Goal: Task Accomplishment & Management: Use online tool/utility

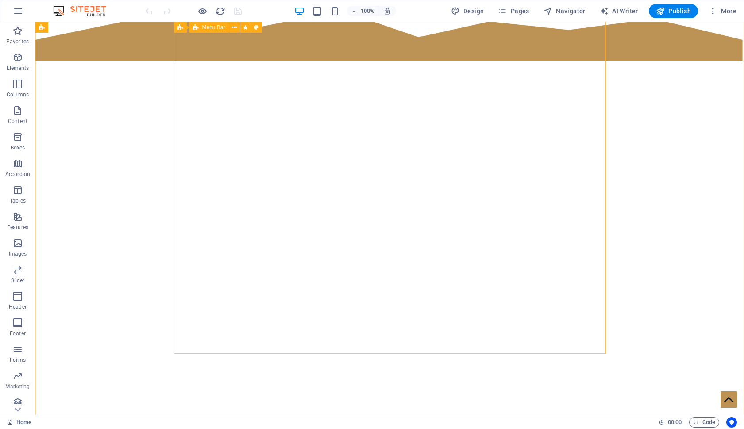
scroll to position [112, 0]
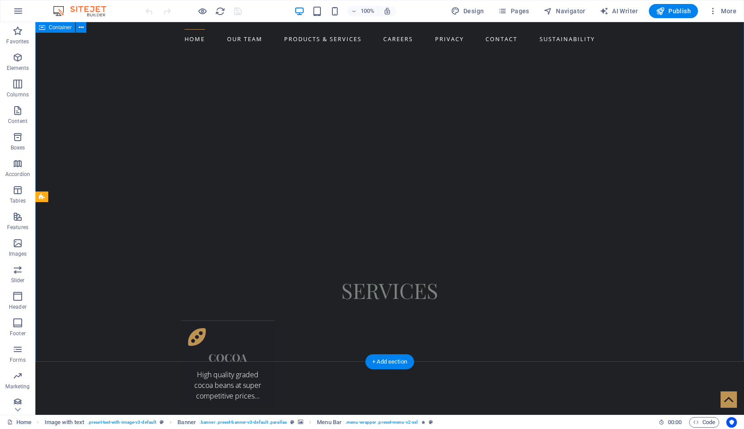
scroll to position [851, 0]
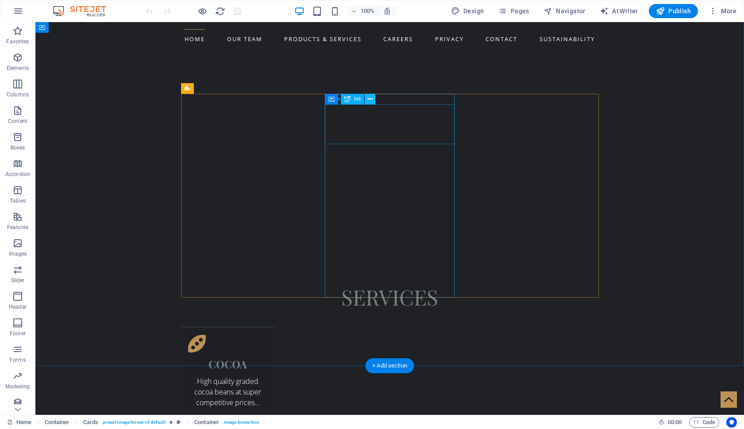
click at [370, 98] on icon at bounding box center [370, 99] width 5 height 9
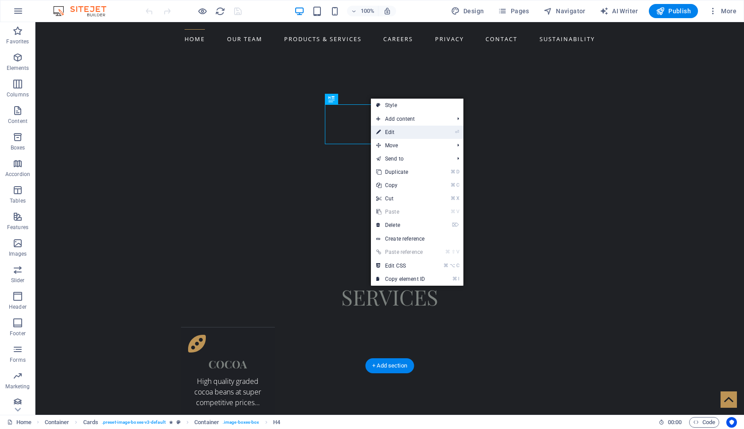
click at [392, 128] on link "⏎ Edit" at bounding box center [400, 132] width 59 height 13
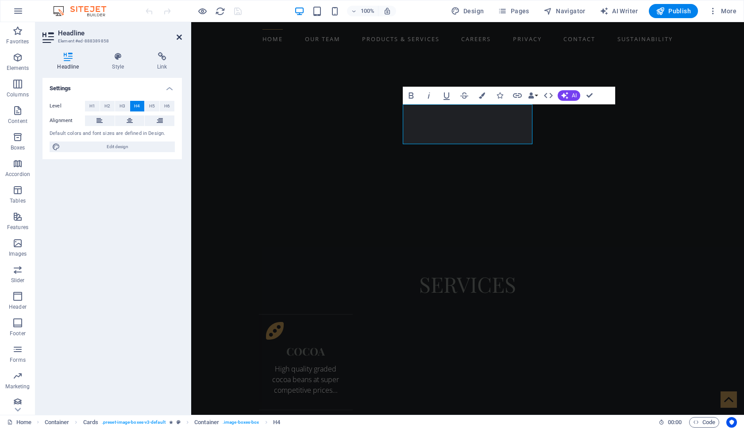
click at [179, 38] on icon at bounding box center [179, 37] width 5 height 7
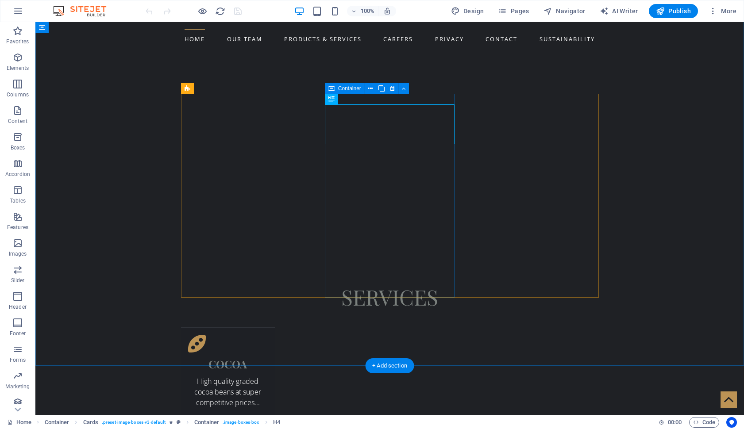
click at [369, 90] on icon at bounding box center [370, 88] width 5 height 9
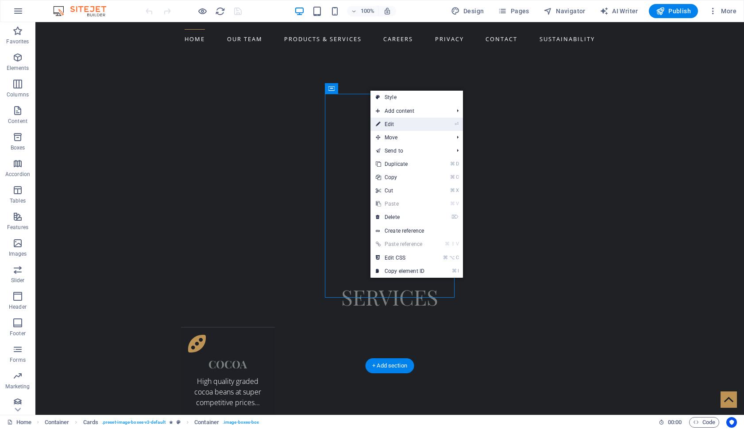
click at [397, 123] on link "⏎ Edit" at bounding box center [399, 124] width 59 height 13
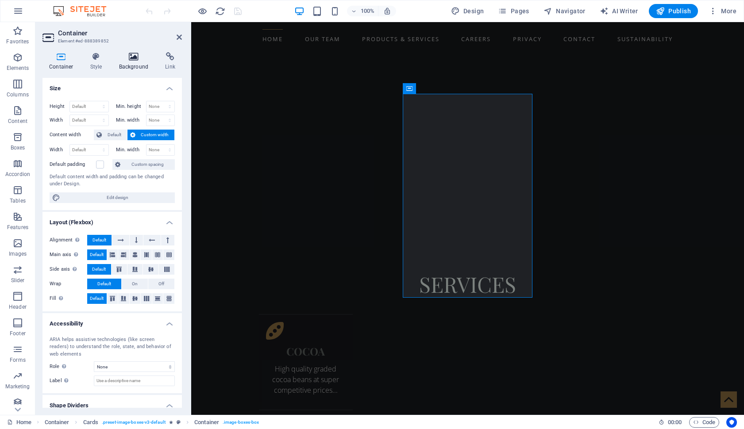
click at [128, 62] on h4 "Background" at bounding box center [135, 61] width 46 height 19
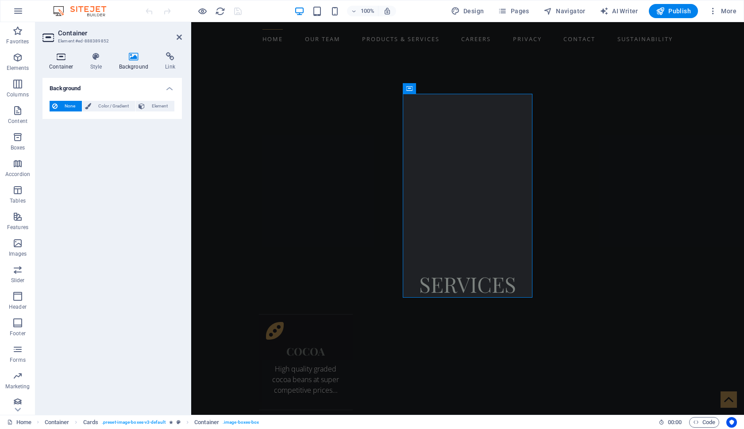
click at [65, 60] on icon at bounding box center [61, 56] width 38 height 9
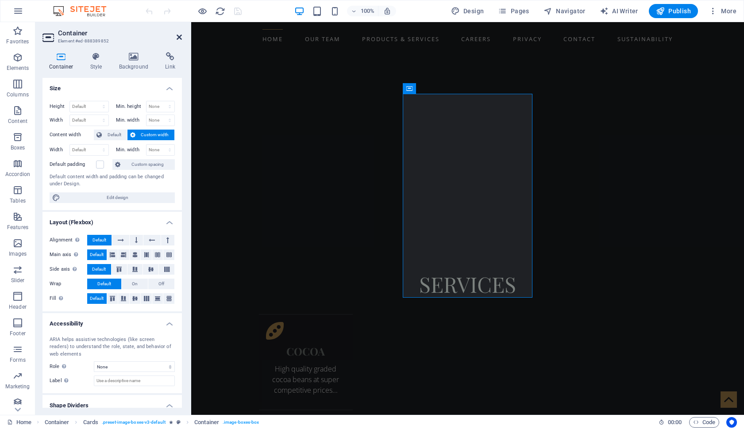
click at [180, 37] on icon at bounding box center [179, 37] width 5 height 7
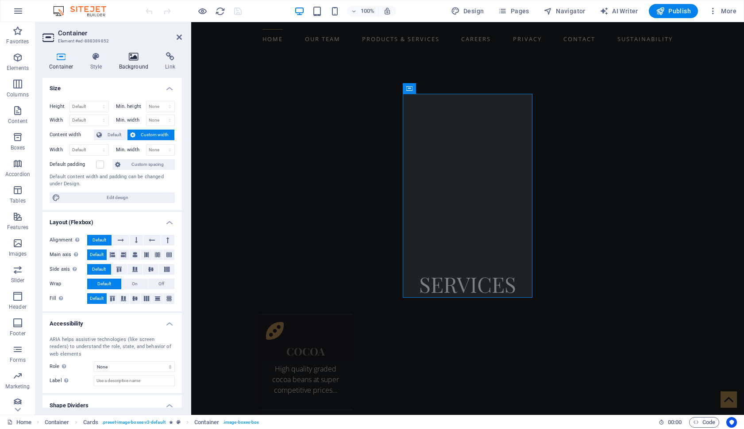
click at [137, 63] on h4 "Background" at bounding box center [135, 61] width 46 height 19
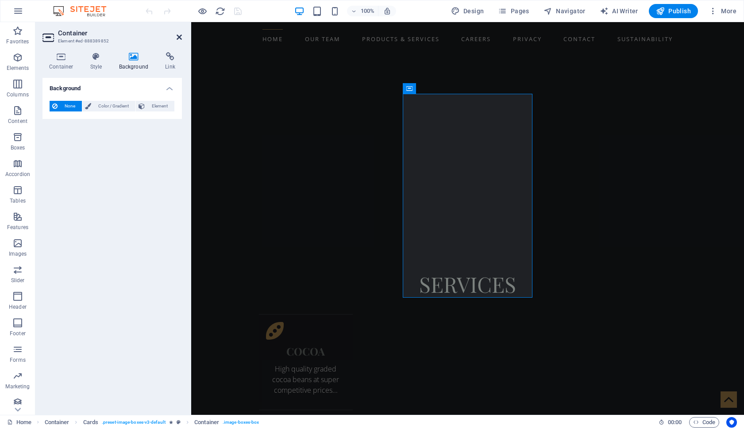
click at [181, 37] on icon at bounding box center [179, 37] width 5 height 7
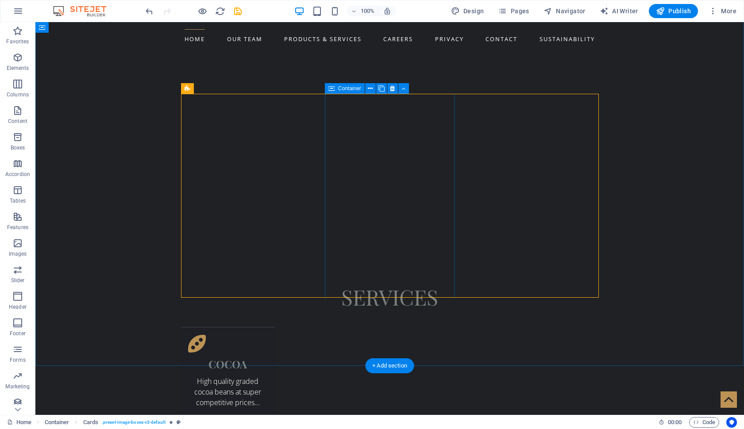
click at [404, 88] on icon at bounding box center [403, 88] width 4 height 9
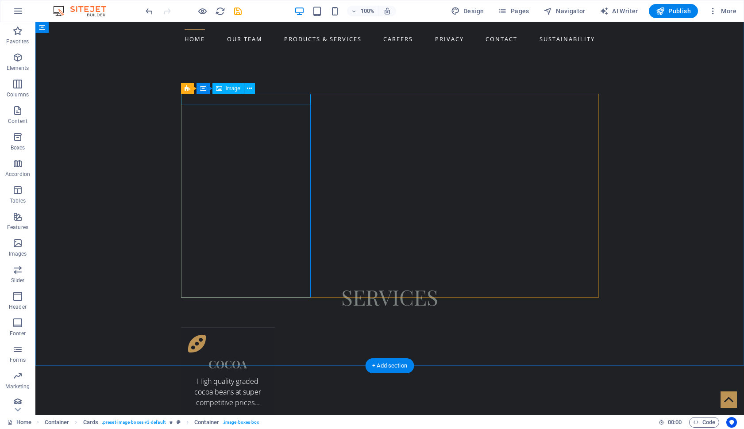
click at [253, 90] on button at bounding box center [249, 88] width 11 height 11
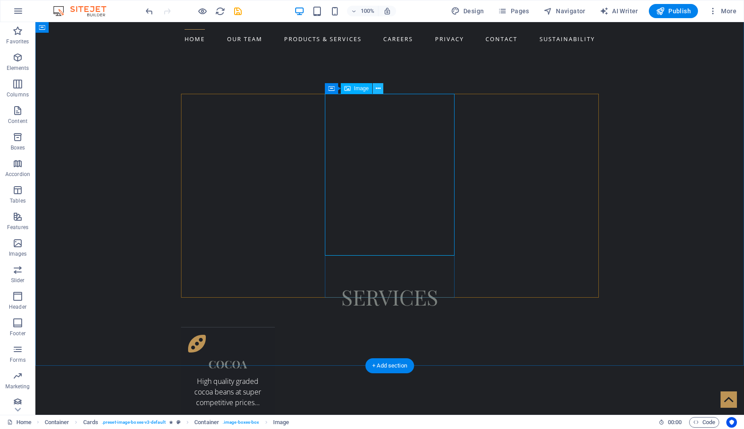
click at [378, 89] on icon at bounding box center [378, 88] width 5 height 9
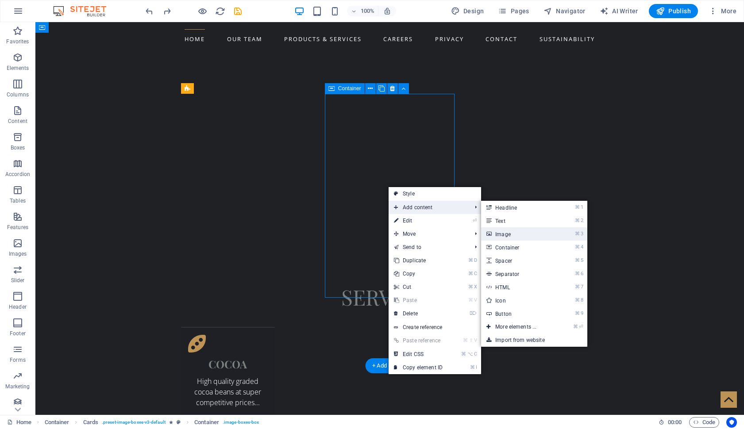
click at [496, 230] on link "⌘ 3 Image" at bounding box center [517, 233] width 73 height 13
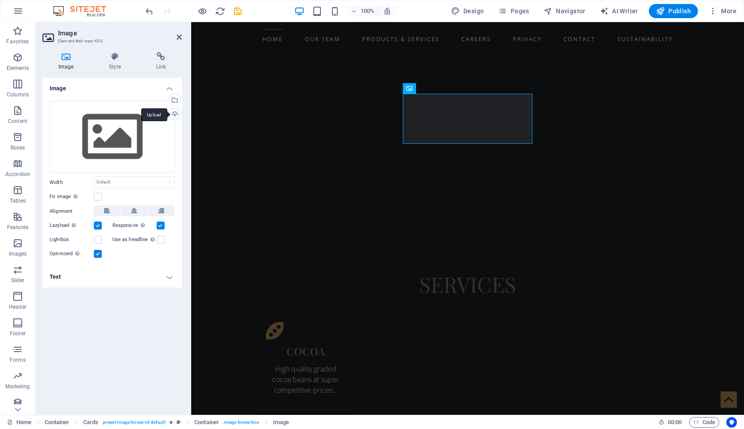
click at [177, 113] on div "Upload" at bounding box center [173, 114] width 13 height 13
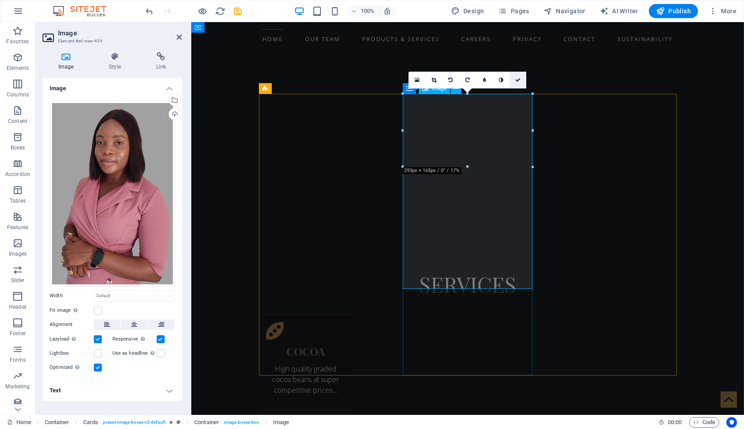
click at [518, 79] on icon at bounding box center [517, 79] width 5 height 5
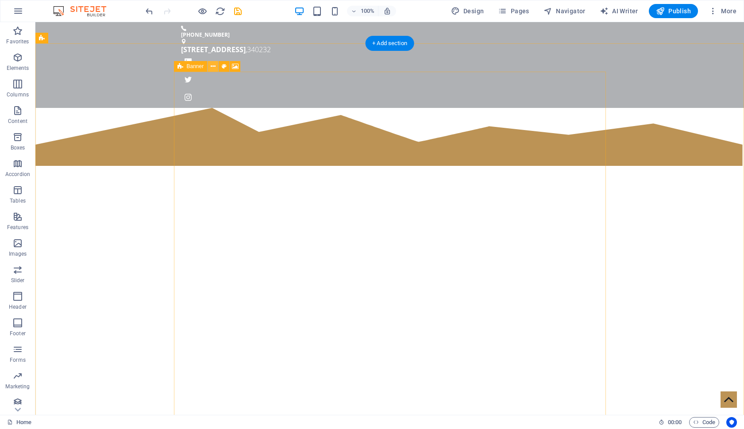
click at [214, 66] on icon at bounding box center [213, 66] width 5 height 9
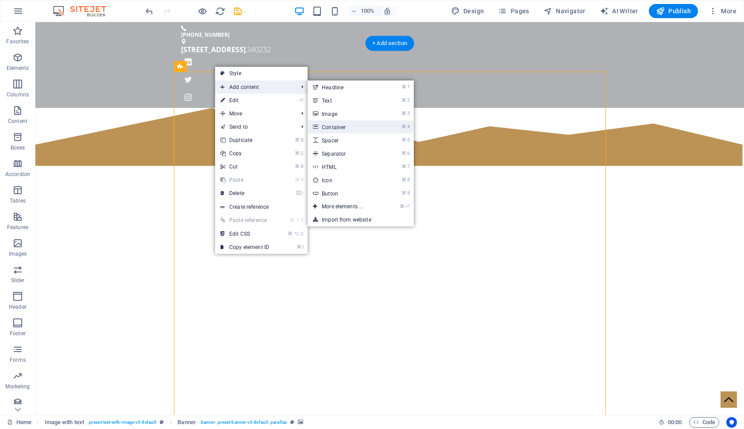
click at [346, 125] on link "⌘ 4 Container" at bounding box center [344, 126] width 73 height 13
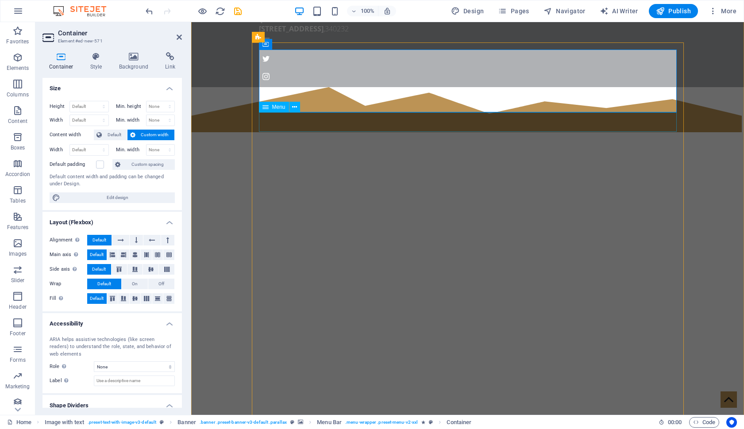
scroll to position [33, 0]
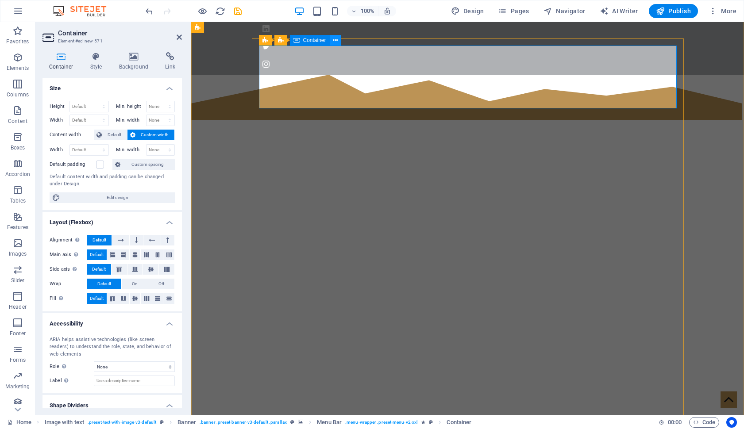
click at [335, 41] on icon at bounding box center [335, 40] width 5 height 9
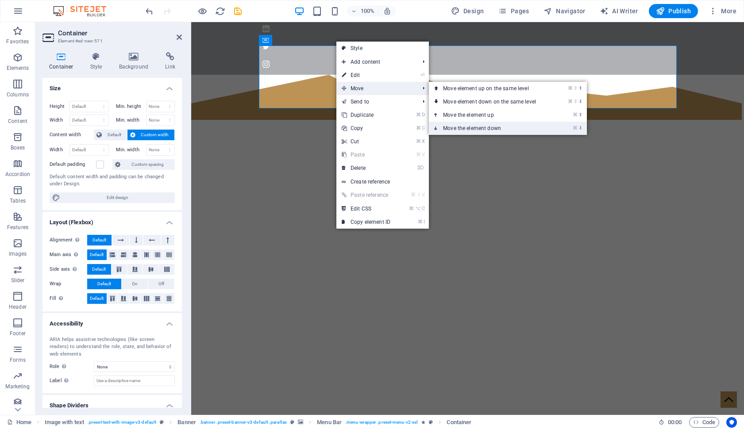
click at [466, 129] on link "⌘ ⬇ Move the element down" at bounding box center [491, 128] width 125 height 13
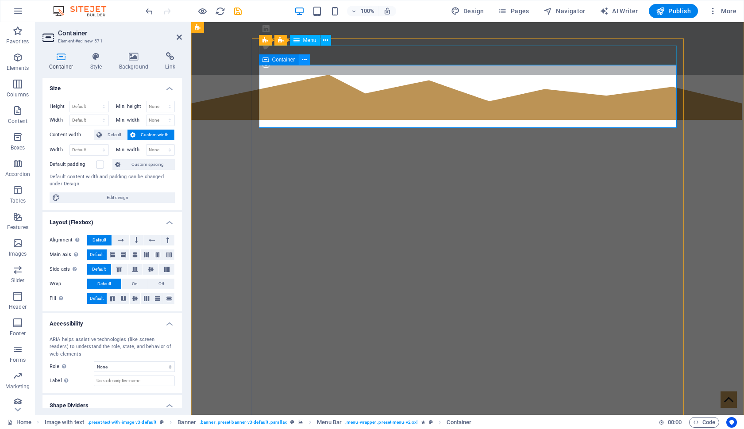
click at [304, 61] on icon at bounding box center [304, 59] width 5 height 9
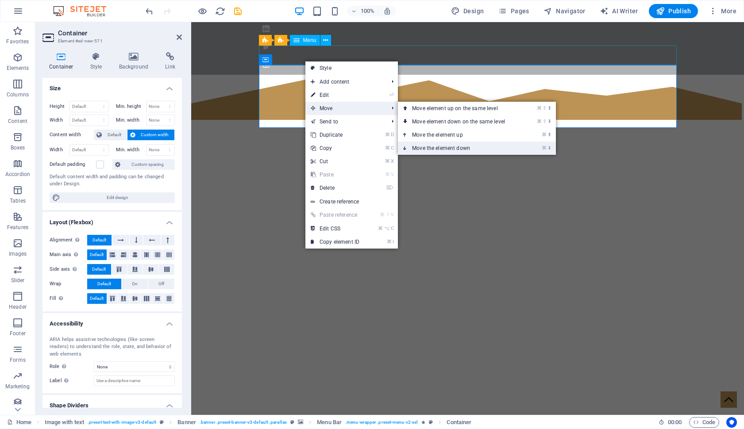
click at [428, 146] on link "⌘ ⬇ Move the element down" at bounding box center [460, 148] width 125 height 13
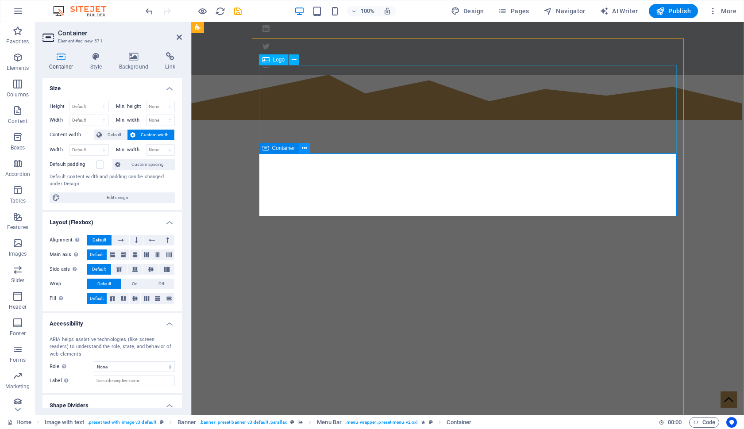
click at [306, 150] on icon at bounding box center [304, 148] width 5 height 9
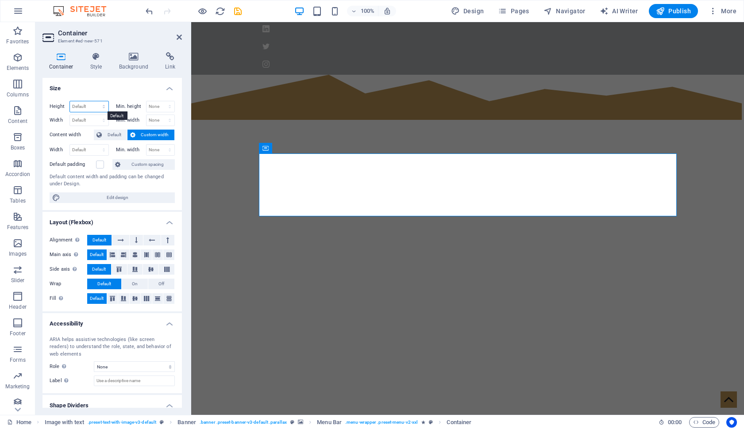
click at [95, 107] on select "Default px rem % vh vw" at bounding box center [89, 106] width 38 height 11
select select "px"
type input "142"
click at [168, 108] on select "None px rem % vh vw" at bounding box center [160, 106] width 28 height 11
select select "px"
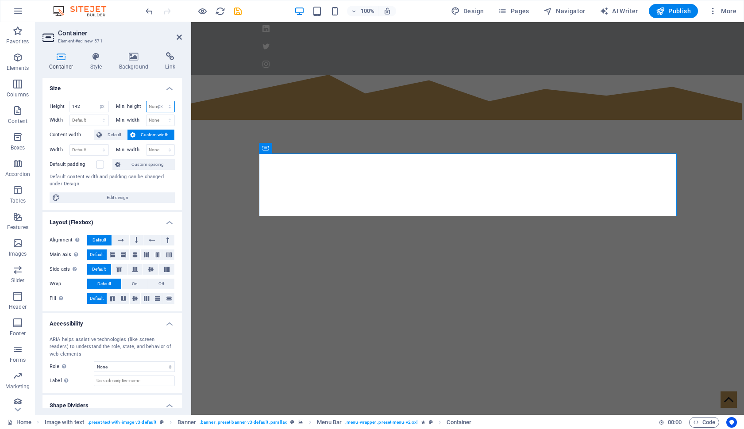
type input "0"
select select "px"
type input "944"
click at [161, 121] on select "None px rem % vh vw" at bounding box center [160, 120] width 28 height 11
select select "px"
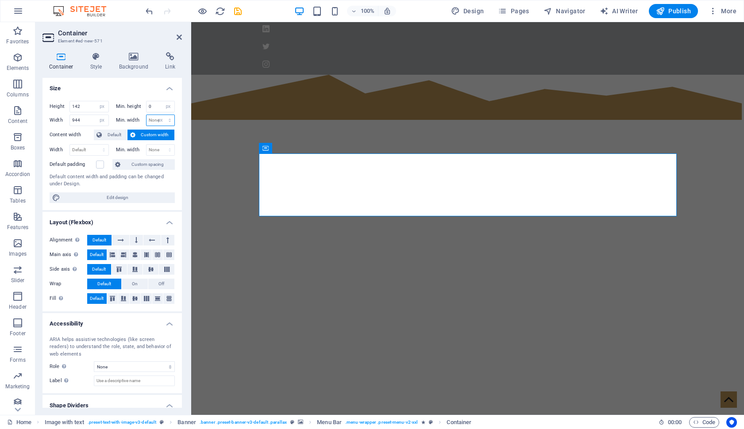
type input "0"
select select "px"
type input "944"
select select "%"
type input "30"
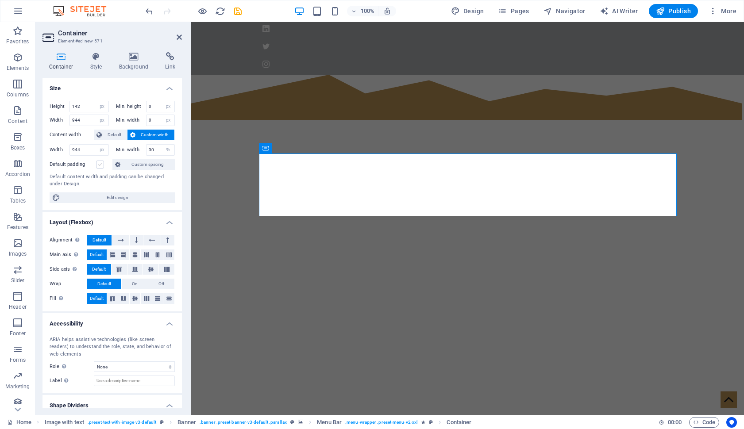
click at [100, 165] on label at bounding box center [100, 165] width 8 height 8
click at [0, 0] on input "Default padding" at bounding box center [0, 0] width 0 height 0
click at [100, 165] on label at bounding box center [100, 165] width 8 height 8
click at [0, 0] on input "Default padding" at bounding box center [0, 0] width 0 height 0
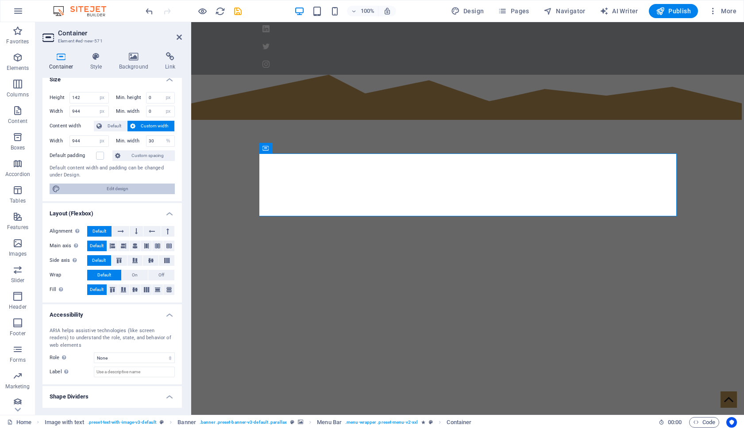
scroll to position [16, 0]
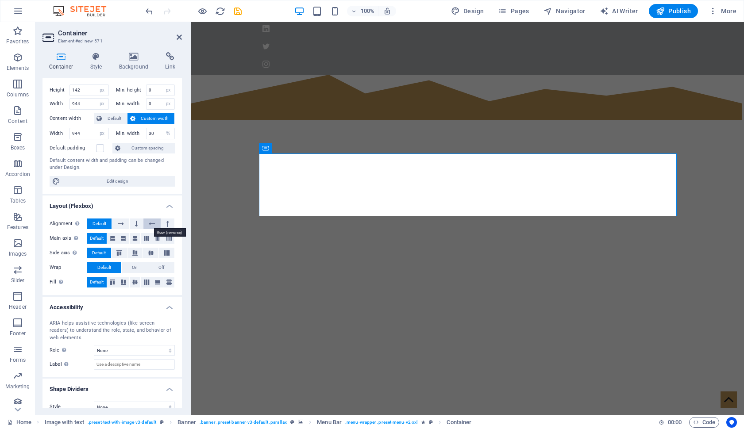
click at [150, 221] on icon at bounding box center [152, 224] width 6 height 11
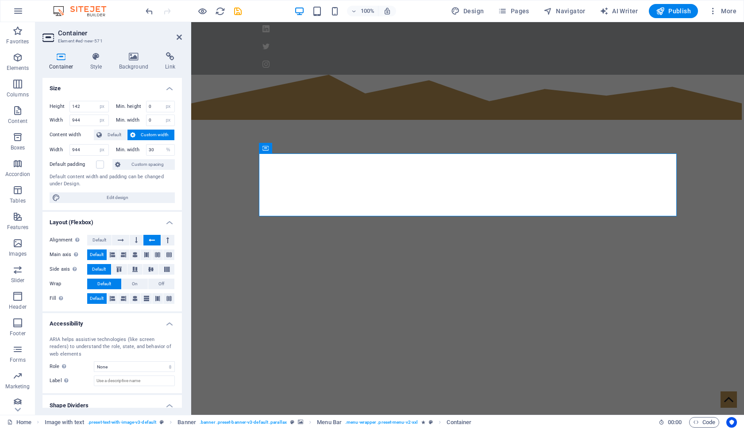
scroll to position [0, 0]
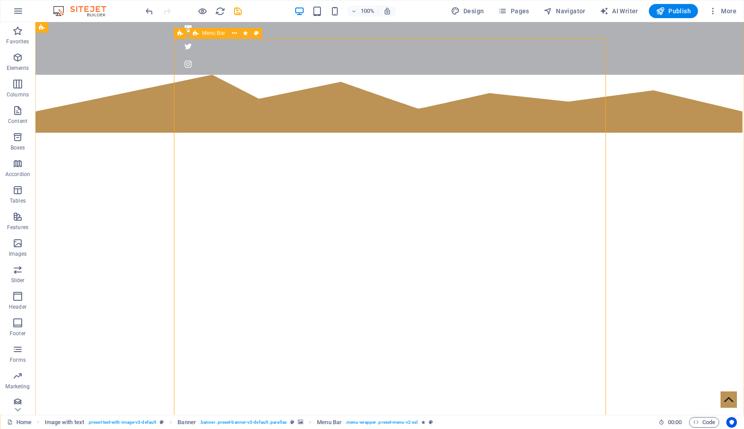
click at [204, 34] on span "Menu Bar" at bounding box center [213, 33] width 23 height 5
click at [208, 33] on span "Menu Bar" at bounding box center [213, 33] width 23 height 5
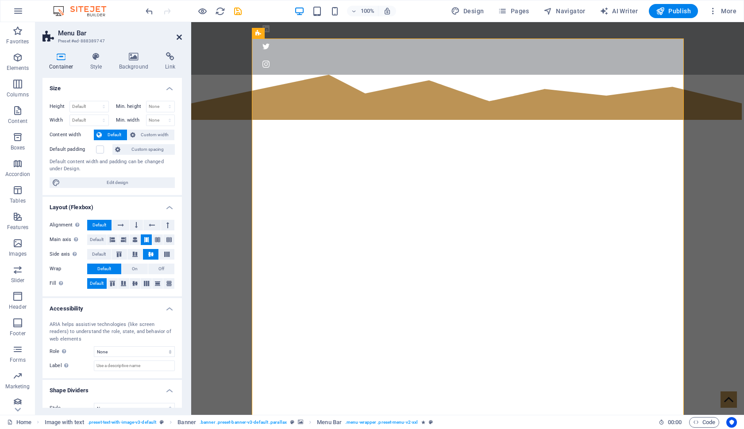
click at [180, 37] on icon at bounding box center [179, 37] width 5 height 7
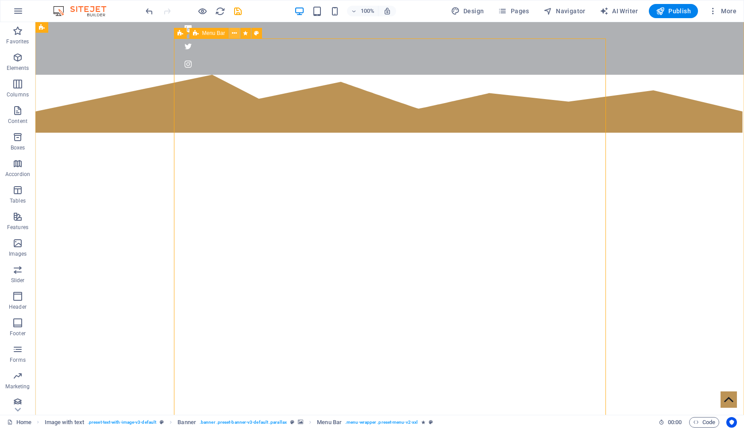
click at [234, 33] on icon at bounding box center [234, 33] width 5 height 9
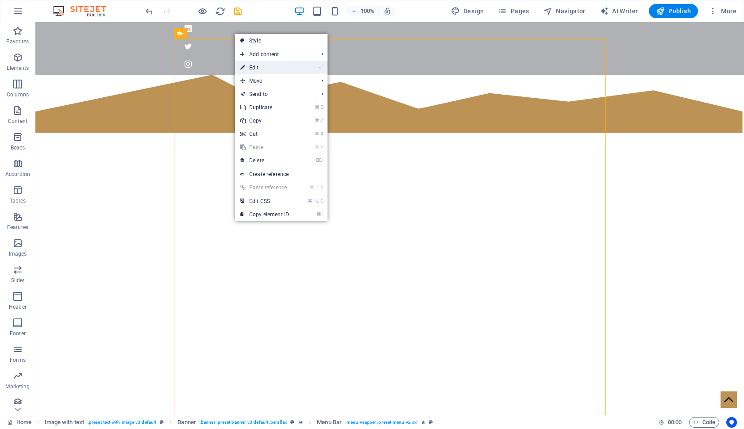
click at [286, 71] on link "⏎ Edit" at bounding box center [264, 67] width 59 height 13
select select "rem"
select select "px"
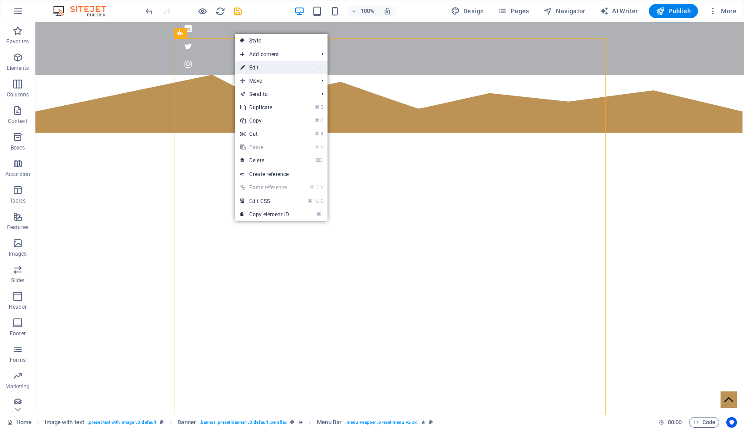
select select "rem"
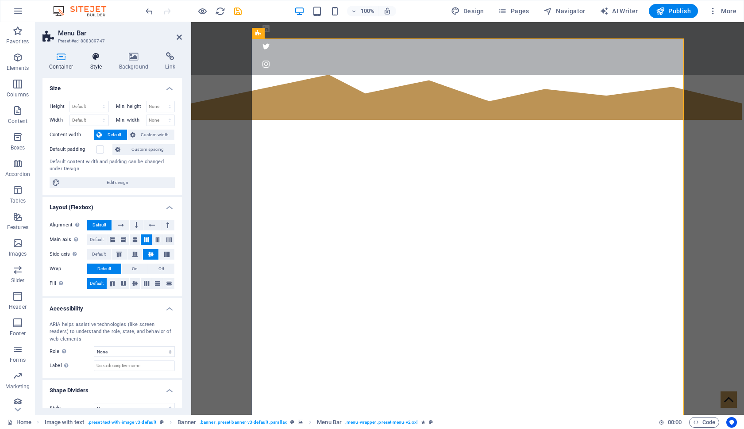
click at [95, 59] on icon at bounding box center [96, 56] width 25 height 9
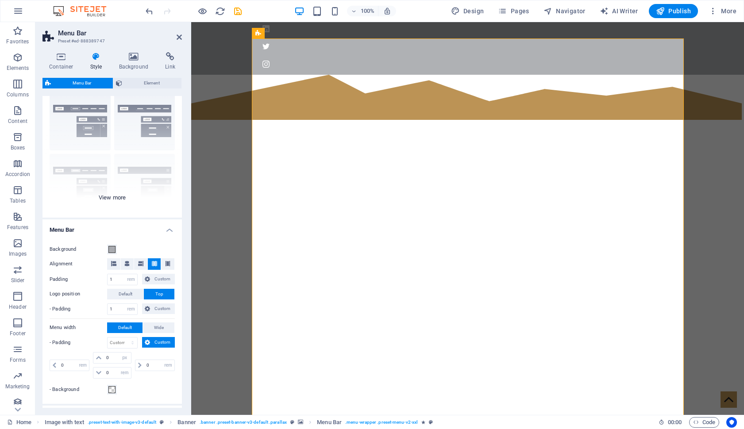
scroll to position [27, 0]
click at [98, 193] on div "Border Centered Default Fixed Loki Trigger Wide XXL" at bounding box center [111, 151] width 139 height 133
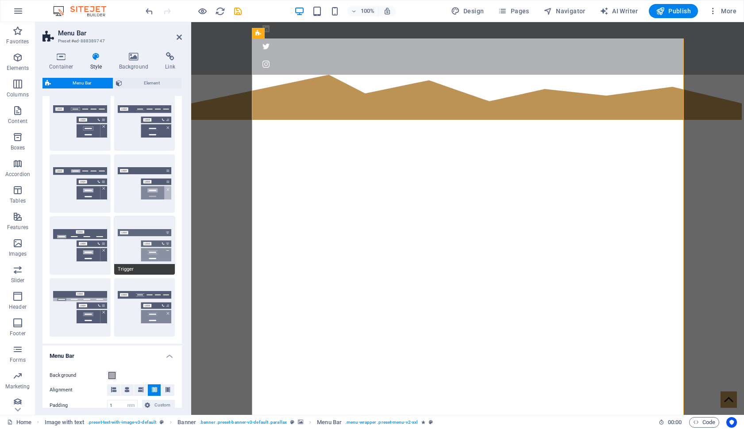
click at [142, 244] on button "Trigger" at bounding box center [144, 245] width 61 height 58
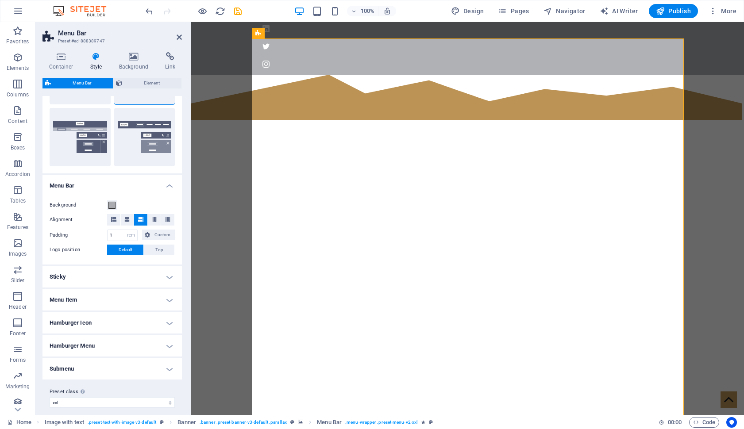
scroll to position [199, 0]
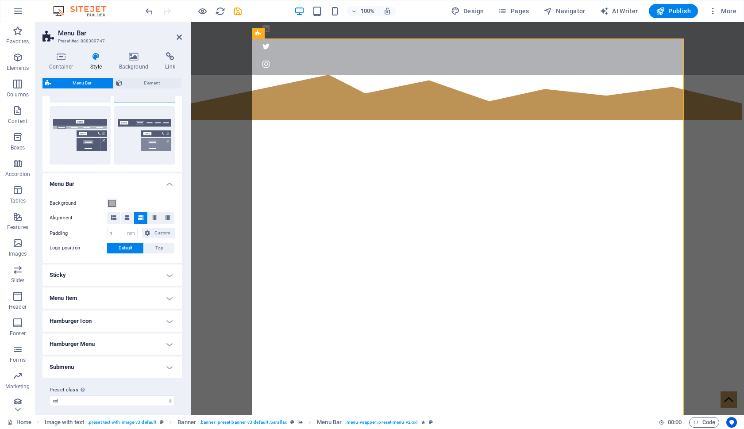
click at [140, 271] on h4 "Sticky" at bounding box center [111, 275] width 139 height 21
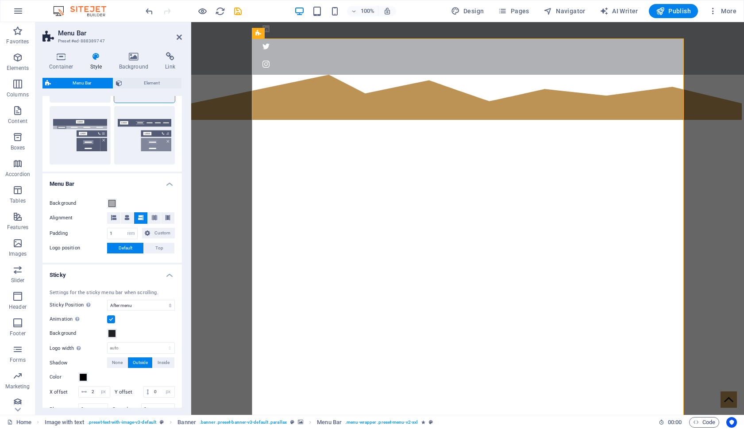
click at [140, 271] on h4 "Sticky" at bounding box center [111, 273] width 139 height 16
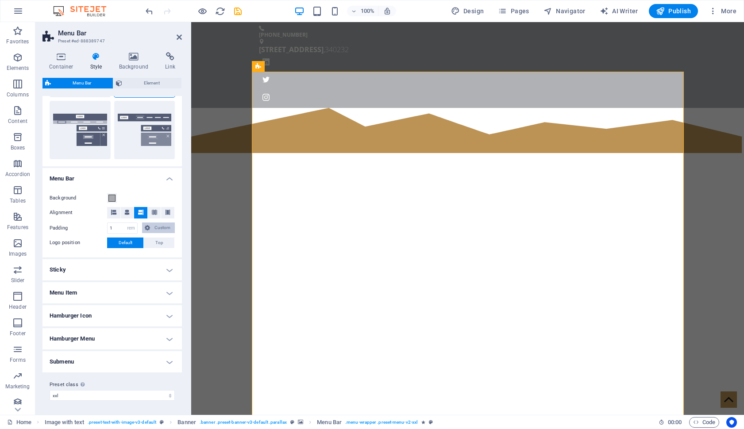
scroll to position [204, 0]
click at [168, 178] on h4 "Menu Bar" at bounding box center [111, 177] width 139 height 16
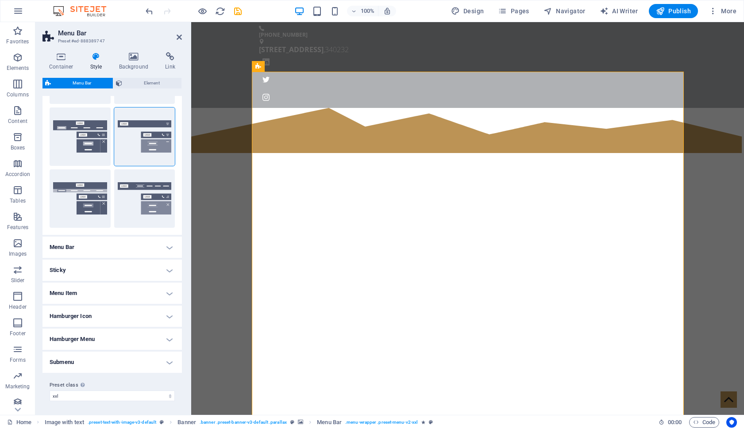
click at [161, 270] on h4 "Sticky" at bounding box center [111, 270] width 139 height 21
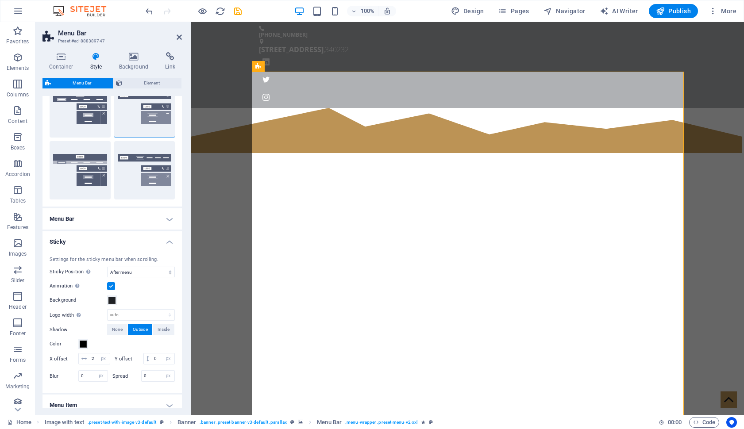
scroll to position [167, 0]
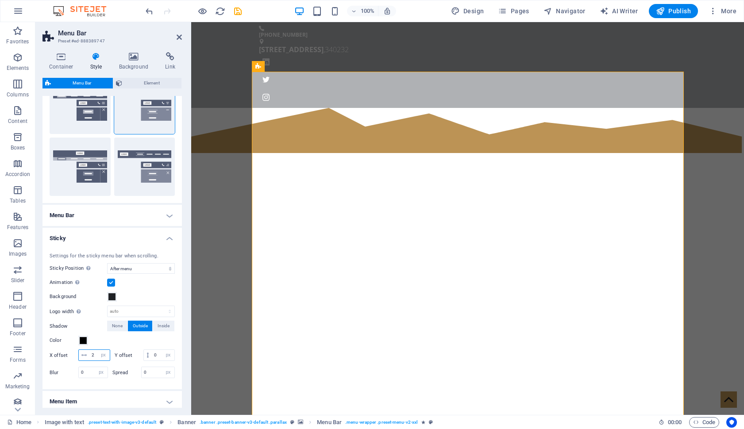
click at [95, 355] on input "2" at bounding box center [99, 355] width 20 height 11
type input "1"
click at [130, 235] on h4 "Sticky" at bounding box center [111, 236] width 139 height 16
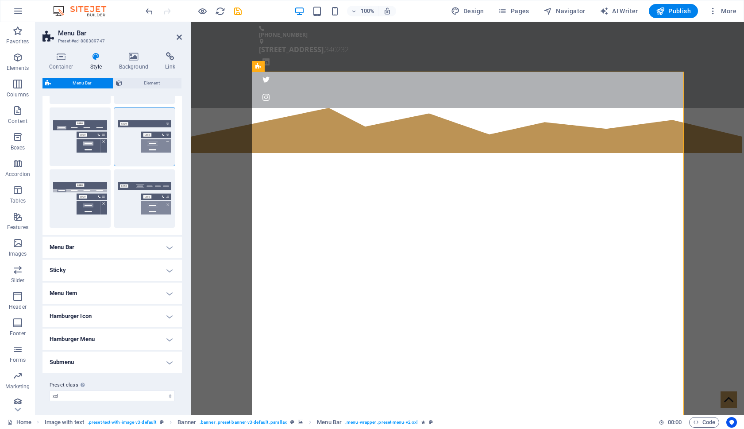
click at [149, 265] on h4 "Sticky" at bounding box center [111, 270] width 139 height 21
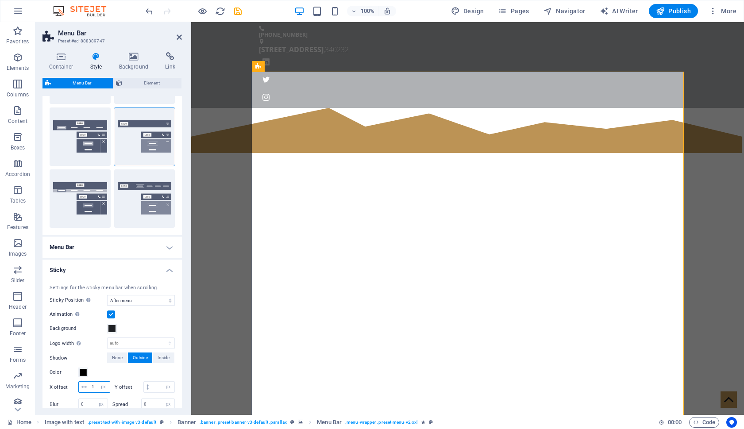
click at [92, 386] on input "1" at bounding box center [99, 387] width 20 height 11
type input "2"
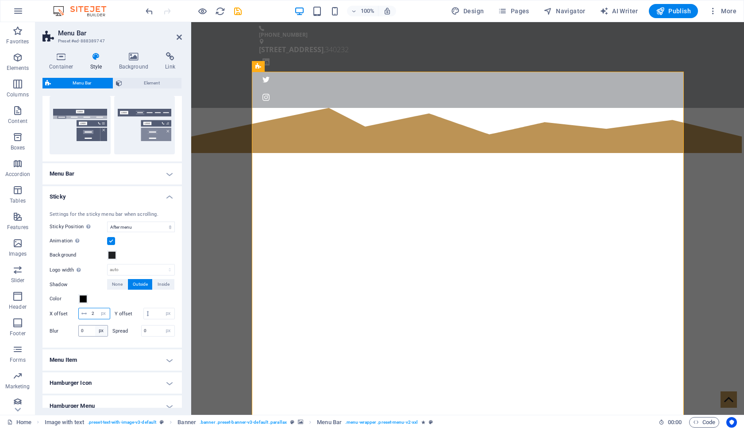
scroll to position [212, 0]
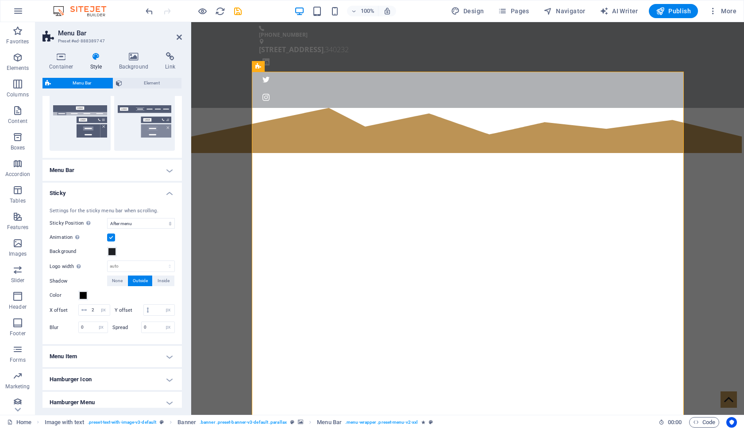
click at [165, 189] on h4 "Sticky" at bounding box center [111, 191] width 139 height 16
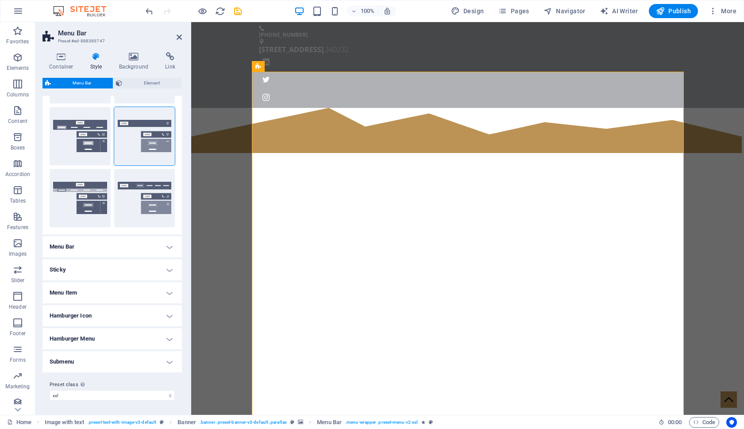
scroll to position [135, 0]
click at [111, 320] on h4 "Hamburger Icon" at bounding box center [111, 316] width 139 height 21
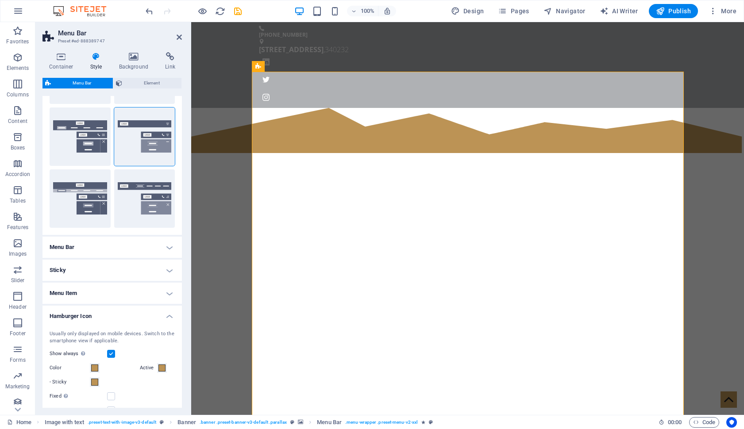
click at [111, 320] on h4 "Hamburger Icon" at bounding box center [111, 314] width 139 height 16
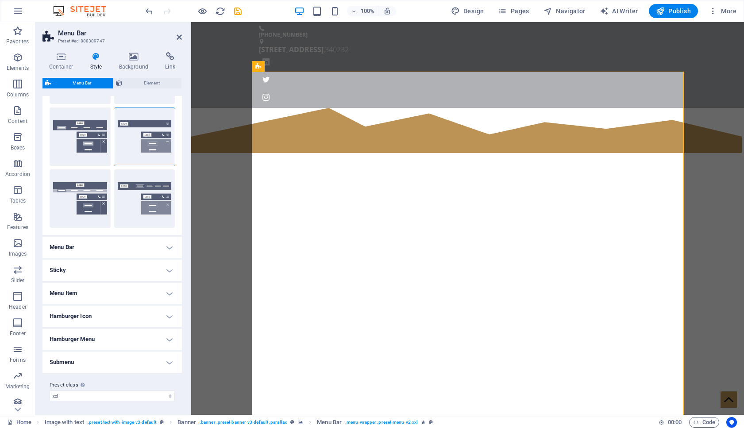
click at [153, 312] on h4 "Hamburger Icon" at bounding box center [111, 316] width 139 height 21
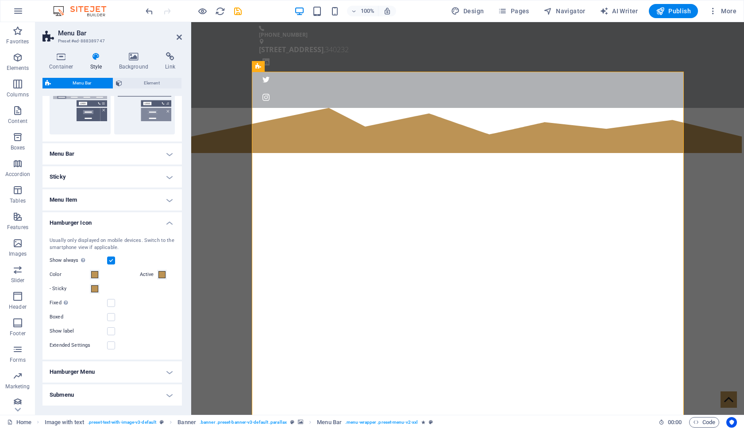
scroll to position [230, 0]
click at [164, 218] on h4 "Hamburger Icon" at bounding box center [111, 219] width 139 height 16
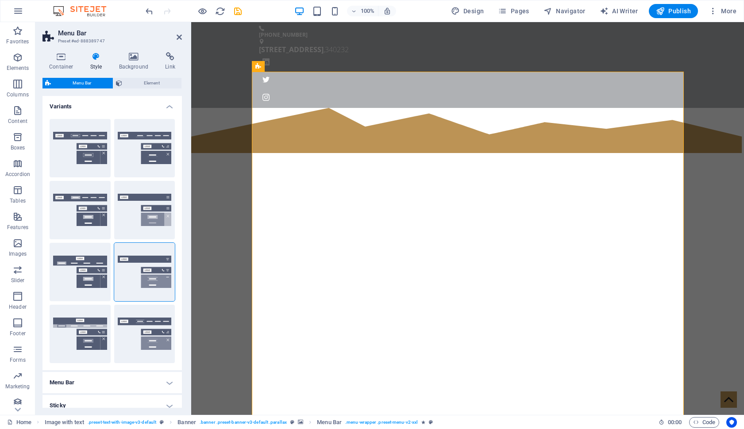
scroll to position [0, 0]
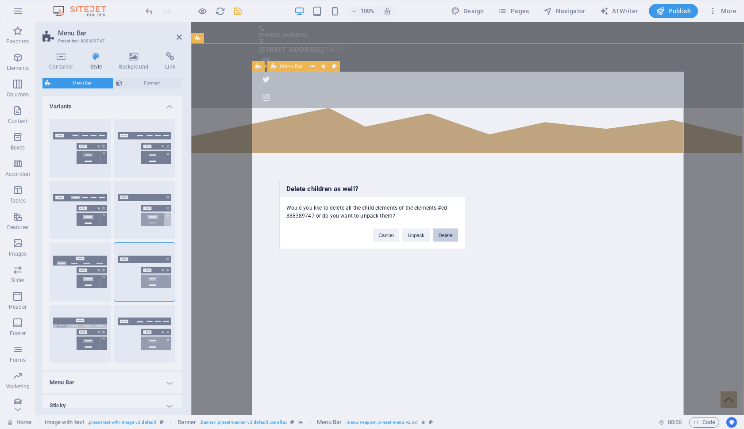
click at [447, 235] on button "Delete" at bounding box center [445, 235] width 25 height 13
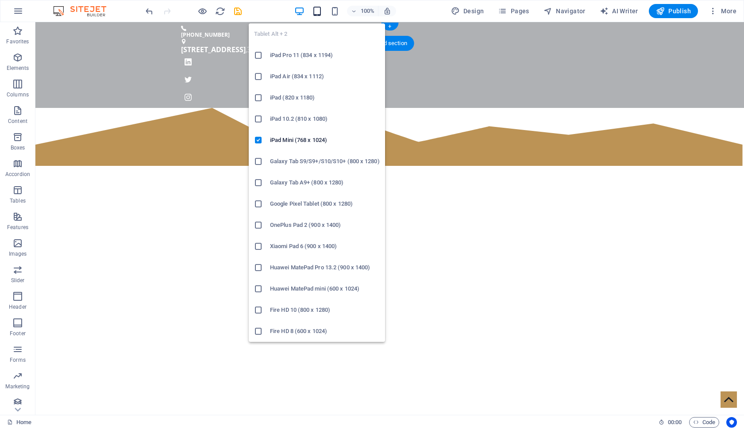
click at [313, 16] on icon "button" at bounding box center [317, 11] width 10 height 10
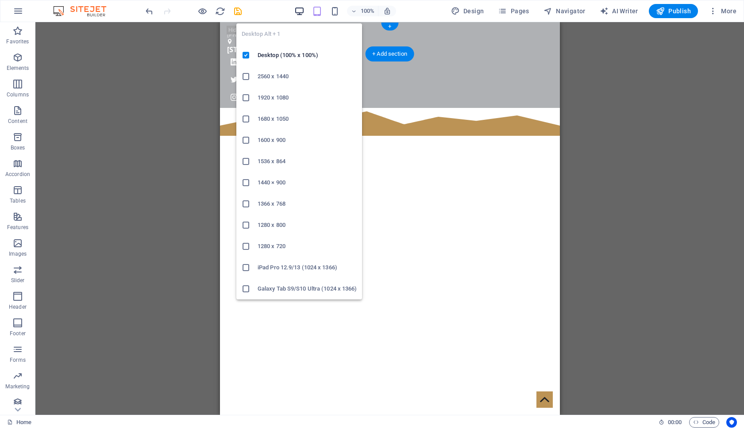
click at [300, 12] on icon "button" at bounding box center [299, 11] width 10 height 10
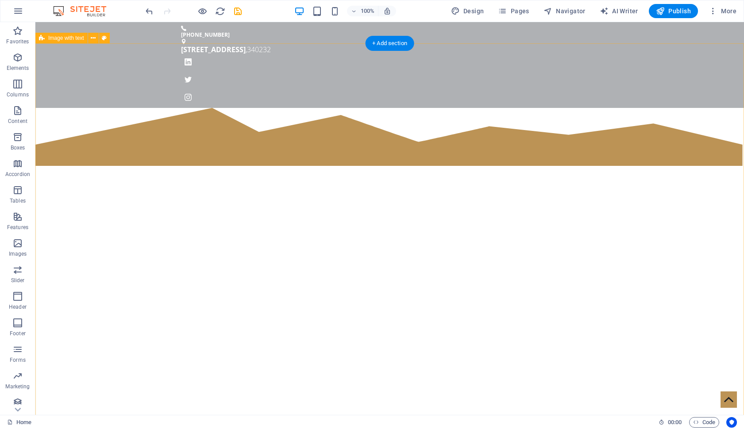
click at [74, 38] on span "Image with text" at bounding box center [66, 37] width 36 height 5
select select "%"
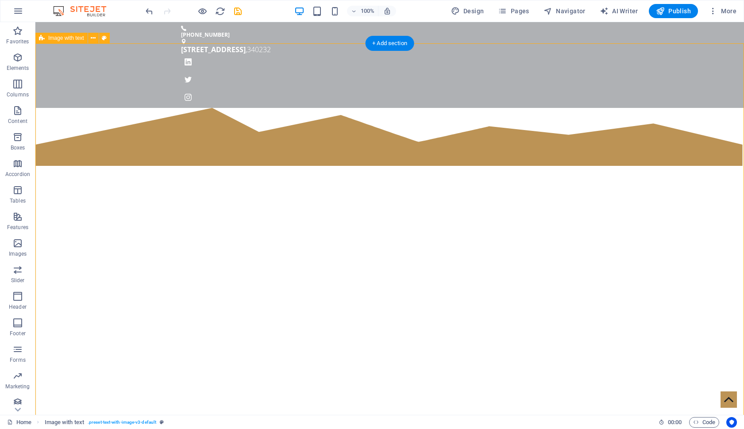
select select "polygon-2"
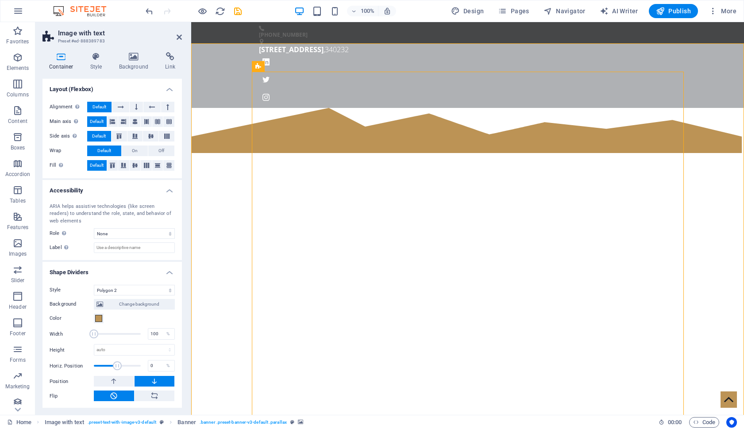
scroll to position [118, 0]
click at [98, 63] on h4 "Style" at bounding box center [98, 61] width 29 height 19
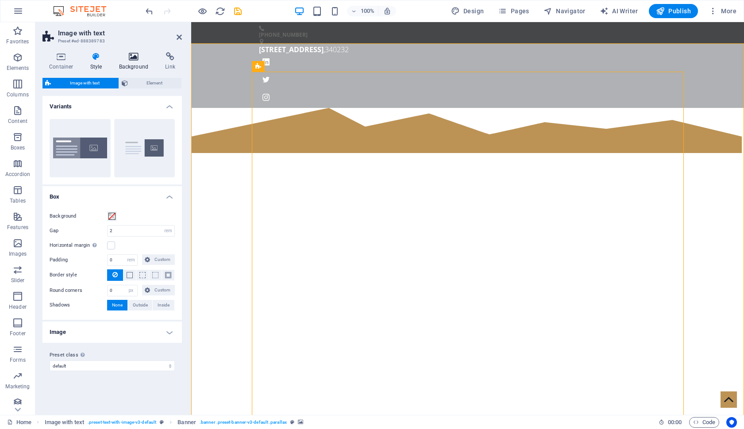
click at [129, 60] on icon at bounding box center [133, 56] width 43 height 9
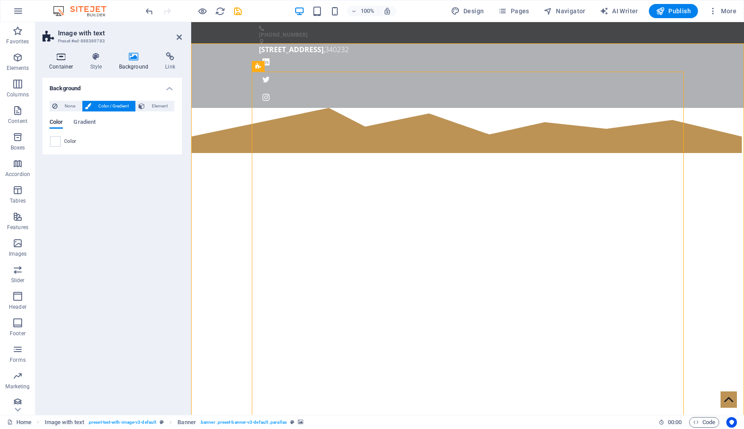
click at [66, 64] on h4 "Container" at bounding box center [62, 61] width 41 height 19
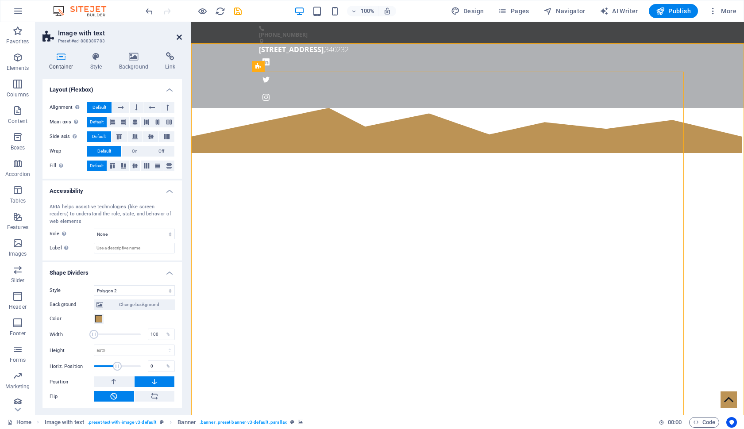
click at [180, 37] on icon at bounding box center [179, 37] width 5 height 7
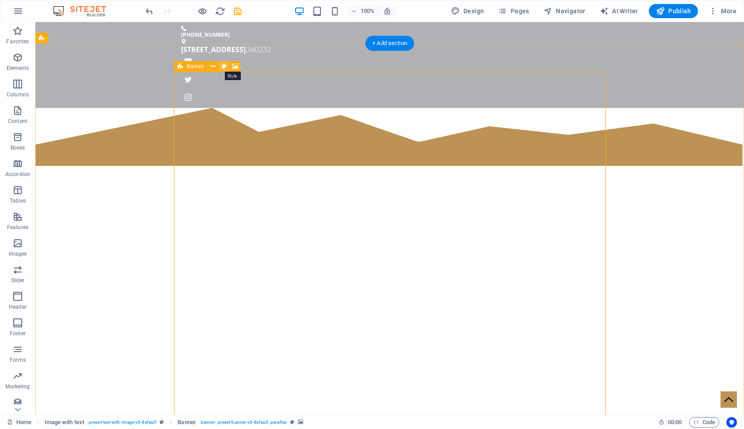
click at [225, 66] on icon at bounding box center [224, 66] width 5 height 9
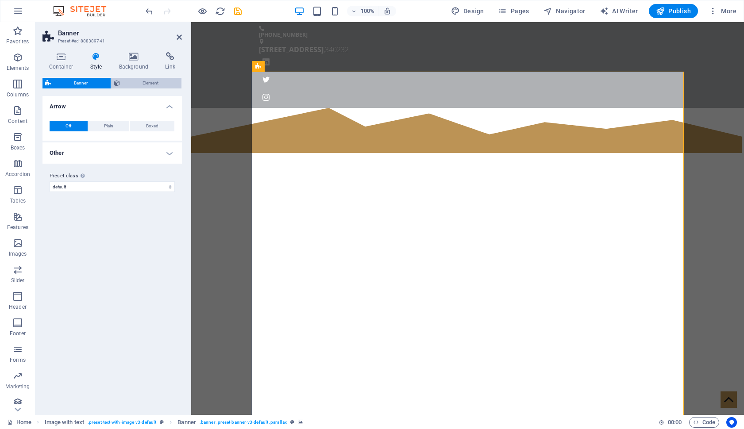
click at [151, 85] on span "Element" at bounding box center [151, 83] width 57 height 11
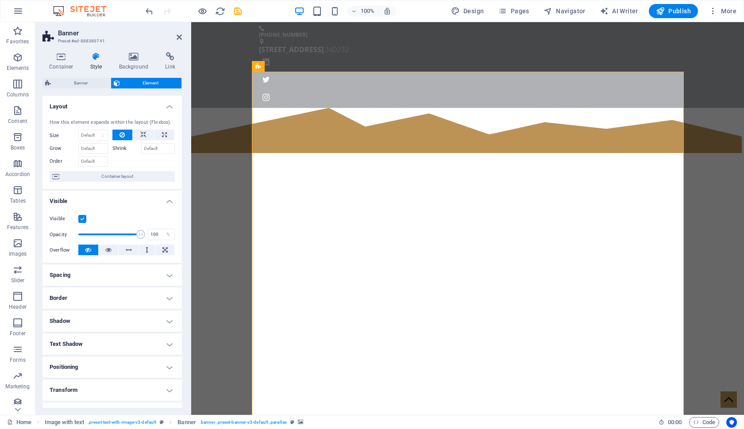
click at [182, 35] on aside "Banner Preset #ed-888389741 Container Style Background Link Size Height Default…" at bounding box center [113, 218] width 156 height 393
click at [179, 37] on icon at bounding box center [179, 37] width 5 height 7
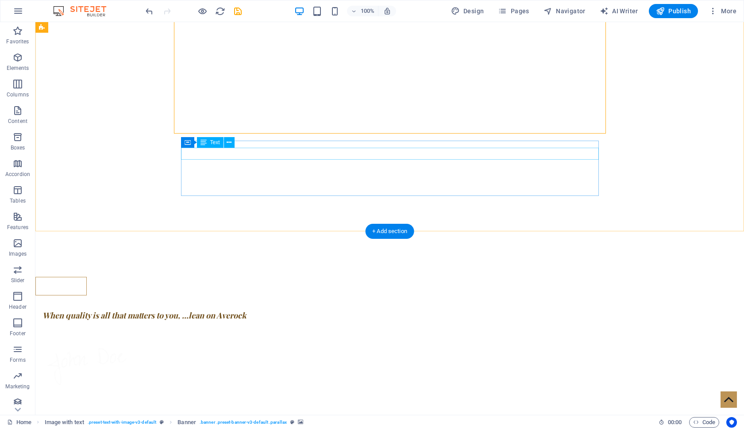
scroll to position [331, 0]
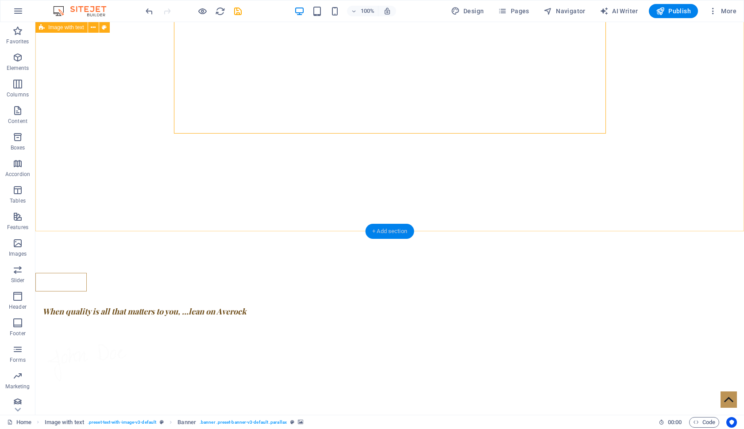
click at [385, 230] on div "+ Add section" at bounding box center [389, 231] width 49 height 15
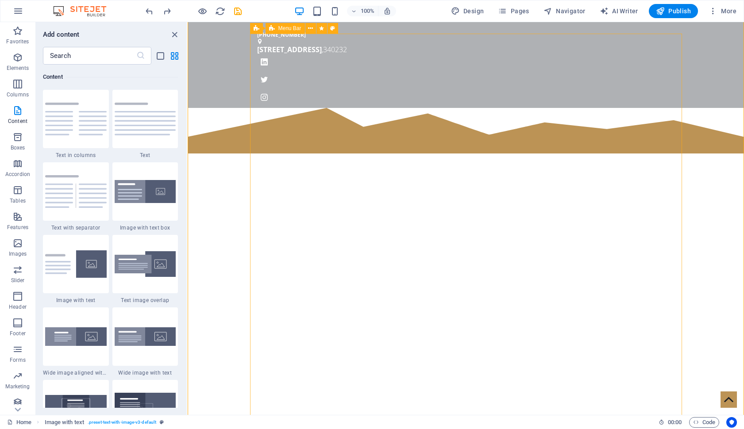
scroll to position [46, 0]
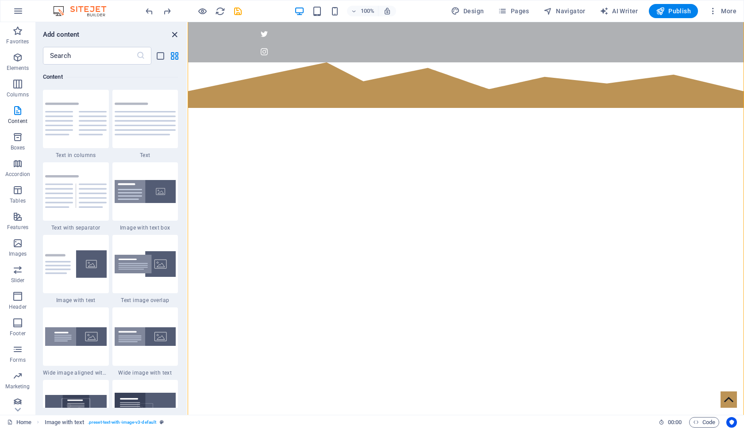
click at [173, 32] on icon "close panel" at bounding box center [174, 35] width 10 height 10
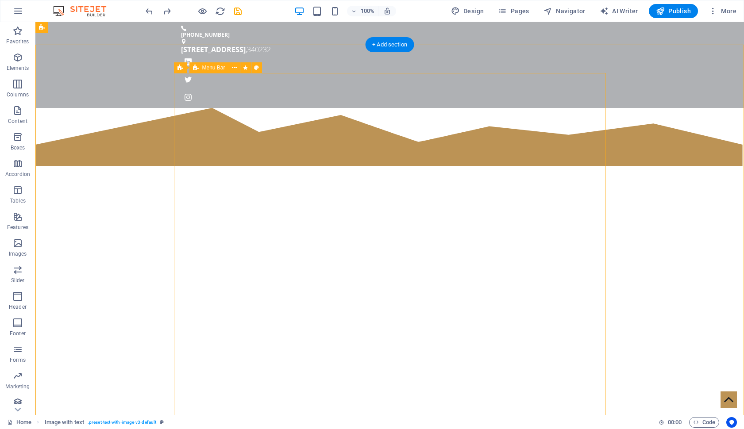
scroll to position [0, 0]
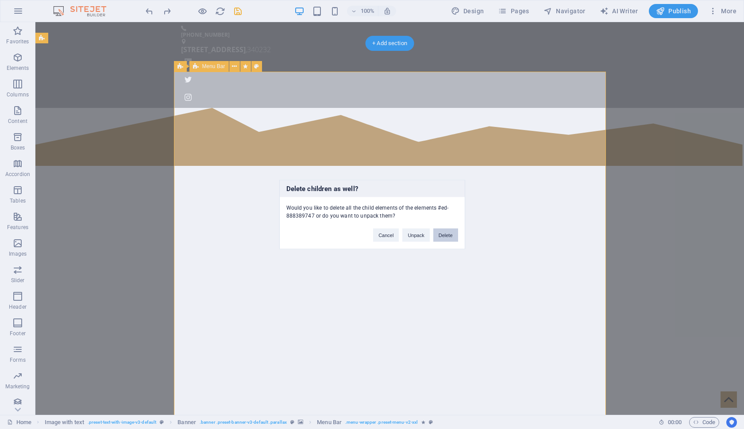
click at [442, 234] on button "Delete" at bounding box center [445, 235] width 25 height 13
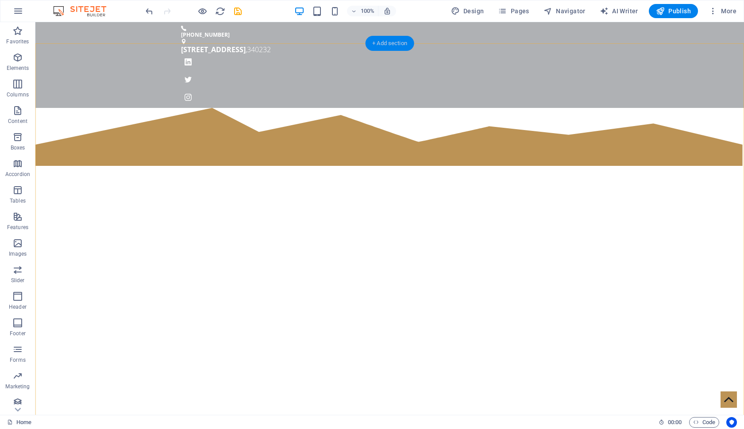
click at [391, 42] on div "+ Add section" at bounding box center [389, 43] width 49 height 15
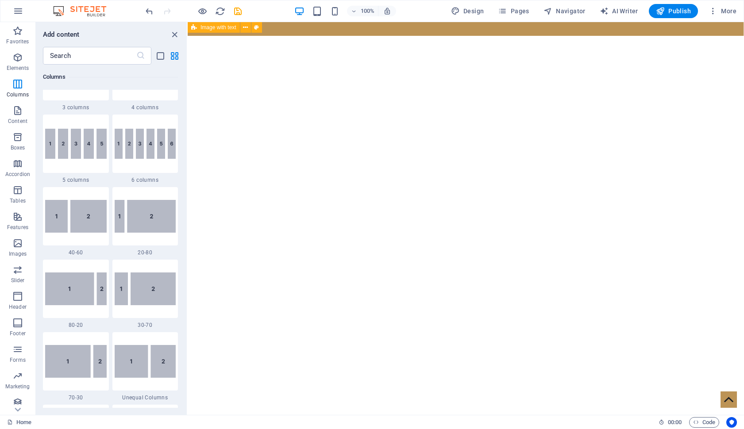
scroll to position [565, 0]
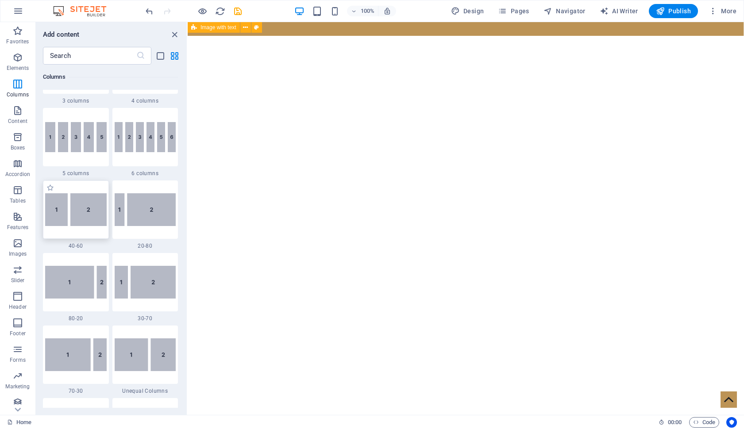
click at [95, 208] on img at bounding box center [76, 209] width 62 height 33
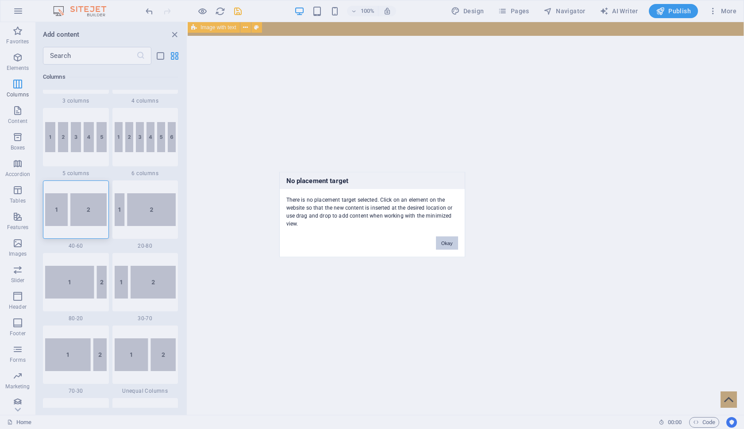
click at [450, 243] on button "Okay" at bounding box center [447, 243] width 22 height 13
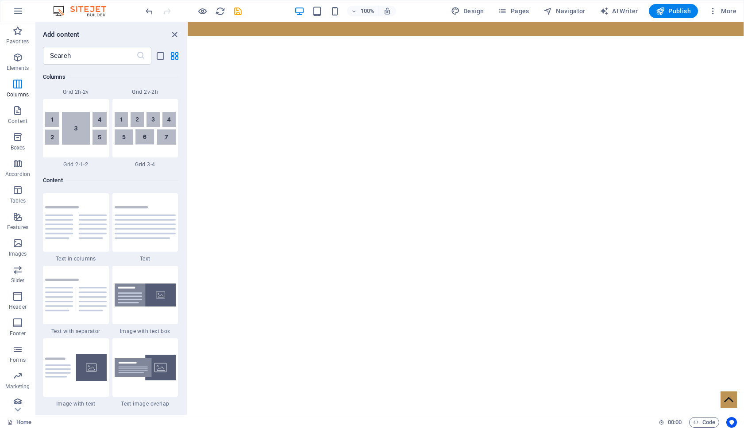
scroll to position [1445, 0]
click at [157, 235] on img at bounding box center [146, 222] width 62 height 33
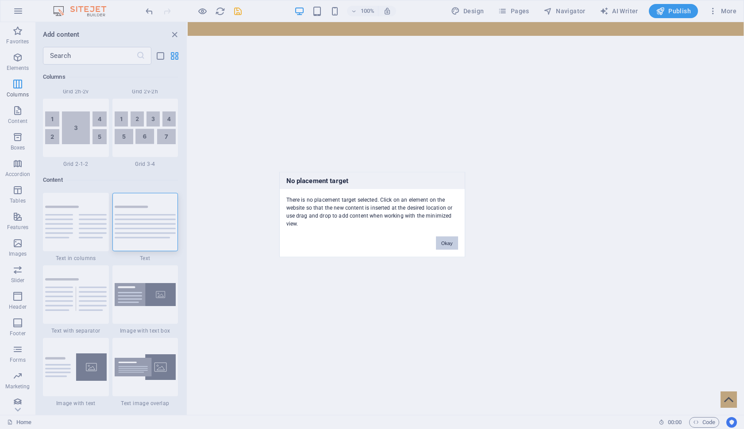
click at [442, 242] on button "Okay" at bounding box center [447, 243] width 22 height 13
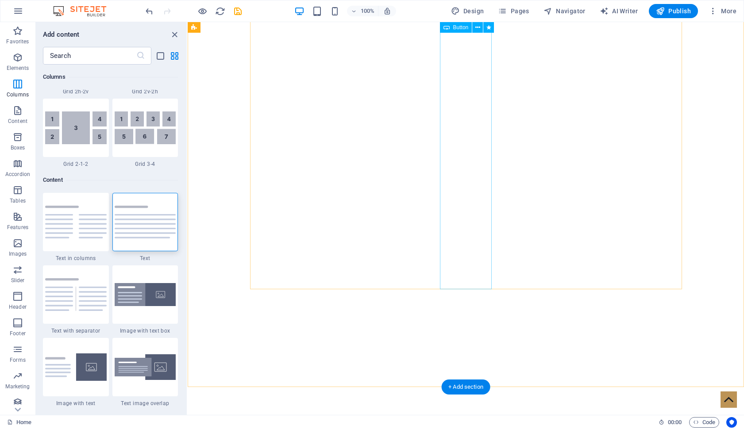
scroll to position [175, 0]
click at [237, 314] on div "Learn more When quality is all that matters to you, ...lean on Averock" at bounding box center [466, 247] width 556 height 629
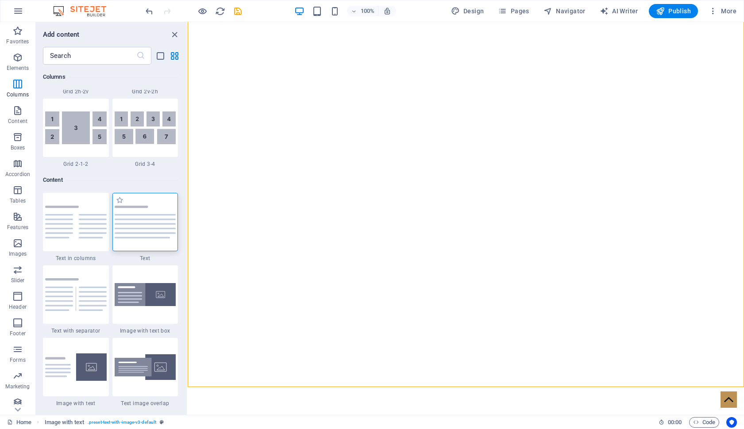
click at [136, 227] on img at bounding box center [146, 222] width 62 height 33
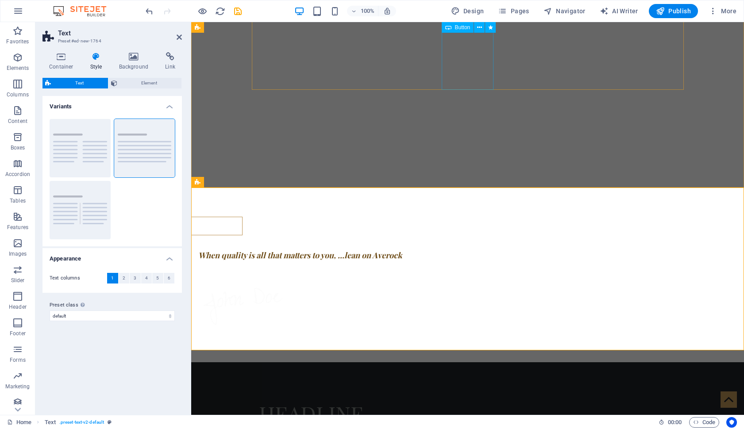
scroll to position [375, 0]
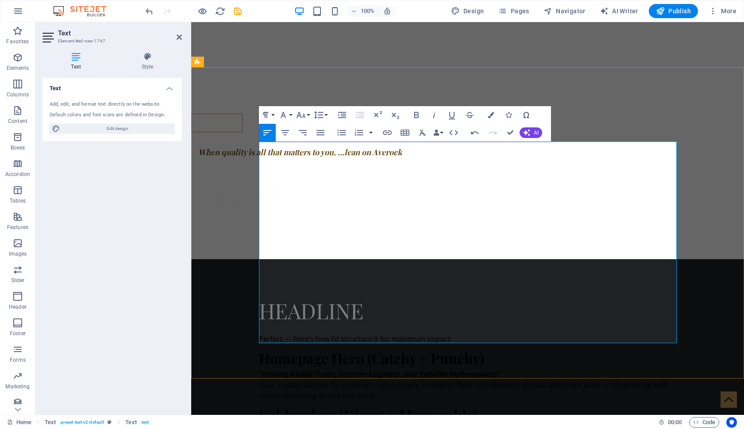
scroll to position [502, 0]
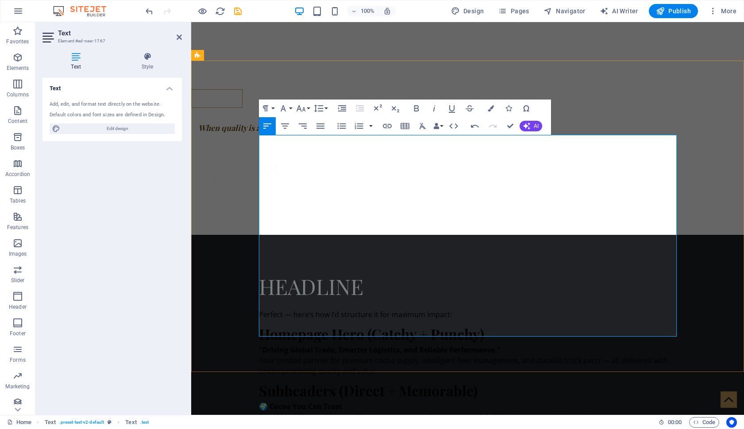
click at [396, 324] on strong "Homepage Hero (Catchy + Punchy)" at bounding box center [371, 333] width 225 height 19
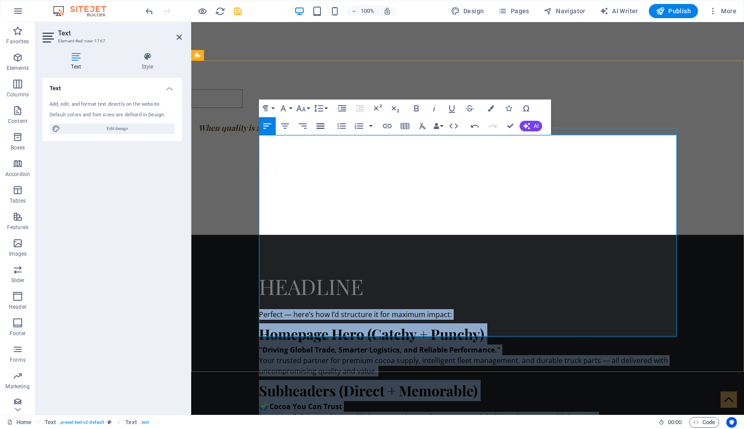
click at [319, 127] on icon "button" at bounding box center [320, 126] width 11 height 11
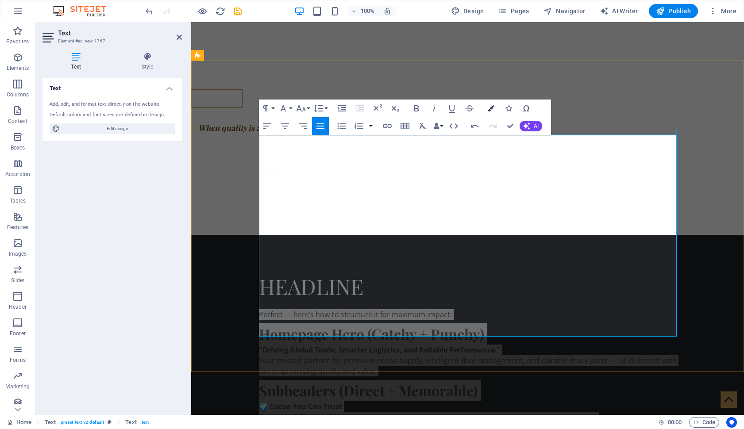
click at [492, 108] on icon "button" at bounding box center [491, 108] width 6 height 6
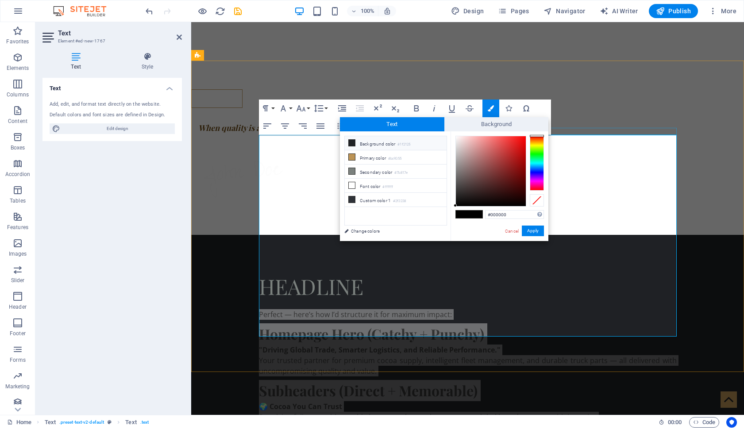
click at [353, 141] on icon at bounding box center [352, 143] width 6 height 6
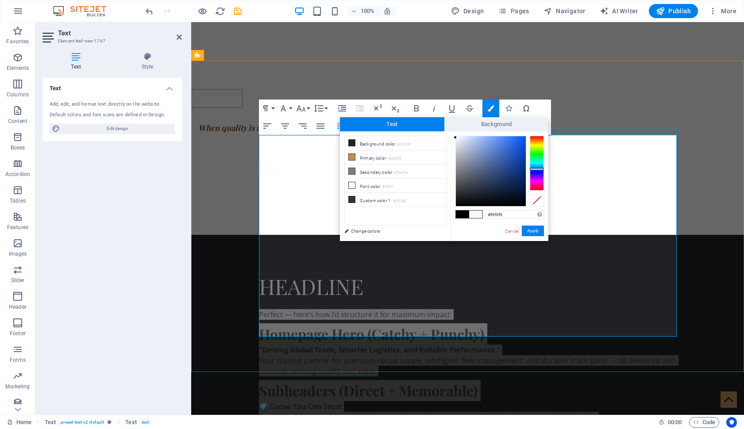
drag, startPoint x: 467, startPoint y: 194, endPoint x: 455, endPoint y: 138, distance: 57.8
click at [455, 138] on div at bounding box center [455, 137] width 3 height 3
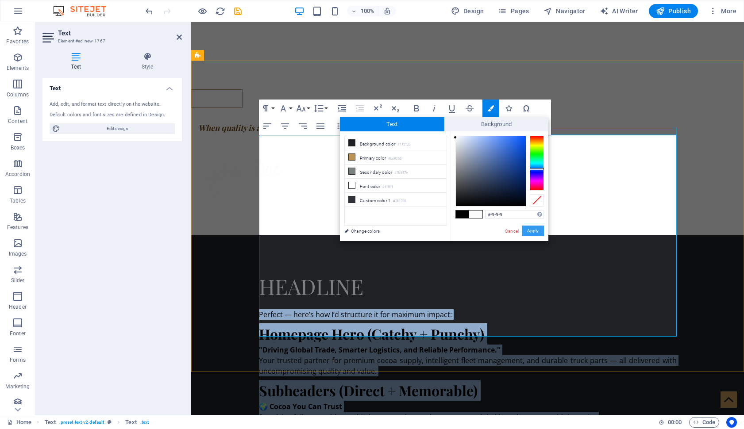
click at [534, 230] on button "Apply" at bounding box center [533, 231] width 22 height 11
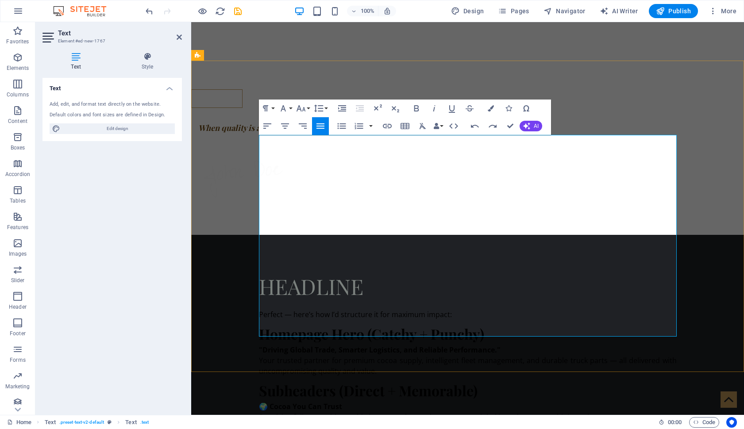
click at [347, 324] on strong "Homepage Hero (Catchy + Punchy)" at bounding box center [371, 333] width 225 height 19
click at [416, 108] on icon "button" at bounding box center [416, 108] width 5 height 6
click at [490, 110] on icon "button" at bounding box center [491, 108] width 6 height 6
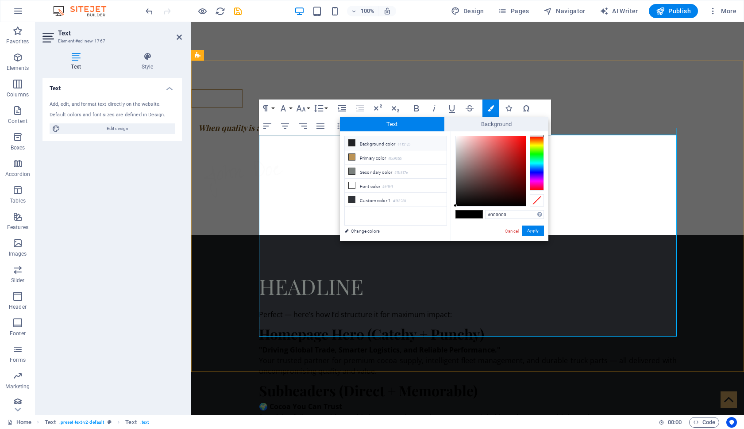
click at [354, 142] on icon at bounding box center [352, 143] width 6 height 6
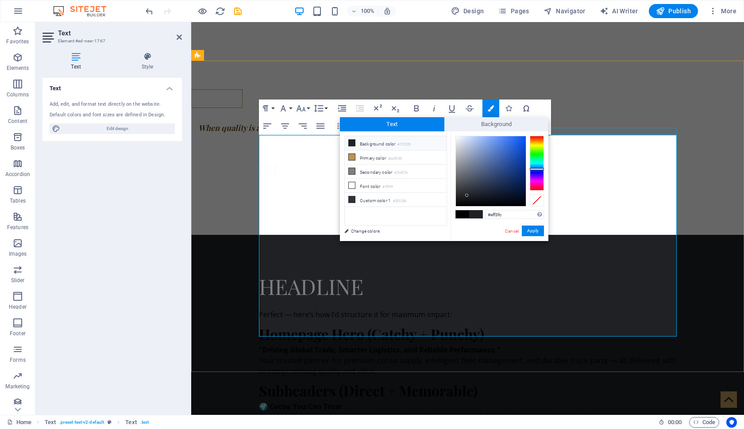
click at [459, 137] on div at bounding box center [491, 171] width 70 height 70
click at [372, 186] on li "Font color #ffffff" at bounding box center [396, 186] width 102 height 14
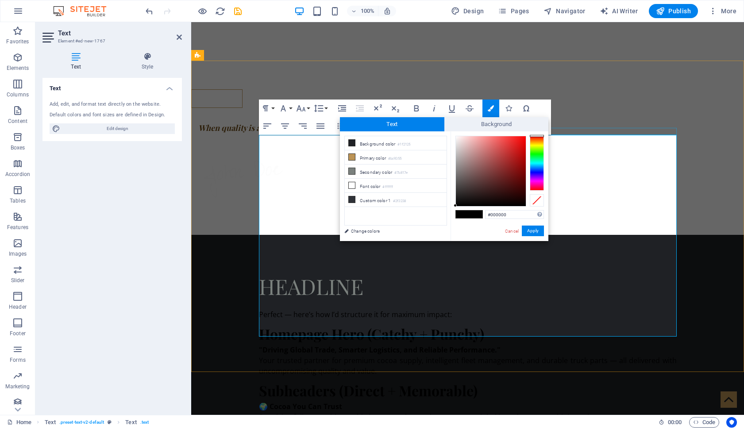
drag, startPoint x: 455, startPoint y: 135, endPoint x: 454, endPoint y: 208, distance: 72.6
click at [454, 208] on div "#000000 Supported formats #0852ed rgb(8, 82, 237) rgba(8, 82, 237, 90%) hsv(221…" at bounding box center [499, 250] width 98 height 238
click at [530, 231] on button "Apply" at bounding box center [533, 231] width 22 height 11
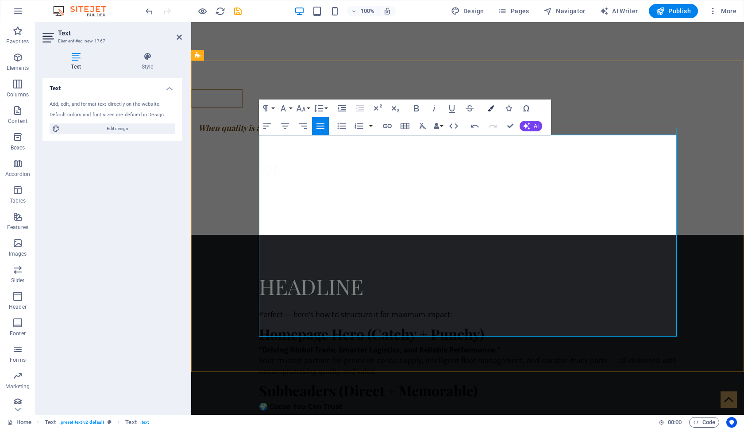
click at [488, 112] on button "Colors" at bounding box center [490, 109] width 17 height 18
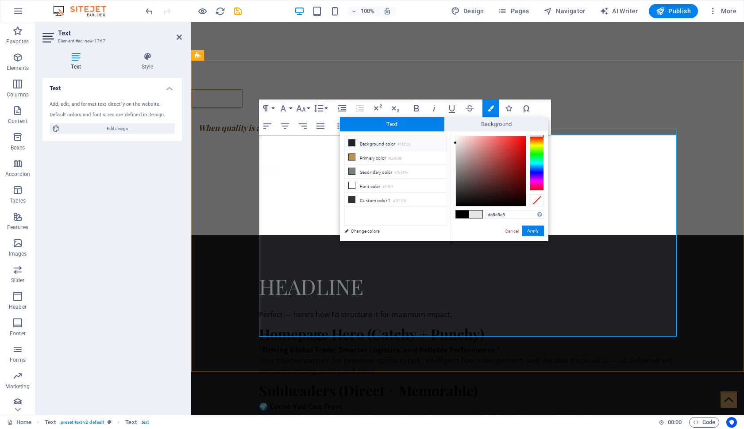
click at [352, 143] on icon at bounding box center [352, 143] width 6 height 6
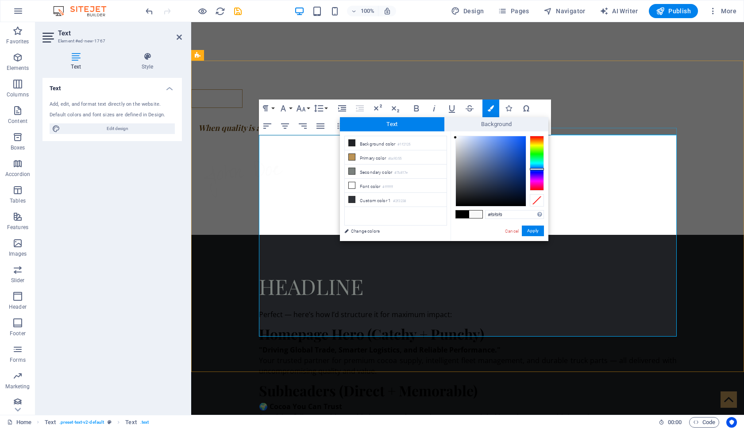
type input "#fafafa"
click at [455, 137] on div at bounding box center [455, 136] width 3 height 3
click at [530, 231] on button "Apply" at bounding box center [533, 231] width 22 height 11
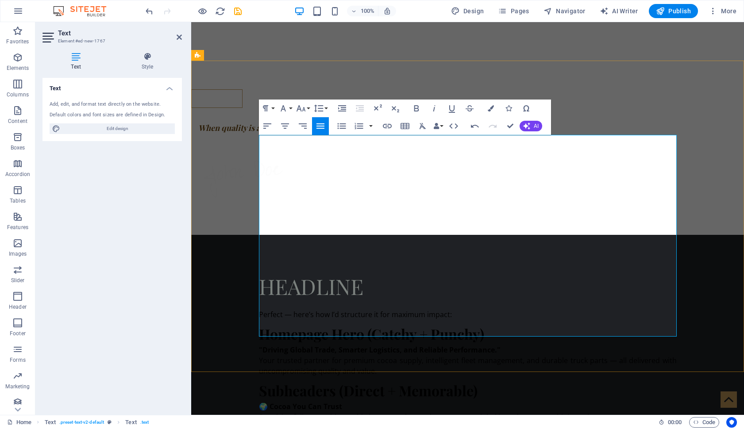
click at [382, 381] on strong "Subheaders (Direct + Memorable)" at bounding box center [368, 390] width 219 height 19
click at [324, 324] on strong "Homepage He" at bounding box center [304, 333] width 91 height 19
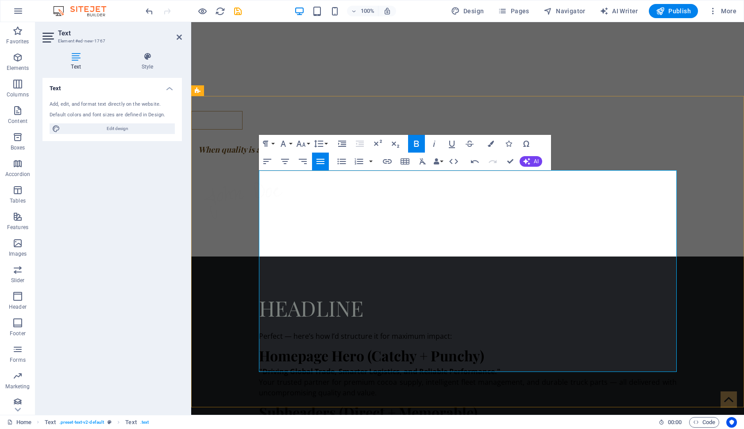
scroll to position [468, 0]
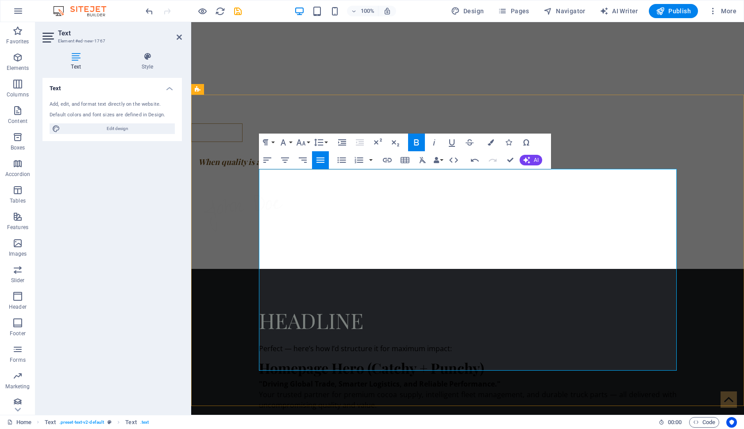
click at [455, 358] on strong "ro (Catchy + Punchy)" at bounding box center [417, 367] width 135 height 19
click at [480, 358] on strong "ro (Catchy + Punchy)" at bounding box center [417, 367] width 135 height 19
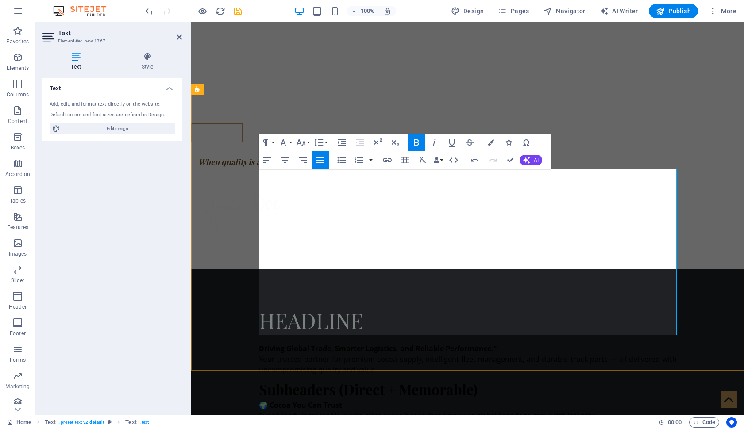
click at [502, 343] on p "Driving Global Trade, Smarter Logistics, and Reliable Performance." Your truste…" at bounding box center [468, 359] width 418 height 32
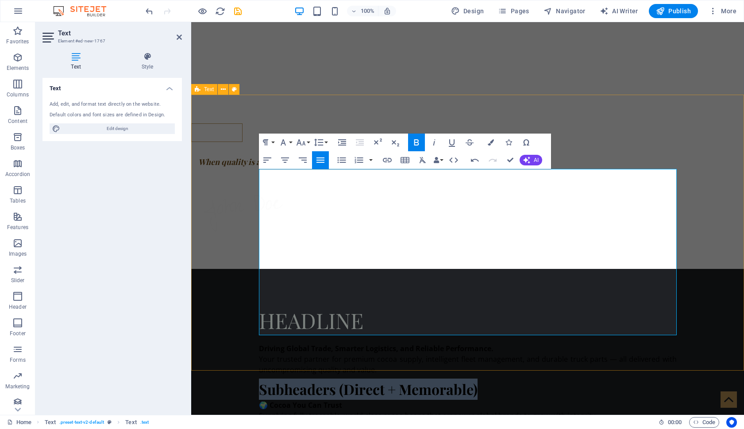
drag, startPoint x: 480, startPoint y: 215, endPoint x: 254, endPoint y: 215, distance: 225.2
click at [254, 269] on div "Headline Driving Global Trade, Smarter Logistics, and Reliable Performance. You…" at bounding box center [467, 412] width 553 height 287
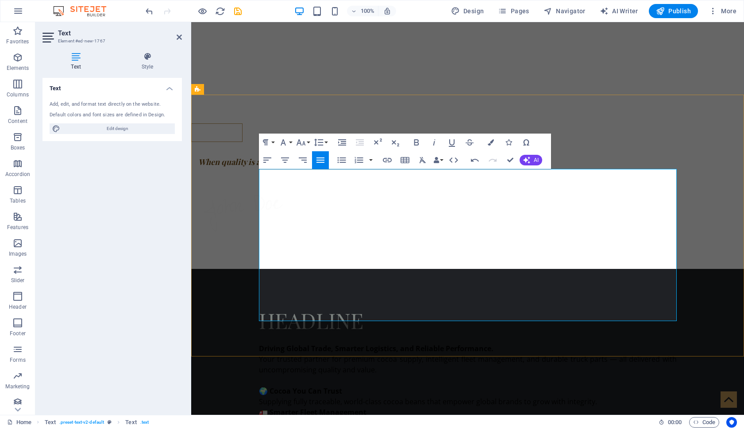
click at [270, 386] on strong "🌍 Cocoa You Can Trust" at bounding box center [300, 391] width 83 height 10
click at [528, 386] on p "Cocoa You Can Trust Supplying fully traceable, world-class cocoa beans that emp…" at bounding box center [468, 396] width 418 height 21
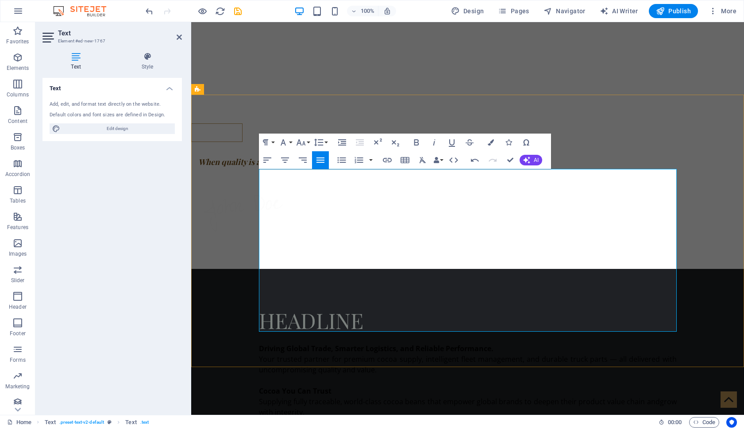
click at [346, 386] on p "Cocoa You Can Trust Supplying fully traceable, world-class cocoa beans that emp…" at bounding box center [468, 402] width 418 height 32
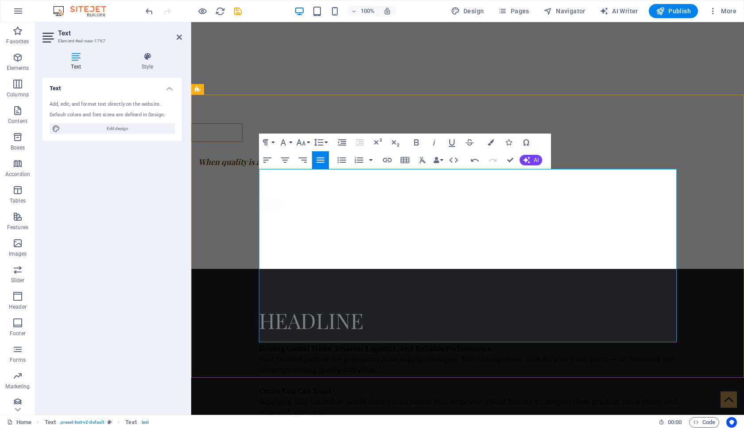
click at [270, 429] on strong "🚛 Smarter Fleet Management" at bounding box center [313, 434] width 108 height 10
click at [288, 429] on strong "Smarter Fleet Management" at bounding box center [307, 434] width 97 height 10
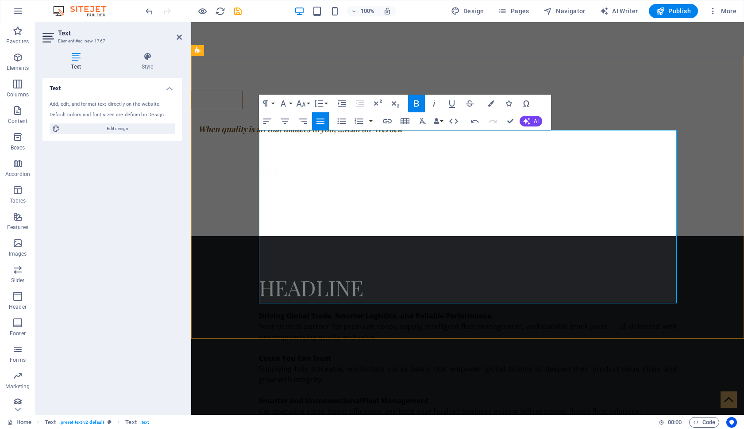
scroll to position [507, 0]
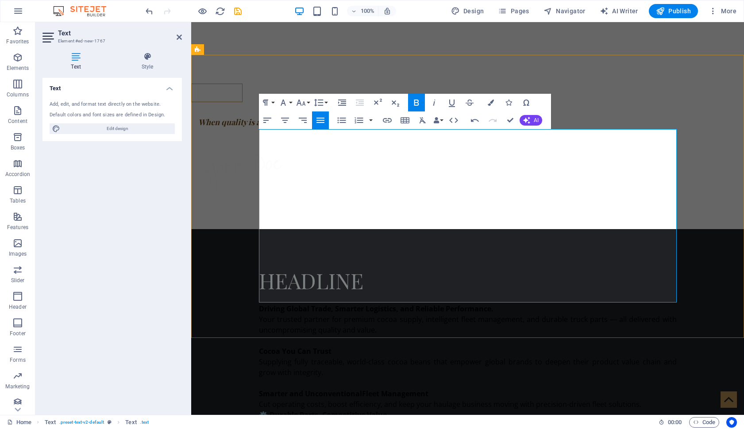
click at [293, 346] on p "Cocoa You Can Trust Supplying fully traceable, world-class cocoa beans that emp…" at bounding box center [468, 362] width 418 height 32
click at [271, 388] on p "Smarter and Unconventional Fleet Management Cut operating costs, boost efficien…" at bounding box center [468, 398] width 418 height 21
drag, startPoint x: 274, startPoint y: 292, endPoint x: 285, endPoint y: 292, distance: 11.5
click at [269, 388] on p "Smarter and Unconventional Fleet Management Cut operating costs, boost efficien…" at bounding box center [468, 398] width 418 height 21
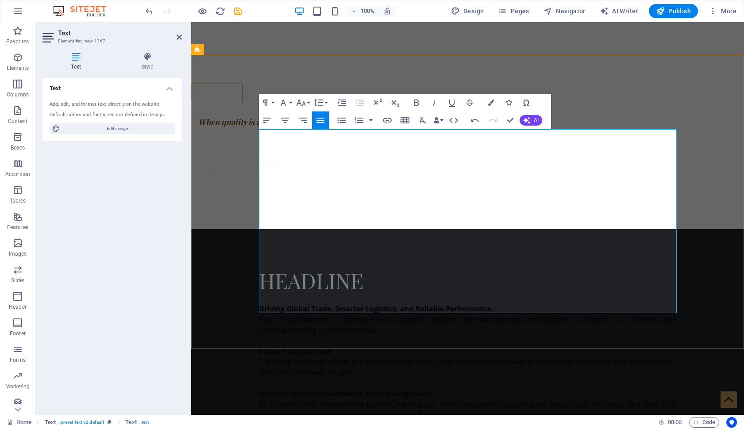
click at [284, 388] on p "Smarter and Unconventional Fleet Management As a trusted fleet management partn…" at bounding box center [468, 404] width 418 height 32
click at [496, 388] on p "Smarter and Unconventional Fleet Management As a trusted fleet management partn…" at bounding box center [468, 404] width 418 height 32
click at [283, 388] on p "Smarter and Unconventional Fleet Management As a trusted fleet management partn…" at bounding box center [468, 404] width 418 height 32
click at [514, 388] on p "Smarter and Unconventional Fleet Management As a trusted fleet management partn…" at bounding box center [468, 404] width 418 height 32
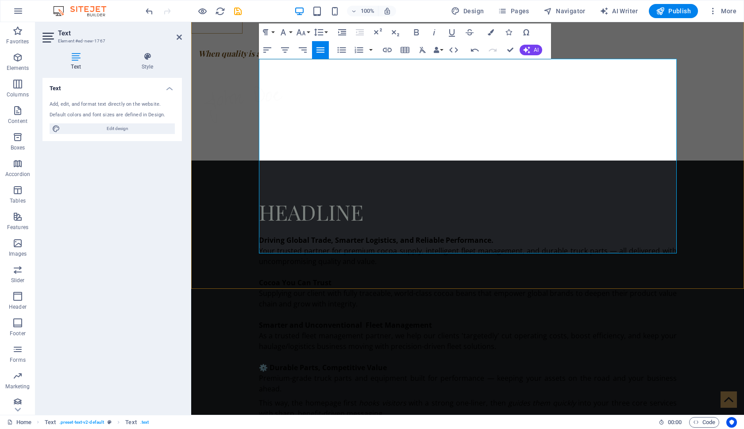
scroll to position [578, 0]
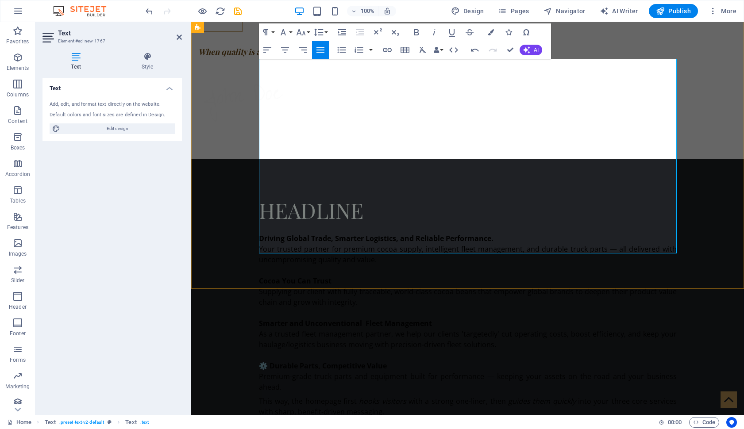
click at [271, 361] on strong "⚙️ Durable Parts, Competitive Value" at bounding box center [323, 366] width 128 height 10
click at [328, 361] on p "⚙Durable Parts, Competitive Value Premium-grade truck parts and equipment built…" at bounding box center [468, 377] width 418 height 32
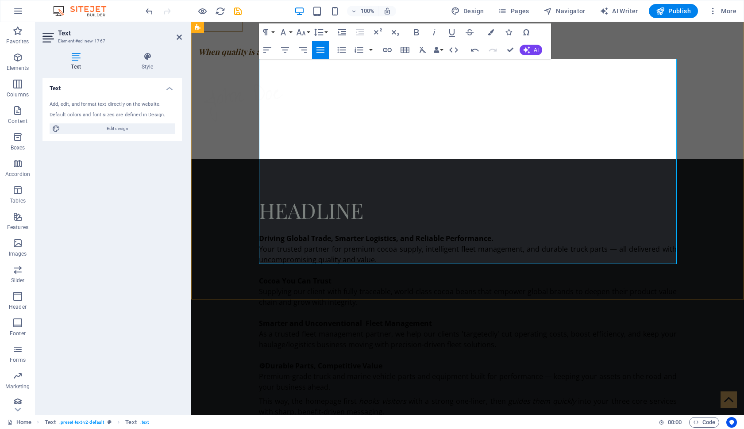
click at [331, 361] on p "⚙Durable Parts, Competitive Value Premium-grade truck and marine vehicle parts …" at bounding box center [468, 377] width 418 height 32
click at [417, 417] on p "👉 Do you want me to also draft a slightly longer expanded version (like 2–3 sen…" at bounding box center [468, 427] width 418 height 21
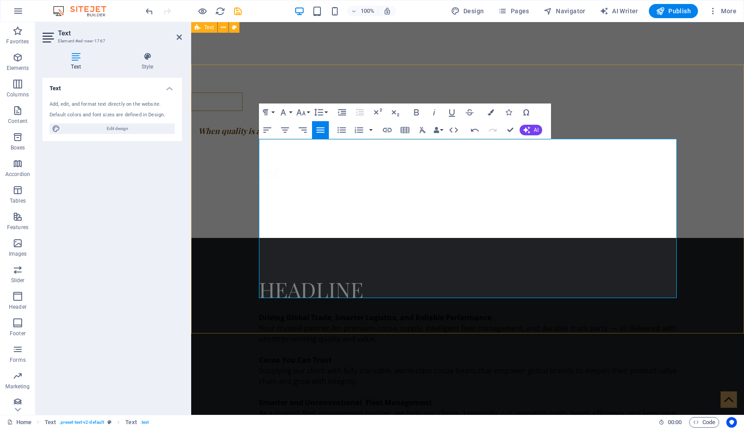
scroll to position [497, 0]
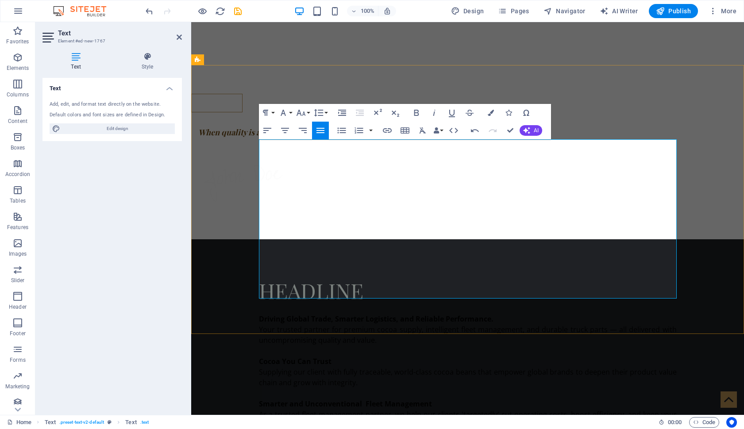
click at [508, 346] on p at bounding box center [468, 351] width 418 height 11
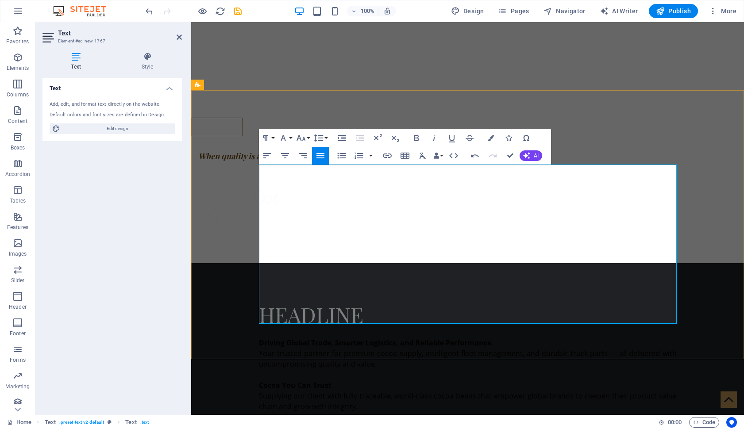
scroll to position [474, 0]
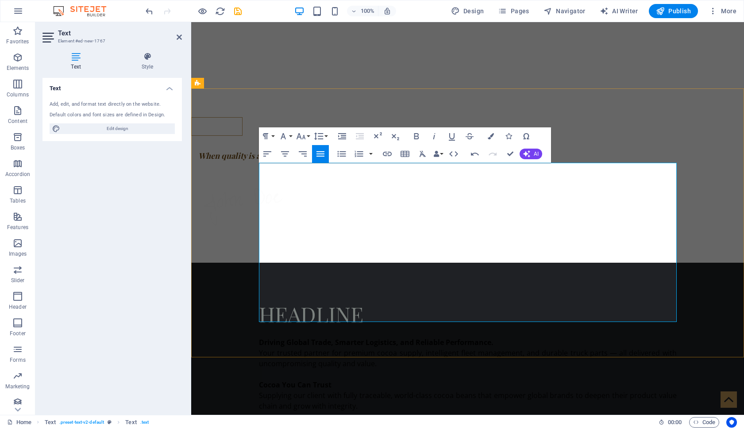
click at [275, 337] on p "Driving Global Trade, Smarter Logistics, and Reliable Performance. Your trusted…" at bounding box center [468, 353] width 418 height 32
click at [614, 263] on div "Headline Driving Global Trade, Smarter Logistics, and Reliable Performance. Ave…" at bounding box center [467, 397] width 553 height 269
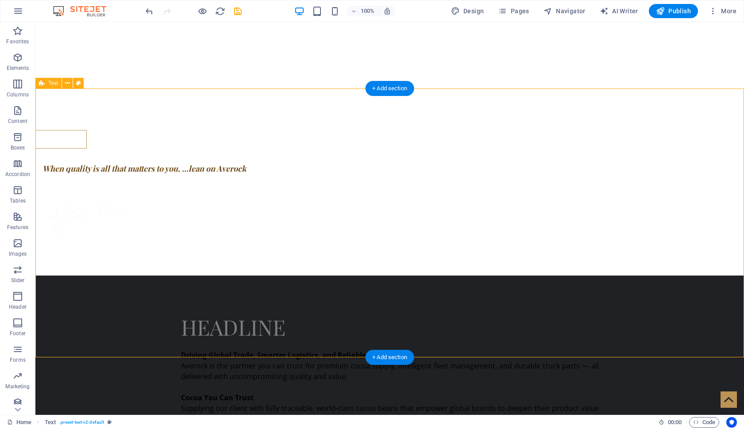
click at [54, 276] on div "Headline Driving Global Trade, Smarter Logistics, and Reliable Performance. Ave…" at bounding box center [389, 410] width 708 height 269
click at [78, 84] on icon at bounding box center [78, 83] width 5 height 9
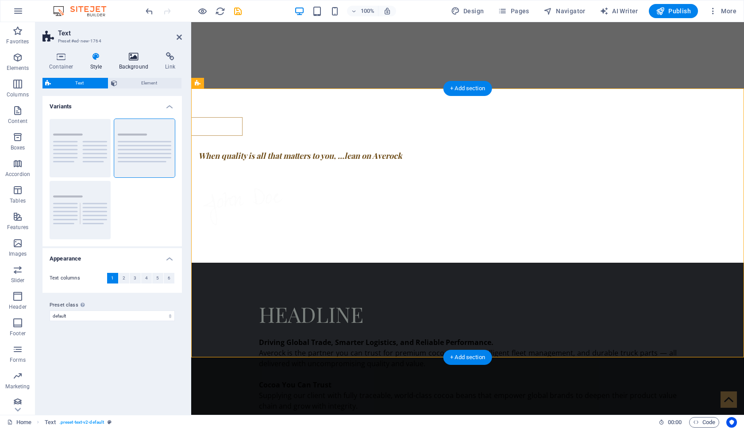
click at [126, 62] on h4 "Background" at bounding box center [135, 61] width 46 height 19
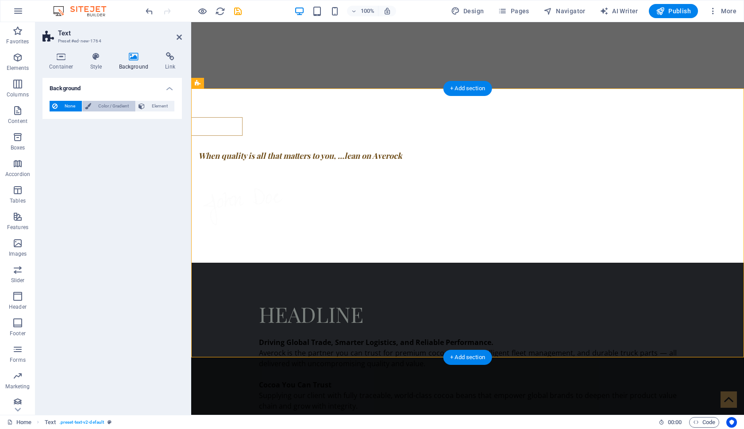
click at [108, 107] on span "Color / Gradient" at bounding box center [113, 106] width 39 height 11
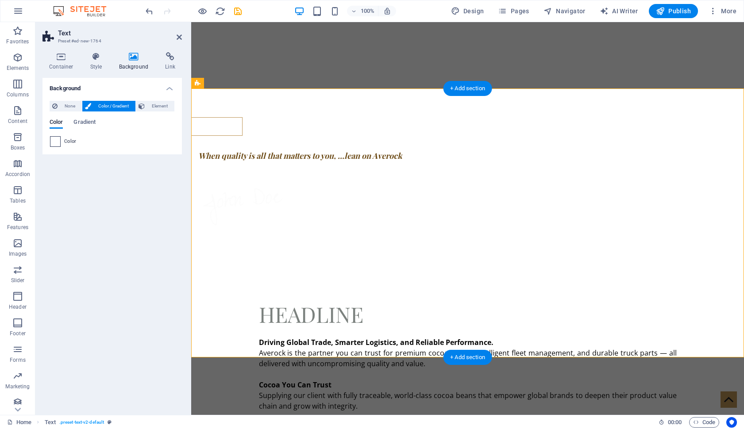
click at [58, 142] on span at bounding box center [55, 142] width 10 height 10
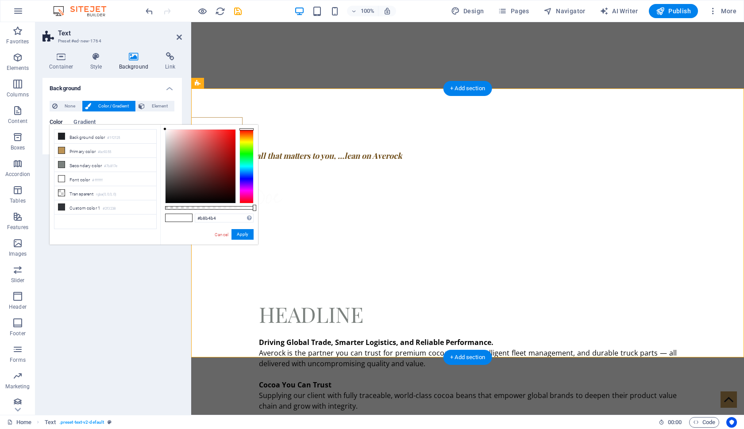
click at [167, 150] on div at bounding box center [200, 166] width 70 height 73
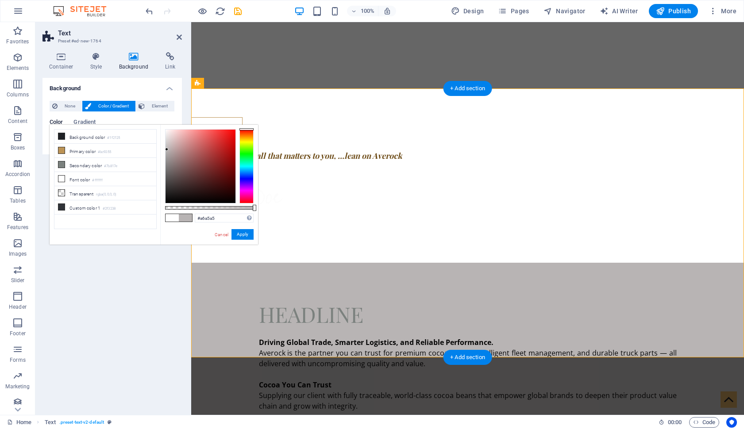
click at [165, 155] on div at bounding box center [200, 166] width 70 height 73
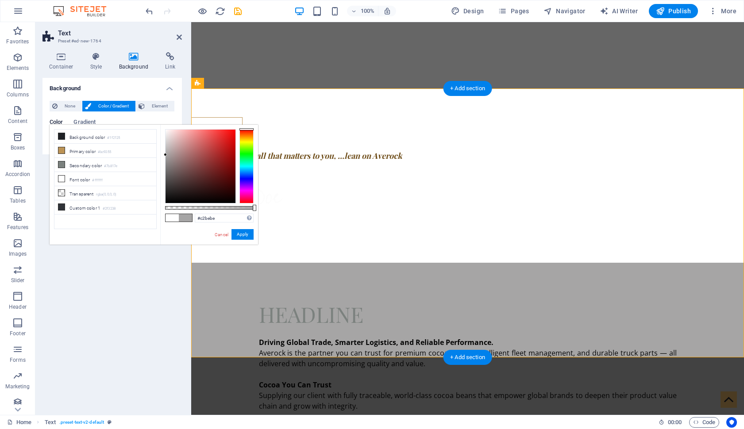
click at [166, 147] on div at bounding box center [200, 166] width 70 height 73
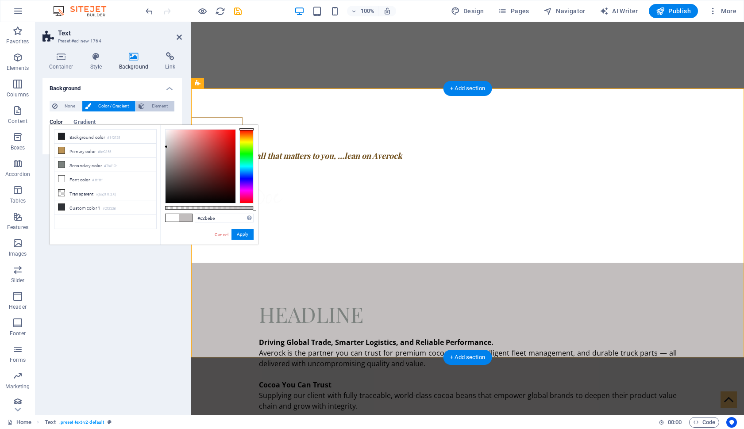
click at [159, 104] on span "Element" at bounding box center [159, 106] width 24 height 11
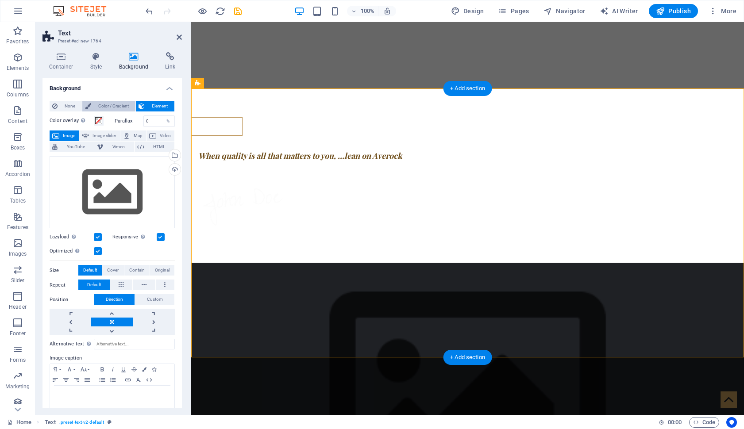
click at [118, 107] on span "Color / Gradient" at bounding box center [113, 106] width 39 height 11
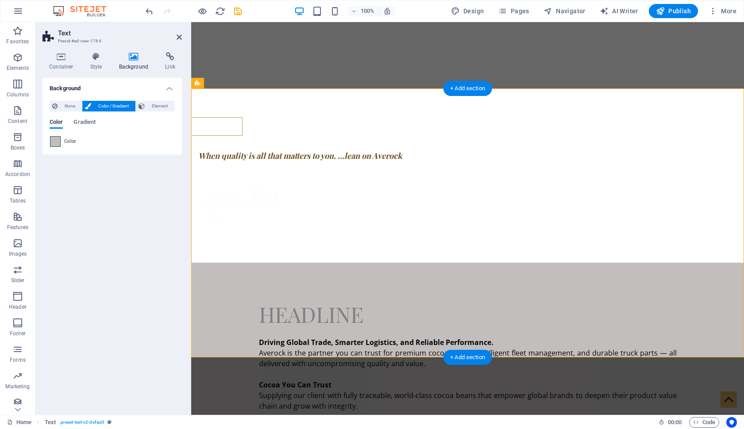
click at [56, 142] on span at bounding box center [55, 142] width 10 height 10
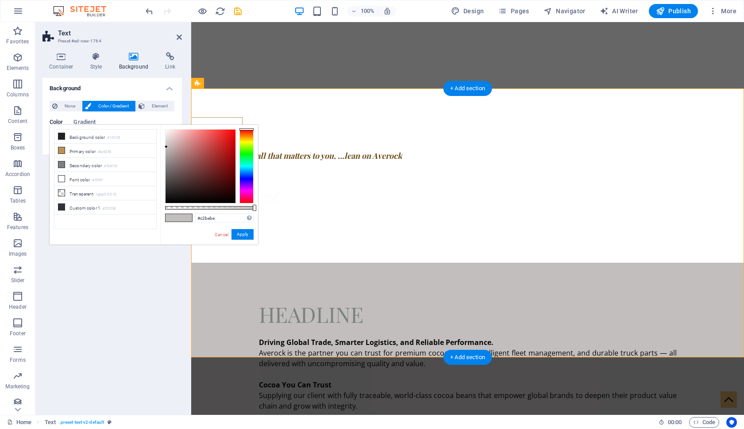
click at [246, 210] on div "#c2bebe Supported formats #0852ed rgb(8, 82, 237) rgba(8, 82, 237, 90%) hsv(221…" at bounding box center [209, 249] width 98 height 248
click at [247, 209] on div at bounding box center [209, 208] width 88 height 4
drag, startPoint x: 249, startPoint y: 208, endPoint x: 261, endPoint y: 217, distance: 14.6
click at [261, 217] on body "[DOMAIN_NAME] Home (en) Favorites Elements Columns Content Boxes Accordion Tabl…" at bounding box center [372, 214] width 744 height 429
click at [62, 138] on icon at bounding box center [61, 136] width 6 height 6
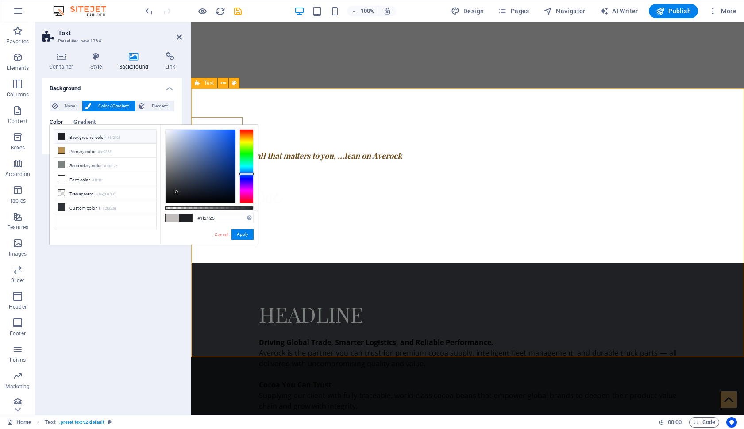
click at [167, 152] on div at bounding box center [200, 166] width 70 height 73
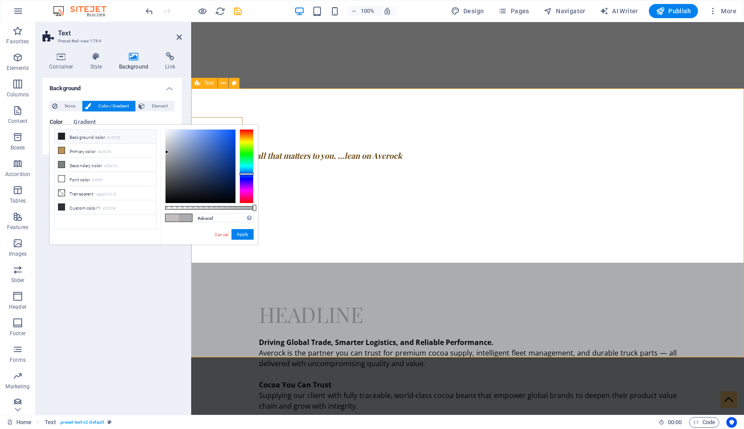
click at [62, 136] on icon at bounding box center [61, 136] width 6 height 6
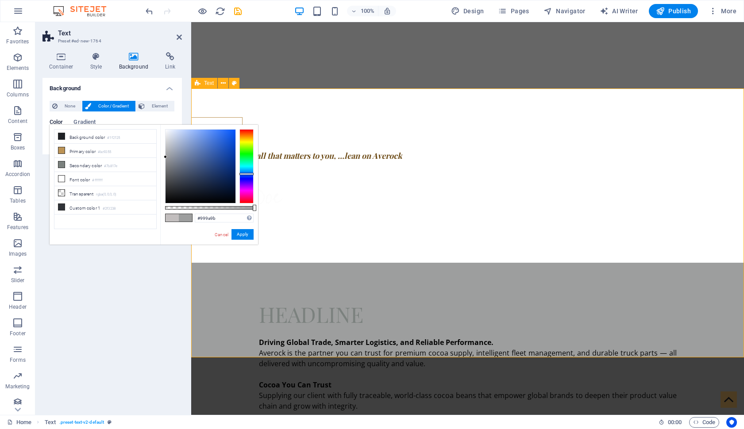
type input "#98989a"
drag, startPoint x: 171, startPoint y: 181, endPoint x: 166, endPoint y: 158, distance: 23.1
click at [166, 158] on div at bounding box center [200, 166] width 70 height 73
click at [246, 235] on button "Apply" at bounding box center [242, 234] width 22 height 11
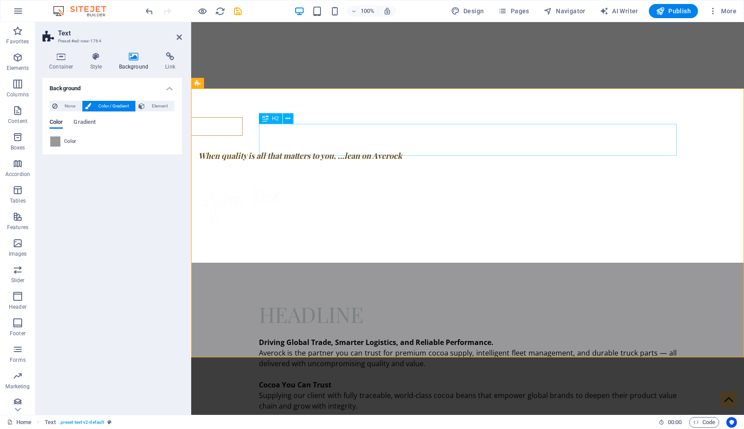
click at [360, 298] on div "Headline" at bounding box center [468, 314] width 418 height 32
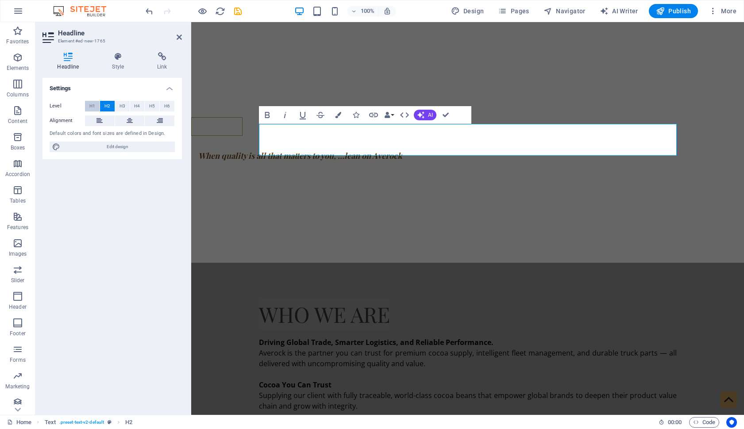
click at [90, 106] on span "H1" at bounding box center [92, 106] width 6 height 11
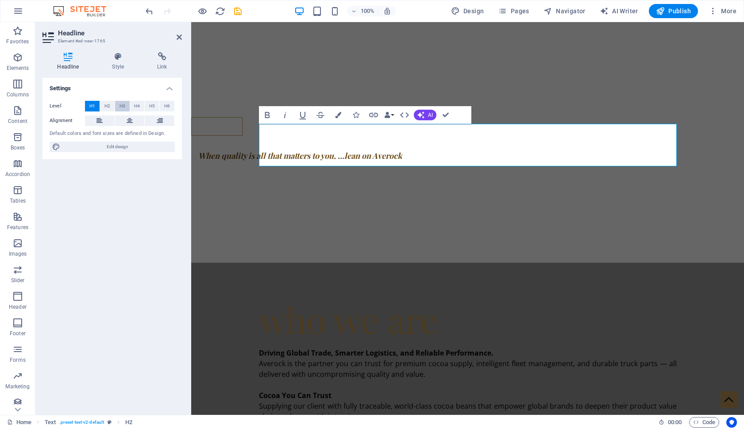
click at [122, 107] on span "H3" at bounding box center [122, 106] width 6 height 11
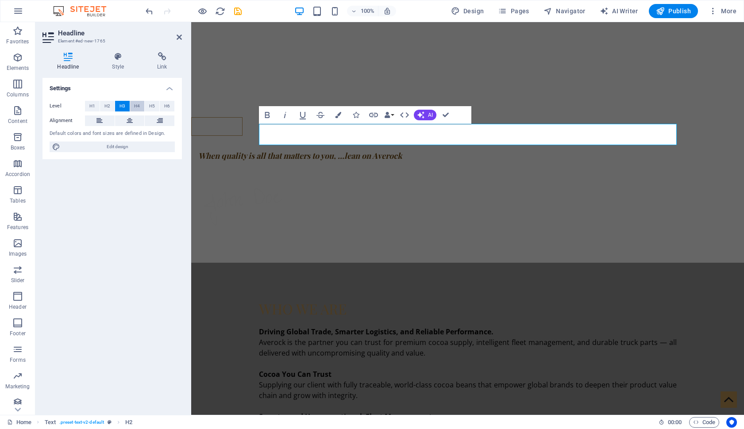
click at [137, 108] on span "H4" at bounding box center [137, 106] width 6 height 11
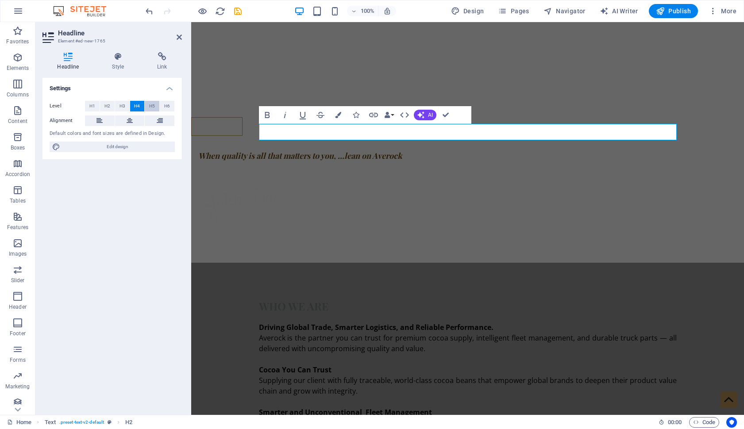
click at [151, 108] on span "H5" at bounding box center [152, 106] width 6 height 11
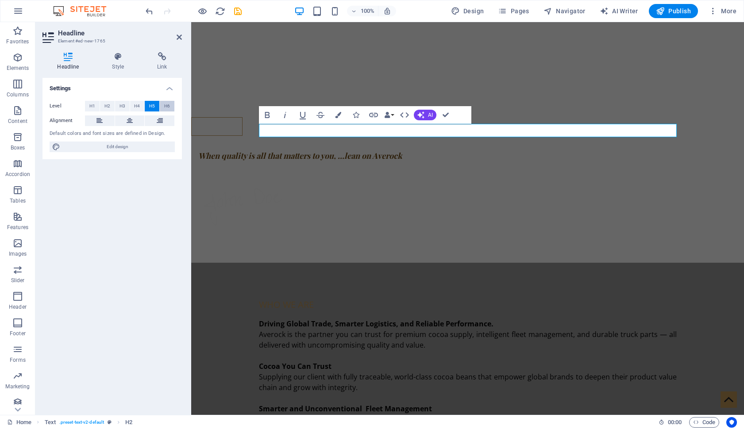
click at [170, 107] on button "H6" at bounding box center [167, 106] width 15 height 11
click at [89, 104] on span "H1" at bounding box center [92, 106] width 6 height 11
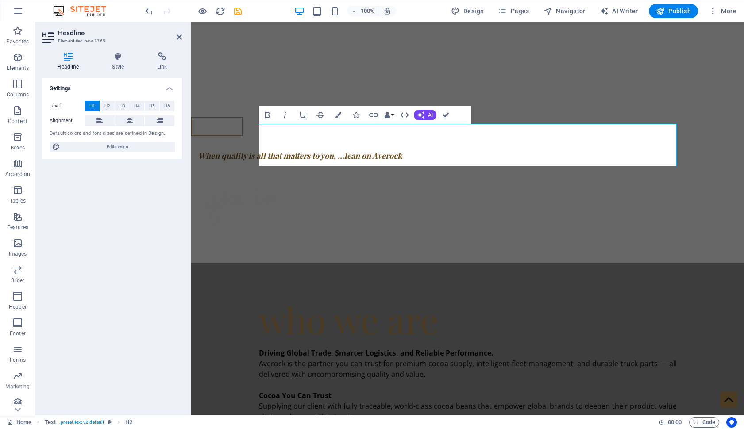
click at [284, 298] on h1 "who we are" at bounding box center [468, 319] width 418 height 42
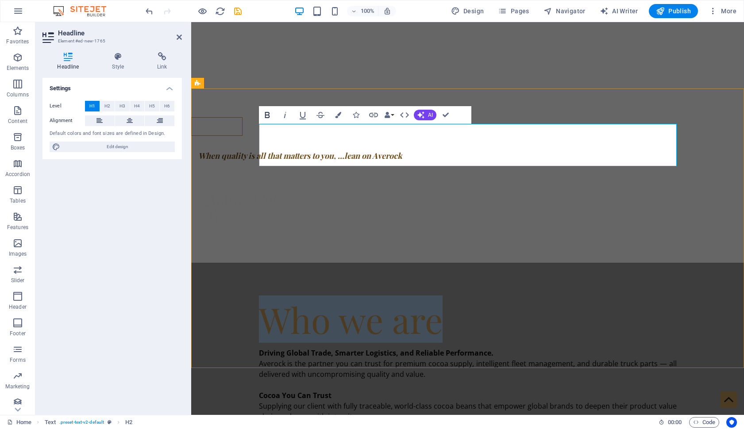
click at [267, 115] on icon "button" at bounding box center [267, 115] width 5 height 6
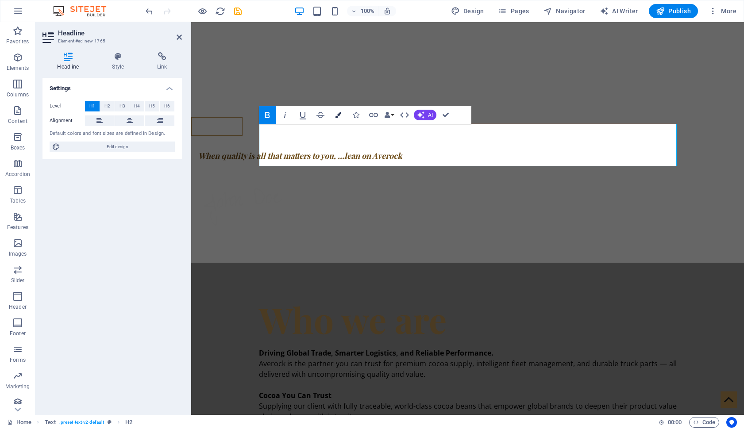
click at [338, 116] on icon "button" at bounding box center [338, 115] width 6 height 6
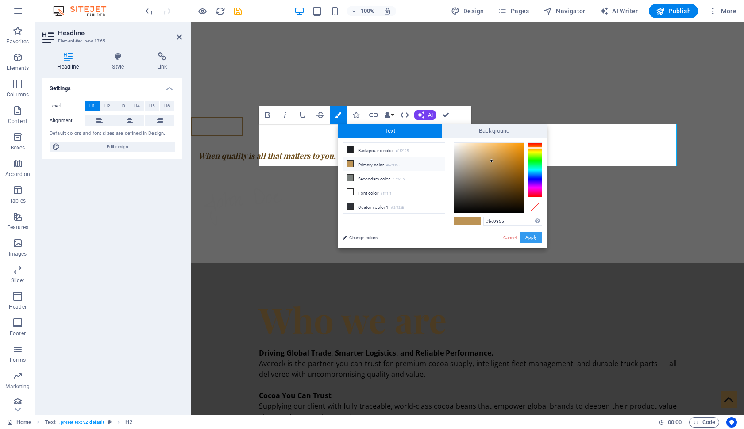
click at [527, 235] on button "Apply" at bounding box center [531, 237] width 22 height 11
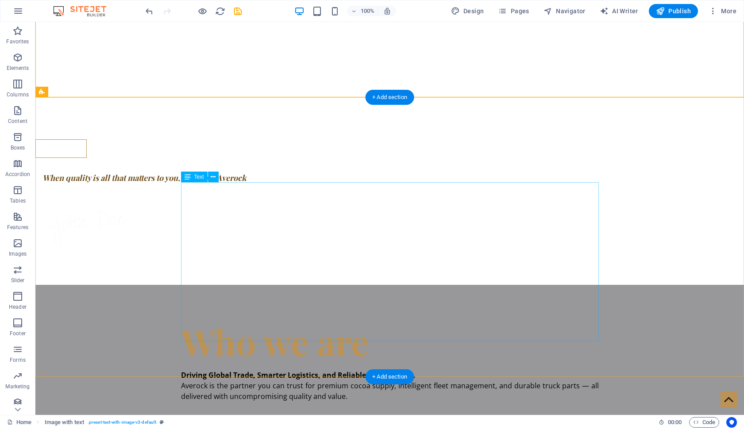
scroll to position [464, 0]
click at [85, 285] on div "Who we are Driving Global Trade, Smarter Logistics, and Reliable Performance. A…" at bounding box center [389, 425] width 708 height 280
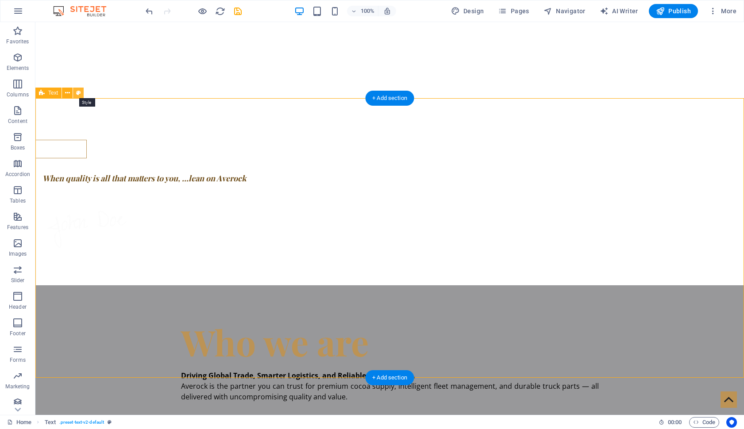
click at [77, 93] on icon at bounding box center [78, 92] width 5 height 9
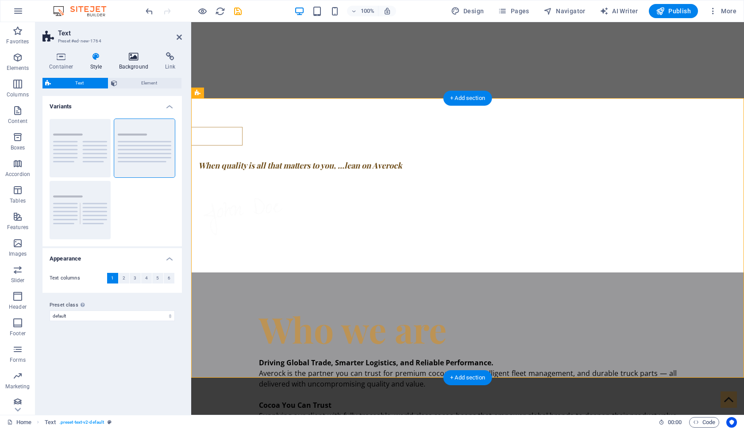
click at [135, 61] on h4 "Background" at bounding box center [135, 61] width 46 height 19
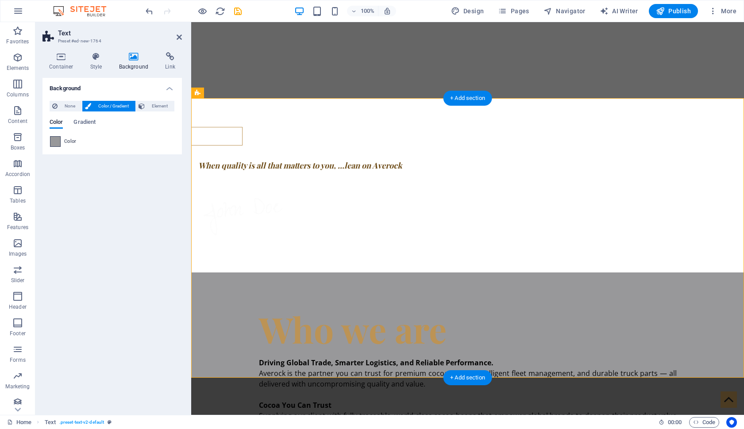
click at [58, 141] on span at bounding box center [55, 142] width 10 height 10
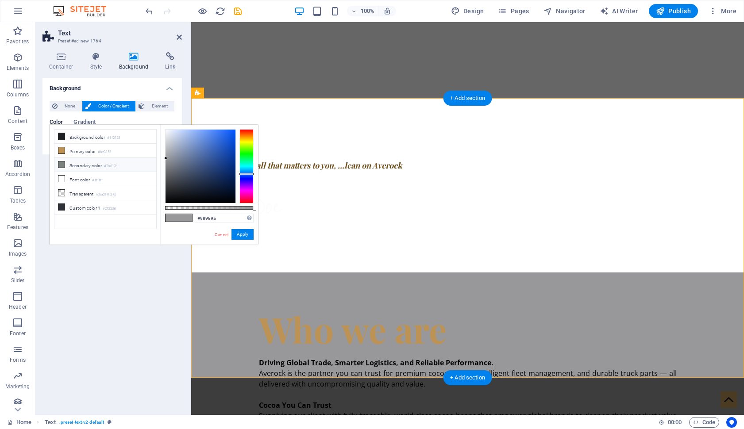
click at [62, 163] on icon at bounding box center [61, 164] width 6 height 6
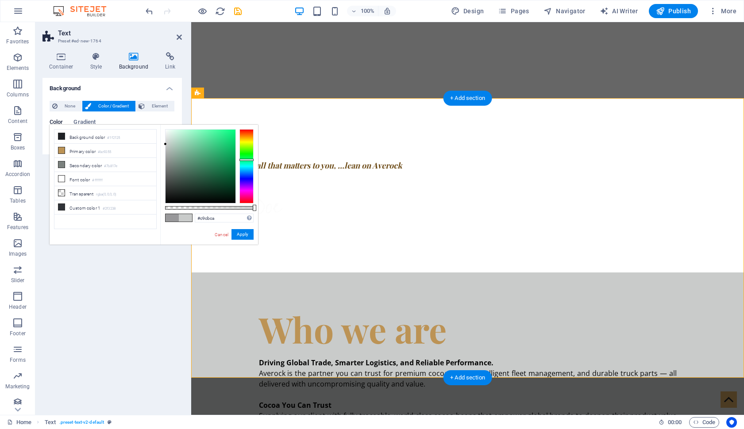
type input "#cbcccc"
drag, startPoint x: 168, startPoint y: 165, endPoint x: 165, endPoint y: 144, distance: 21.4
click at [165, 144] on div at bounding box center [165, 143] width 3 height 3
click at [245, 236] on button "Apply" at bounding box center [242, 234] width 22 height 11
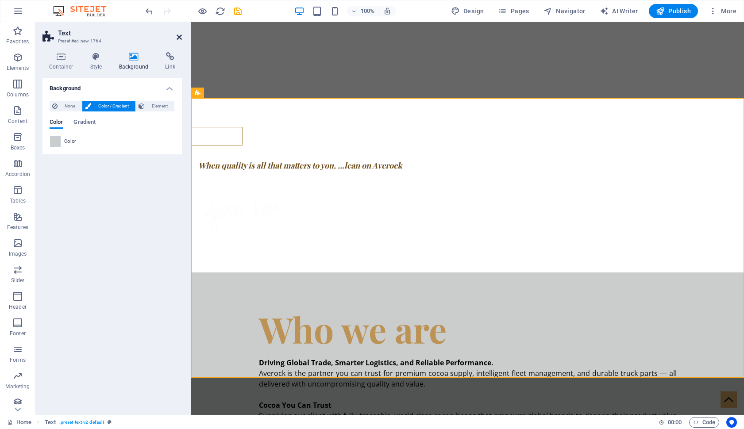
click at [178, 37] on icon at bounding box center [179, 37] width 5 height 7
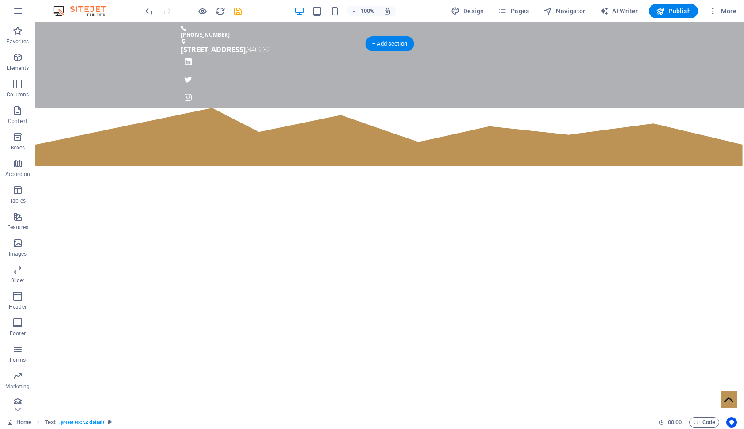
scroll to position [0, 0]
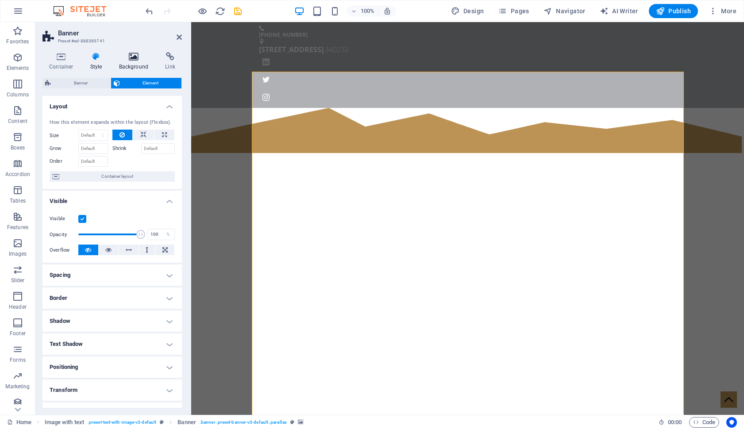
click at [135, 58] on icon at bounding box center [133, 56] width 43 height 9
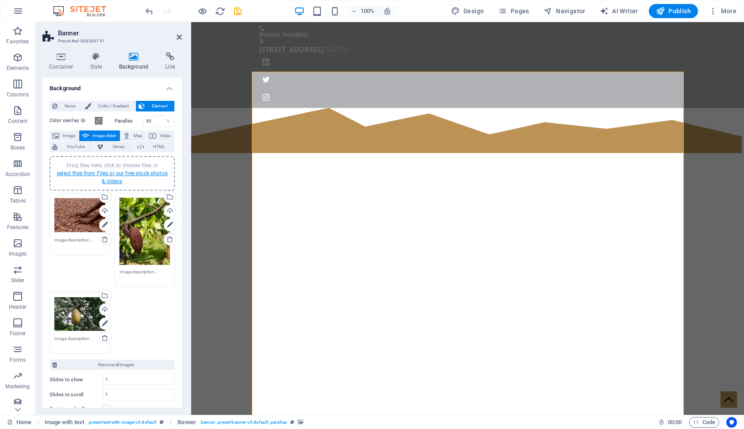
click at [126, 173] on link "select files from Files or our free stock photos & videos" at bounding box center [112, 177] width 111 height 14
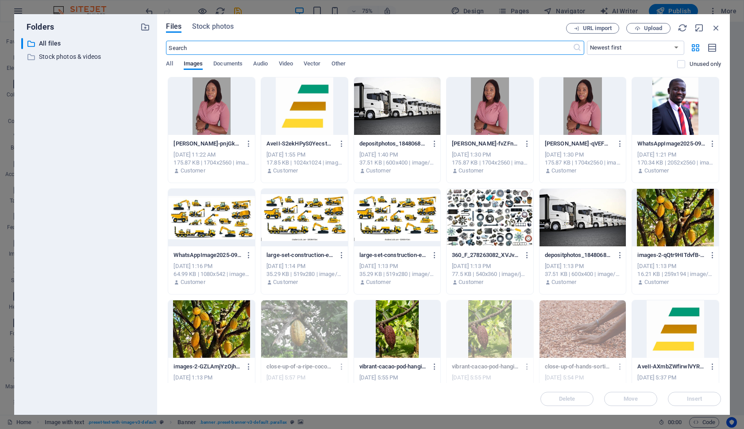
click at [404, 104] on div at bounding box center [397, 106] width 87 height 58
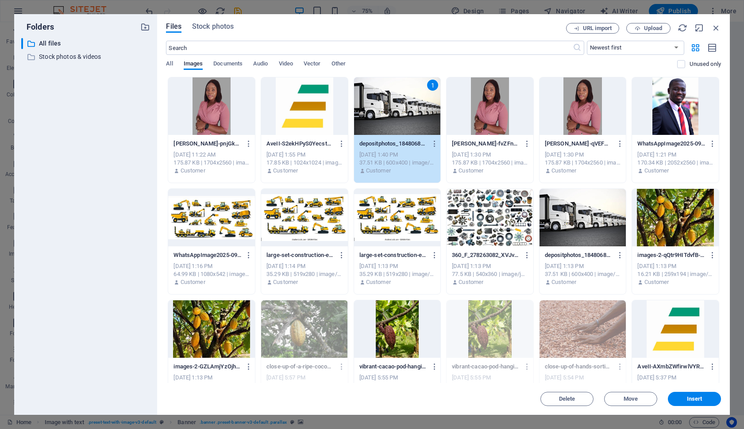
click at [217, 218] on div at bounding box center [211, 218] width 87 height 58
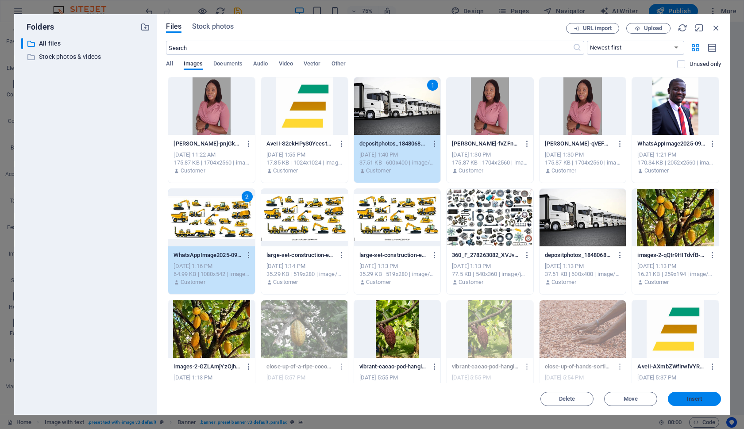
click at [687, 398] on span "Insert" at bounding box center [694, 398] width 15 height 5
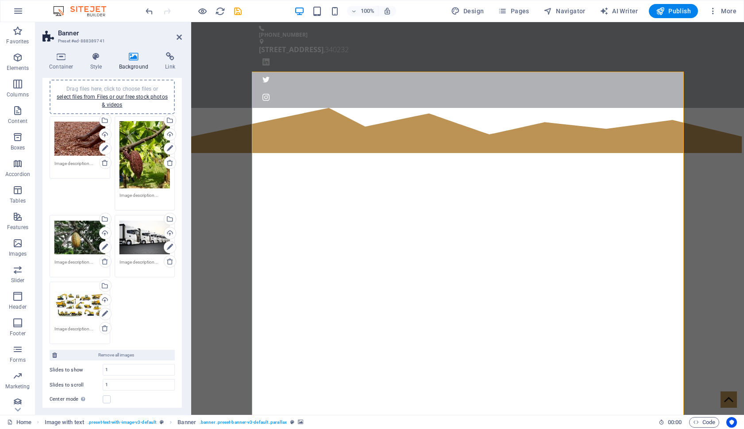
scroll to position [77, 0]
click at [177, 36] on icon at bounding box center [179, 37] width 5 height 7
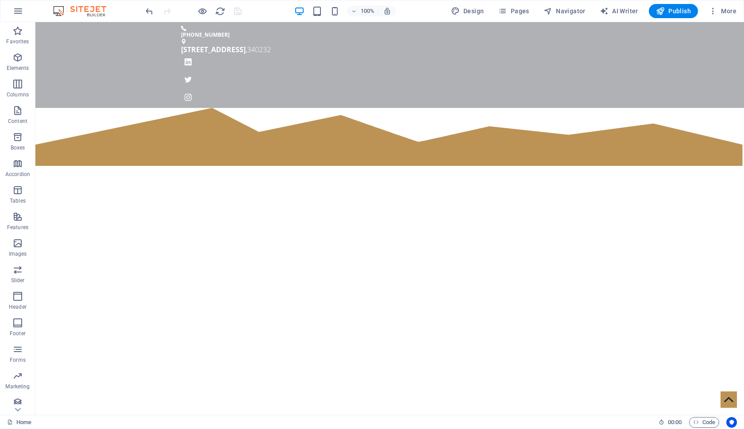
scroll to position [0, 0]
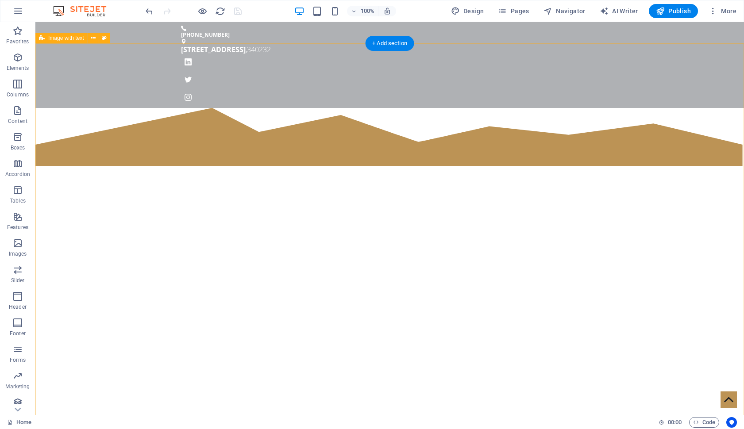
click at [111, 108] on div "Learn more When quality is all that matters to you, ...lean on Averock" at bounding box center [389, 429] width 708 height 642
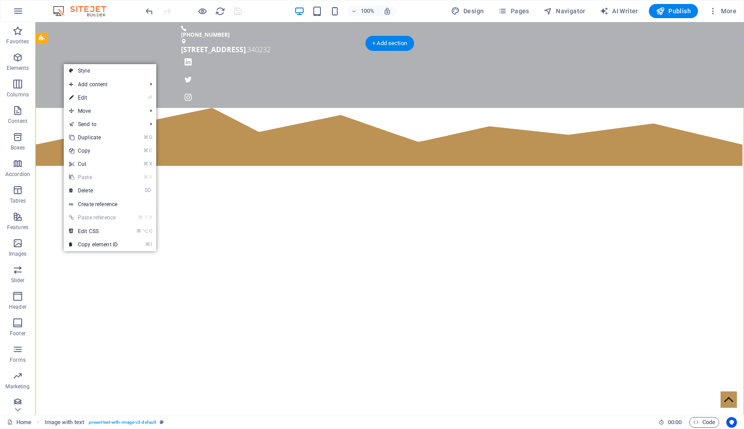
click at [130, 85] on span "Add content" at bounding box center [103, 84] width 79 height 13
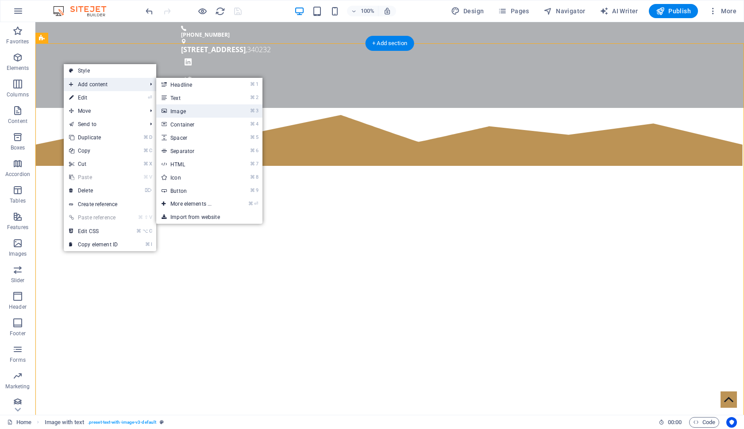
click at [180, 114] on link "⌘ 3 Image" at bounding box center [192, 110] width 73 height 13
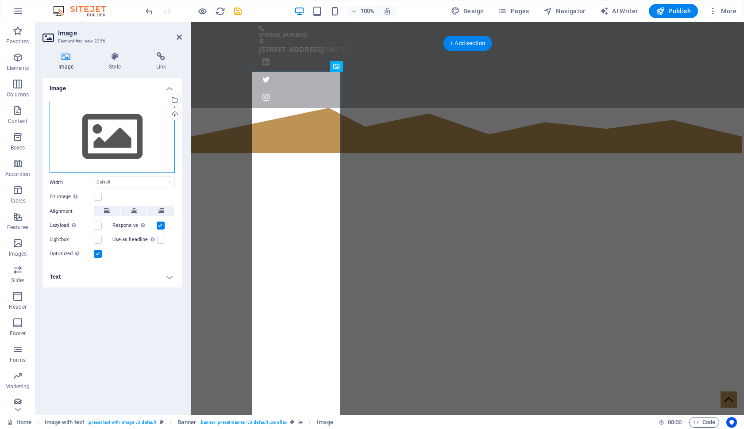
click at [111, 130] on div "Drag files here, click to choose files or select files from Files or our free s…" at bounding box center [112, 137] width 125 height 73
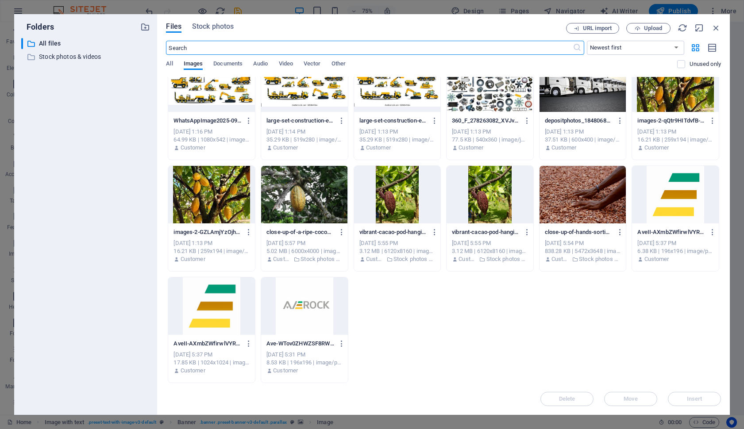
scroll to position [135, 0]
click at [295, 299] on div at bounding box center [304, 306] width 87 height 58
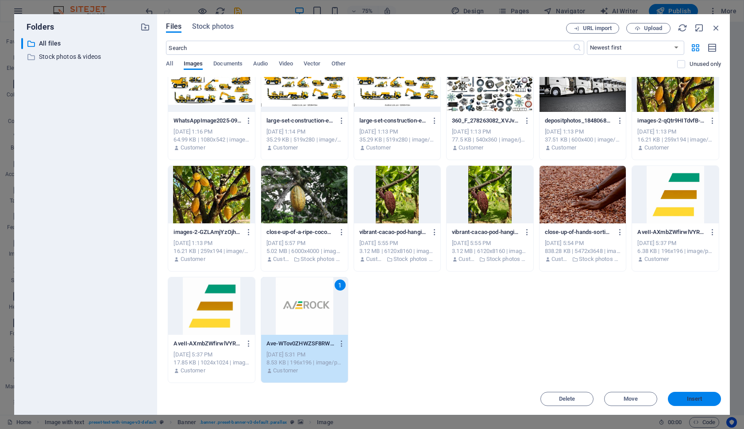
click at [677, 399] on span "Insert" at bounding box center [694, 398] width 46 height 5
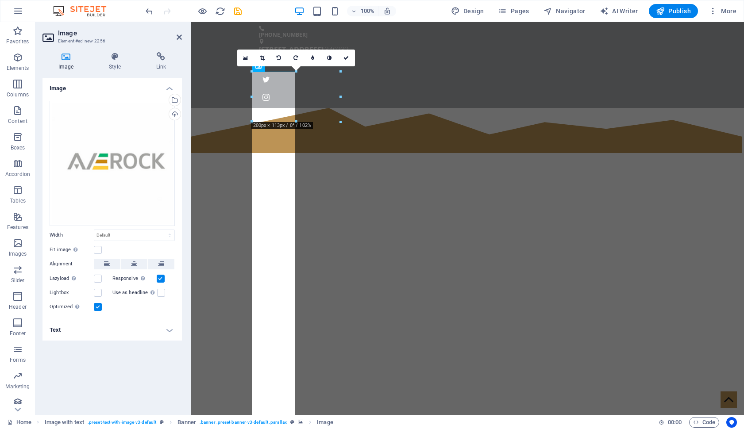
click at [340, 96] on div at bounding box center [340, 97] width 3 height 50
click at [97, 249] on label at bounding box center [98, 250] width 8 height 8
click at [0, 0] on input "Fit image Automatically fit image to a fixed width and height" at bounding box center [0, 0] width 0 height 0
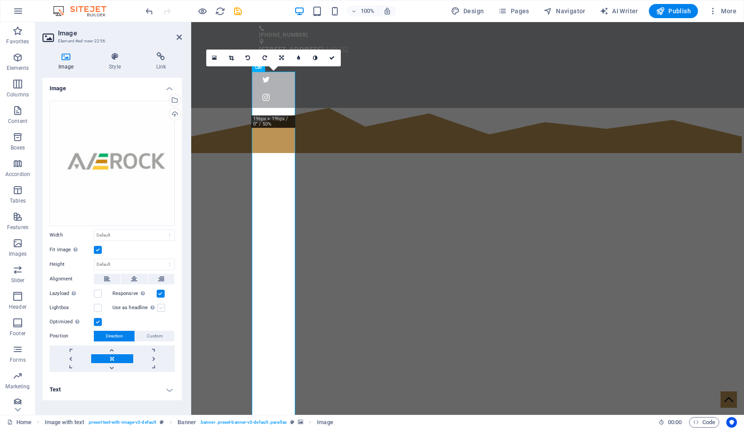
click at [161, 308] on label at bounding box center [161, 308] width 8 height 8
click at [0, 0] on input "Use as headline The image will be wrapped in an H1 headline tag. Useful for giv…" at bounding box center [0, 0] width 0 height 0
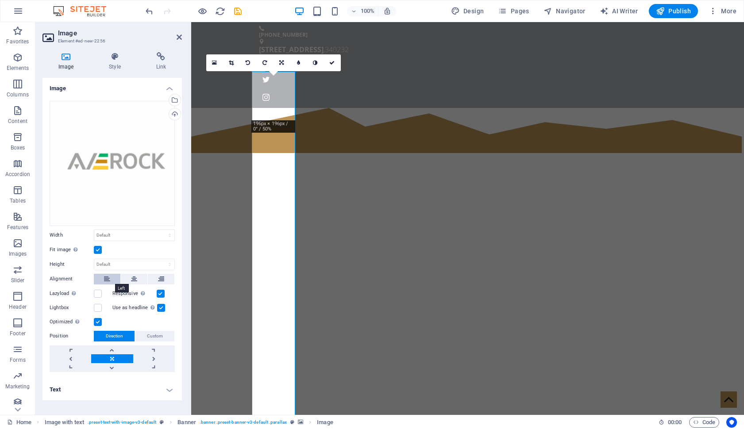
click at [107, 276] on icon at bounding box center [107, 279] width 6 height 11
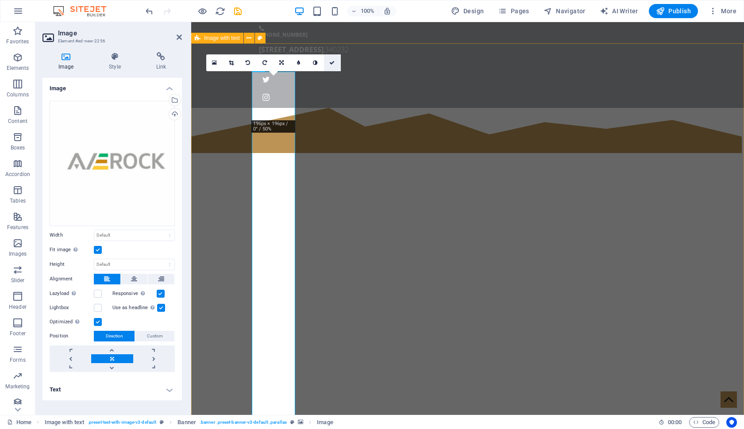
click at [333, 65] on icon at bounding box center [331, 62] width 5 height 5
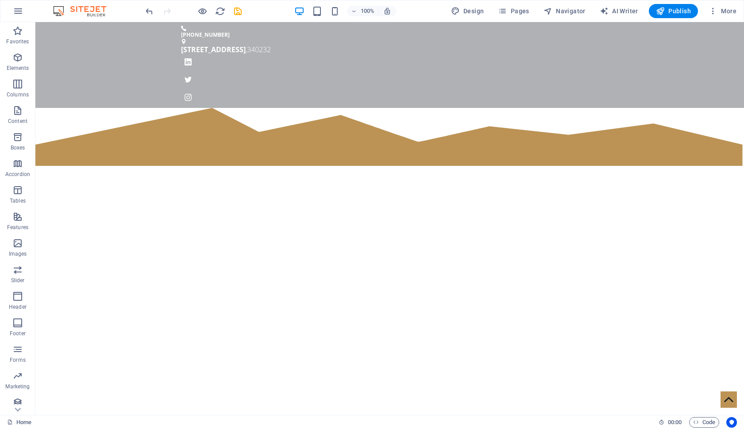
scroll to position [0, 0]
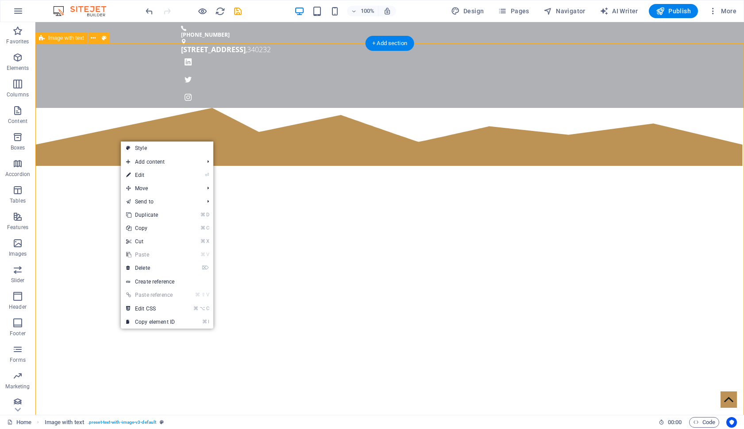
click at [159, 175] on link "⏎ Edit" at bounding box center [150, 175] width 59 height 13
select select "%"
select select "polygon-2"
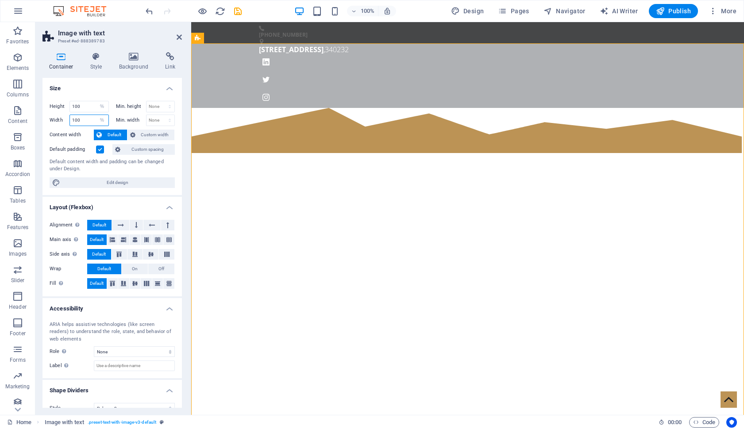
click at [84, 119] on input "100" at bounding box center [89, 120] width 38 height 11
type input "1"
type input "200"
click at [86, 108] on input "100" at bounding box center [89, 106] width 38 height 11
click at [146, 134] on span "Custom width" at bounding box center [155, 135] width 34 height 11
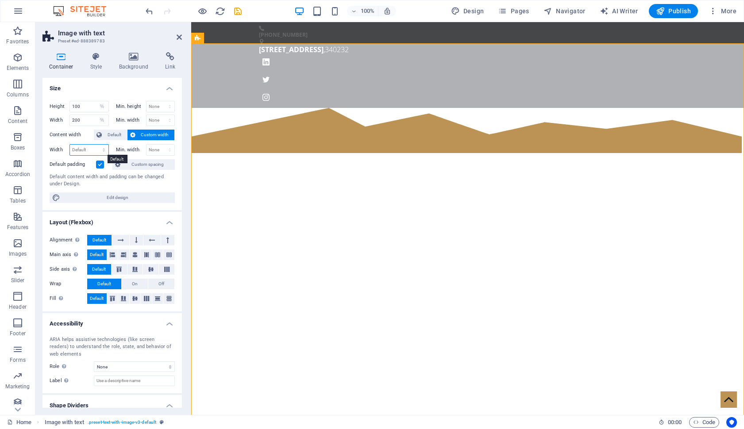
click at [92, 148] on select "Default px rem % em vh vw" at bounding box center [89, 150] width 38 height 11
click at [181, 38] on icon at bounding box center [179, 37] width 5 height 7
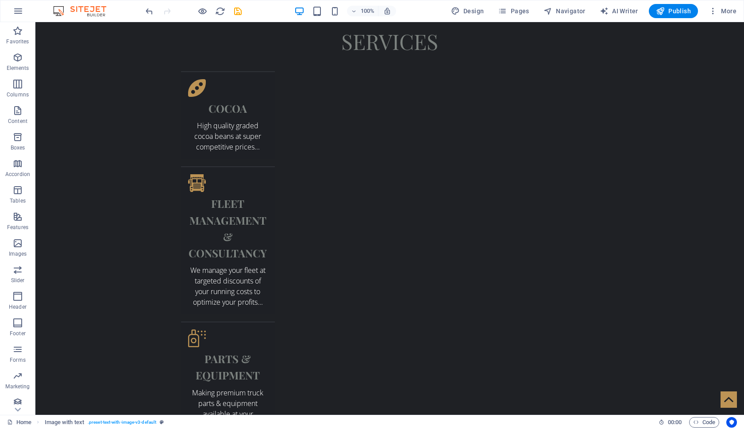
scroll to position [1472, 0]
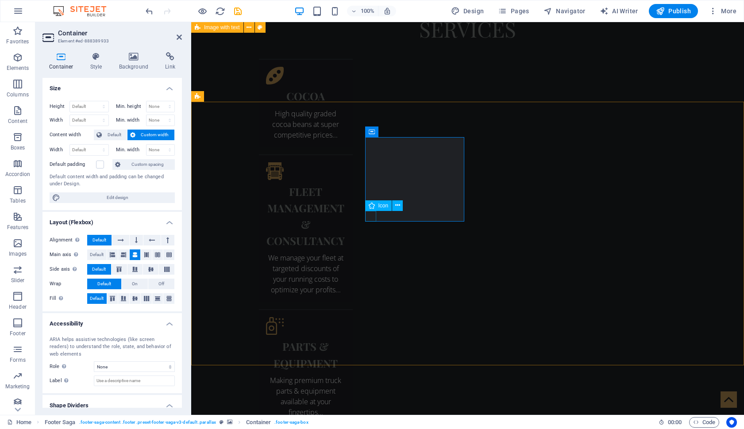
select select "xMidYMid"
select select "px"
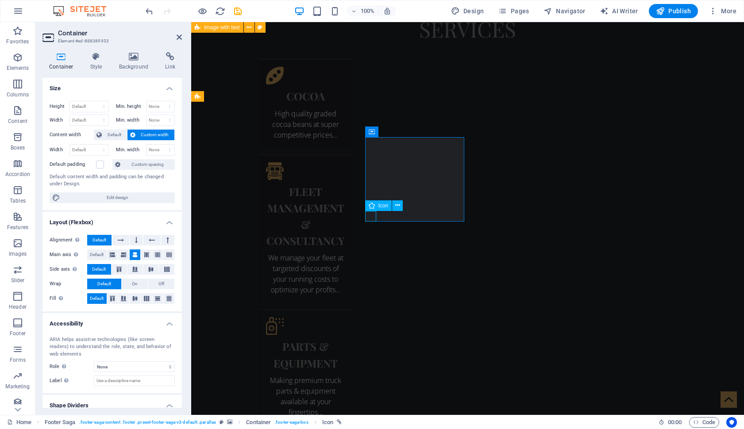
select select "px"
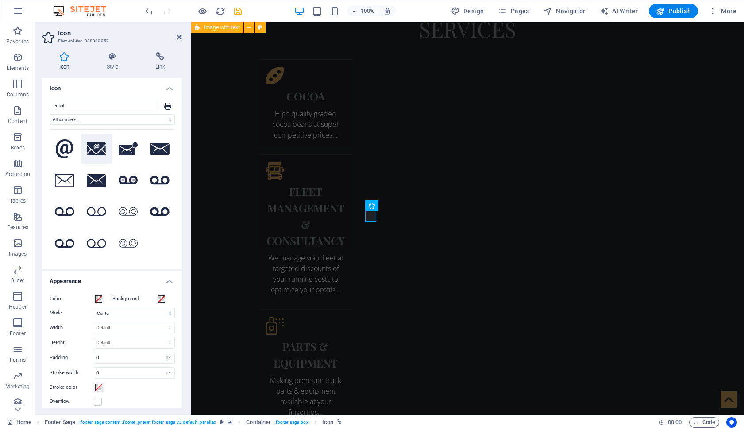
type input "email"
click at [96, 147] on icon at bounding box center [96, 148] width 19 height 13
click at [180, 36] on icon at bounding box center [179, 37] width 5 height 7
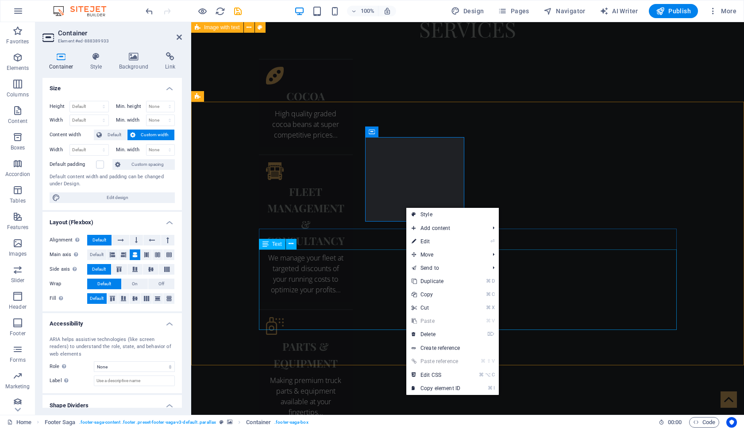
click at [436, 282] on link "⌘ D Duplicate" at bounding box center [435, 281] width 59 height 13
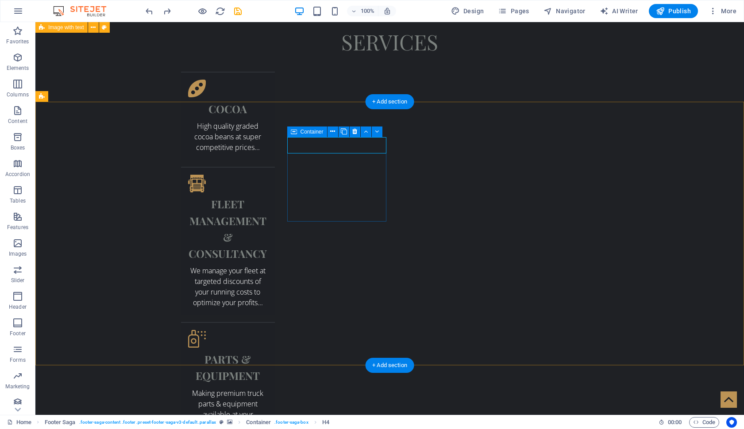
click at [313, 129] on span "Container" at bounding box center [311, 131] width 23 height 5
click at [332, 131] on icon at bounding box center [332, 131] width 5 height 9
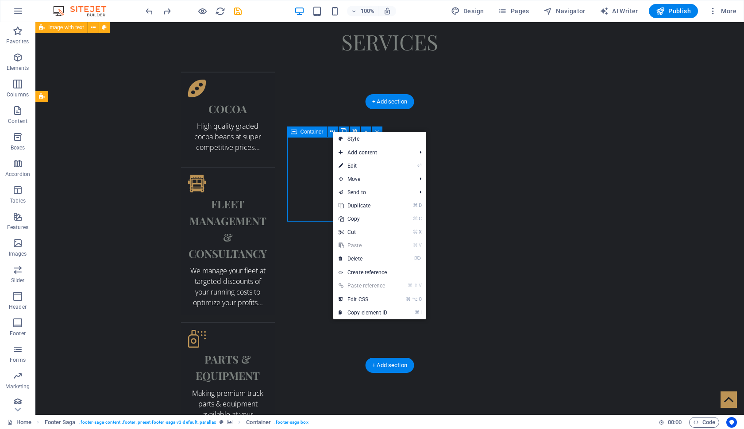
click at [323, 131] on span "Container" at bounding box center [311, 131] width 23 height 5
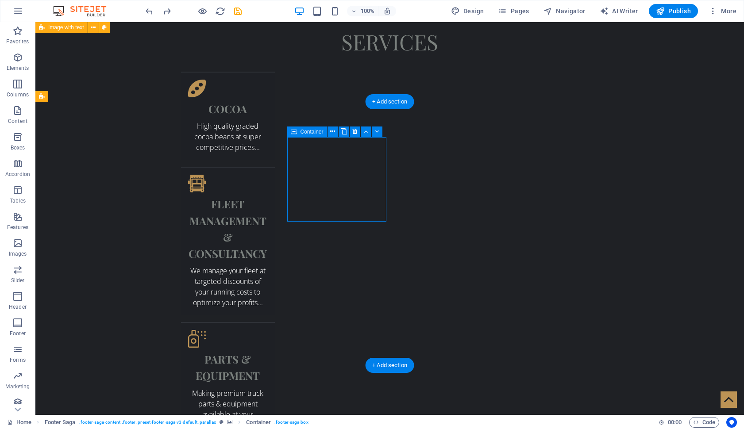
click at [303, 134] on span "Container" at bounding box center [311, 131] width 23 height 5
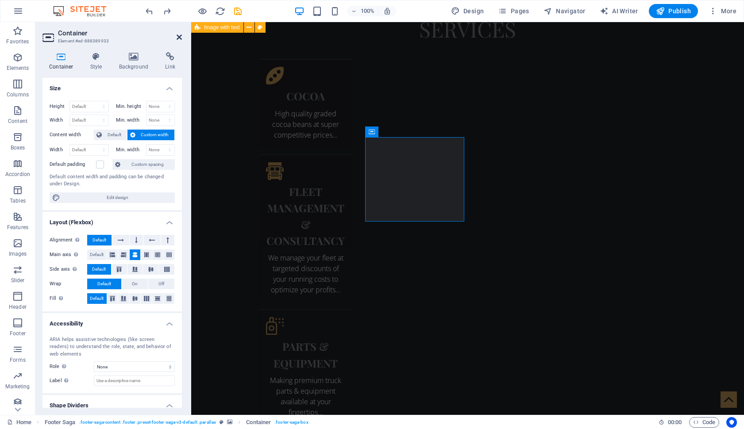
click at [179, 36] on icon at bounding box center [179, 37] width 5 height 7
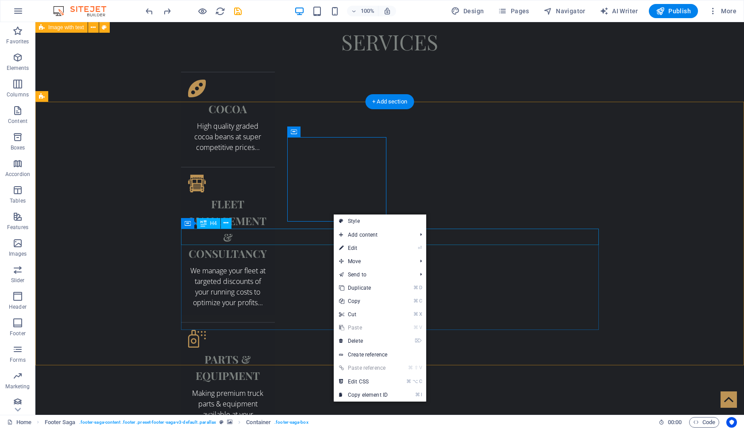
click at [402, 234] on span "Add content" at bounding box center [373, 234] width 79 height 13
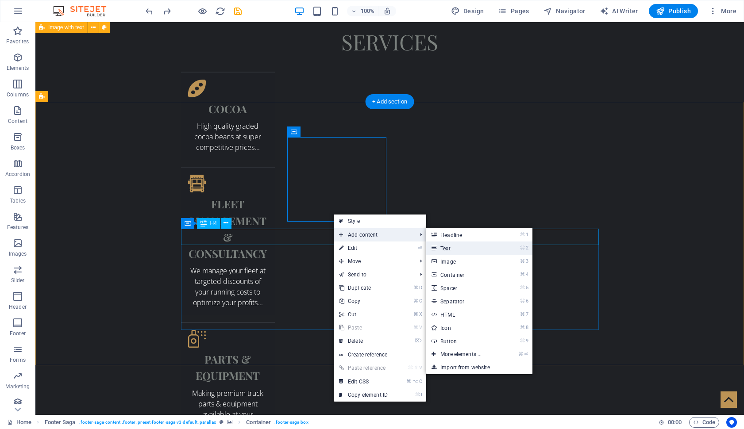
click at [454, 250] on link "⌘ 2 Text" at bounding box center [462, 248] width 73 height 13
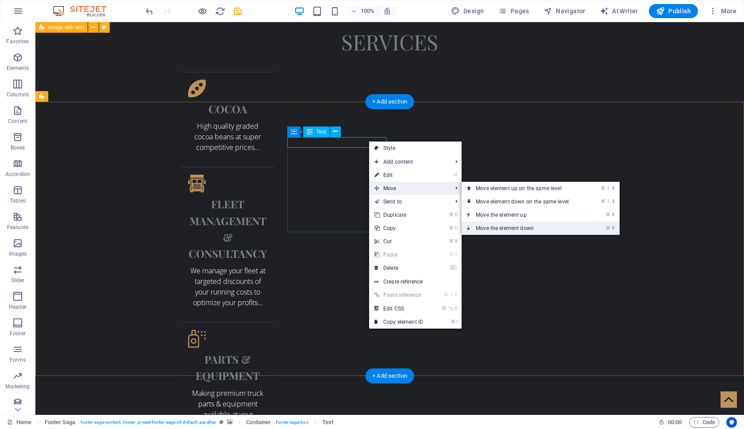
click at [479, 229] on link "⌘ ⬇ Move the element down" at bounding box center [523, 228] width 125 height 13
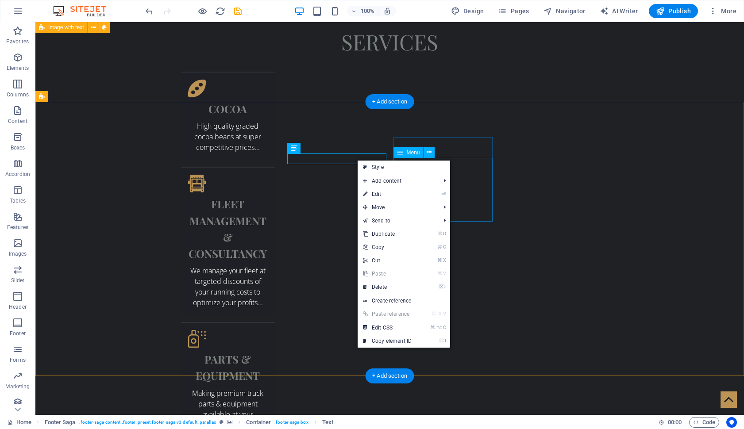
click at [439, 204] on li "Move ⌘ ⇧ ⬆ Move element up on the same level ⌘ ⇧ ⬇ Move element down on the sam…" at bounding box center [403, 207] width 92 height 13
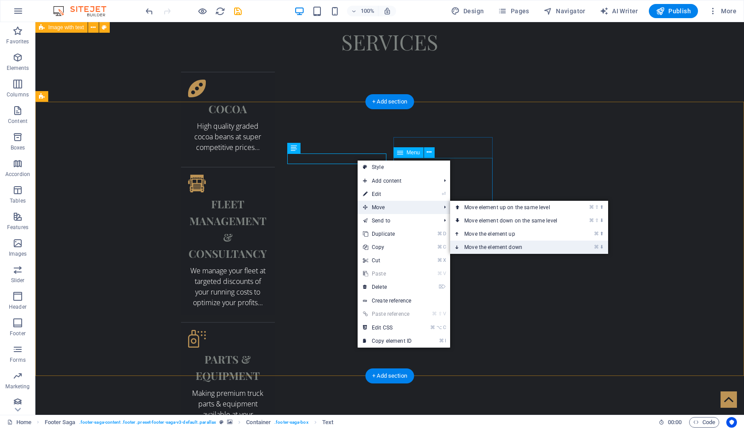
click at [482, 244] on link "⌘ ⬇ Move the element down" at bounding box center [512, 247] width 125 height 13
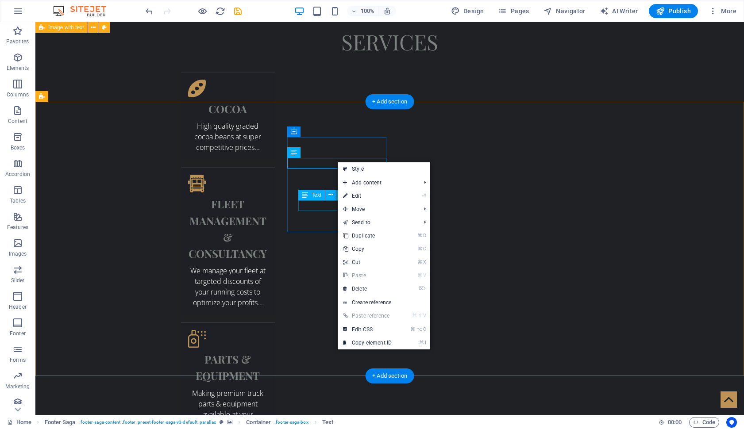
click at [380, 209] on span "Move" at bounding box center [377, 209] width 79 height 13
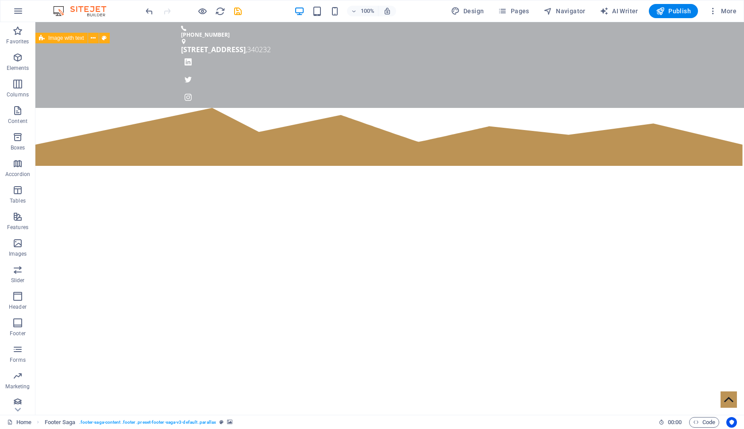
scroll to position [0, 0]
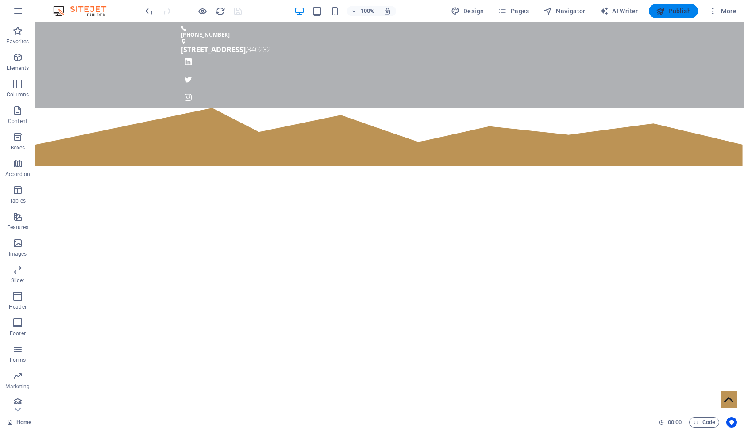
click at [674, 13] on span "Publish" at bounding box center [673, 11] width 35 height 9
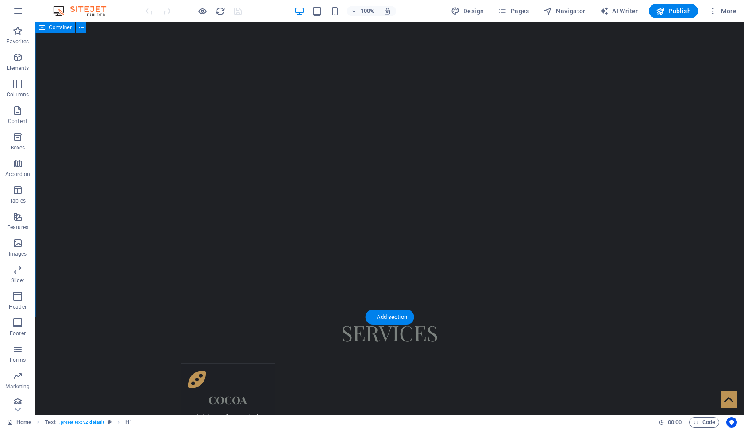
scroll to position [1182, 0]
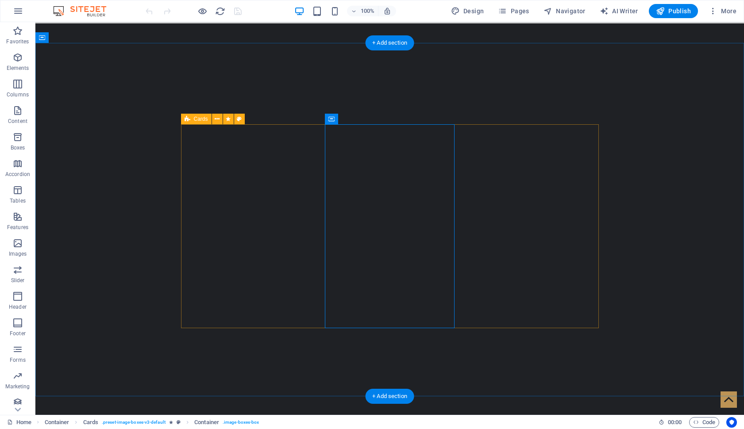
scroll to position [1100, 0]
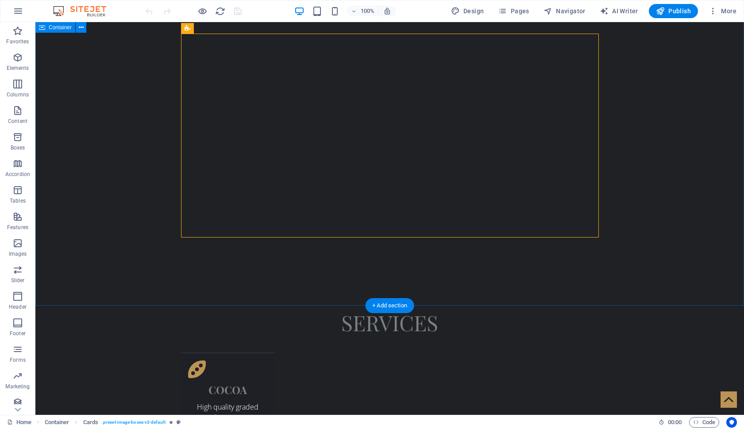
scroll to position [1188, 0]
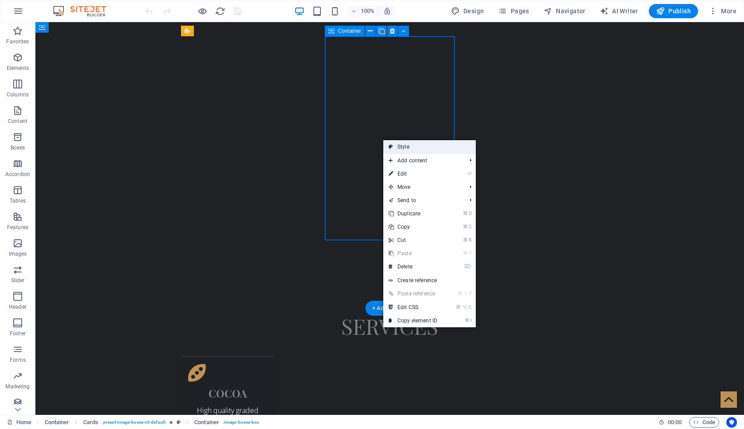
click at [399, 150] on link "Style" at bounding box center [429, 146] width 92 height 13
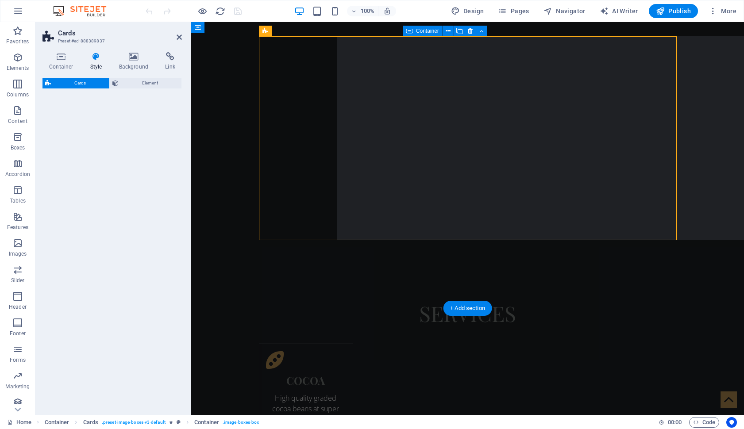
select select "rem"
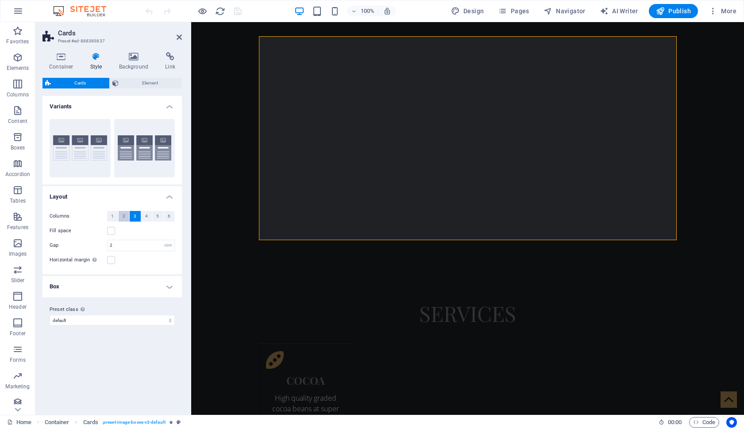
click at [123, 219] on span "2" at bounding box center [124, 216] width 3 height 11
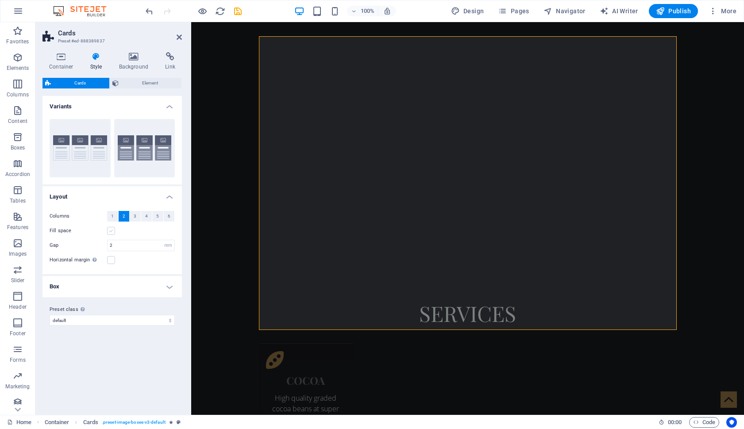
click at [112, 229] on label at bounding box center [111, 231] width 8 height 8
click at [0, 0] on input "Fill space" at bounding box center [0, 0] width 0 height 0
click at [131, 246] on input "2" at bounding box center [141, 245] width 67 height 11
type input "3"
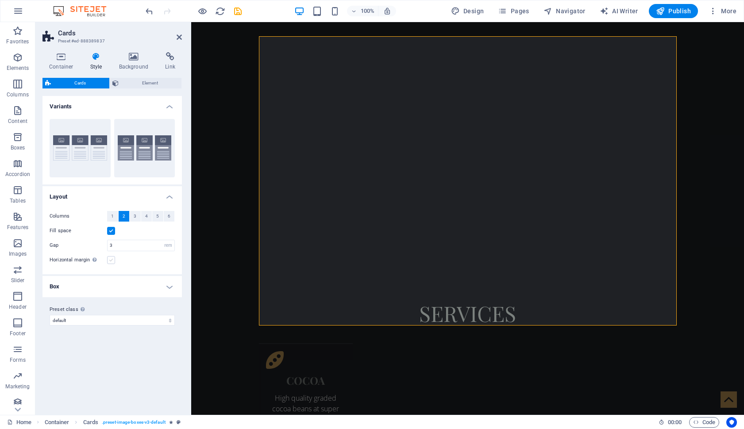
click at [111, 258] on label at bounding box center [111, 260] width 8 height 8
click at [0, 0] on input "Horizontal margin Only if the containers "Content width" is not set to "Default"" at bounding box center [0, 0] width 0 height 0
click at [153, 85] on span "Element" at bounding box center [150, 83] width 58 height 11
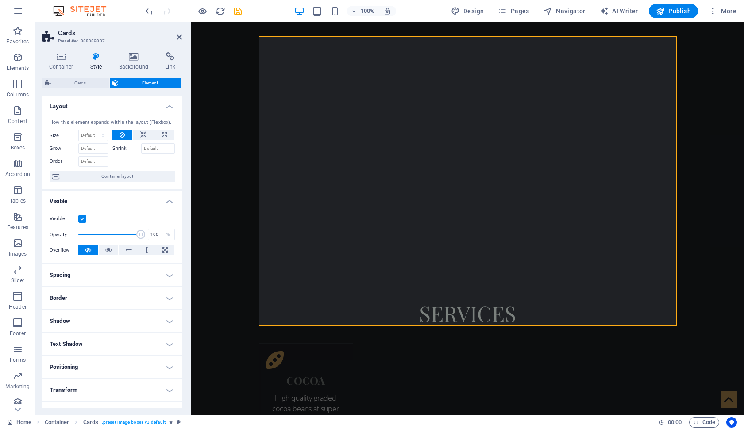
click at [94, 65] on h4 "Style" at bounding box center [98, 61] width 29 height 19
click at [133, 62] on h4 "Background" at bounding box center [135, 61] width 46 height 19
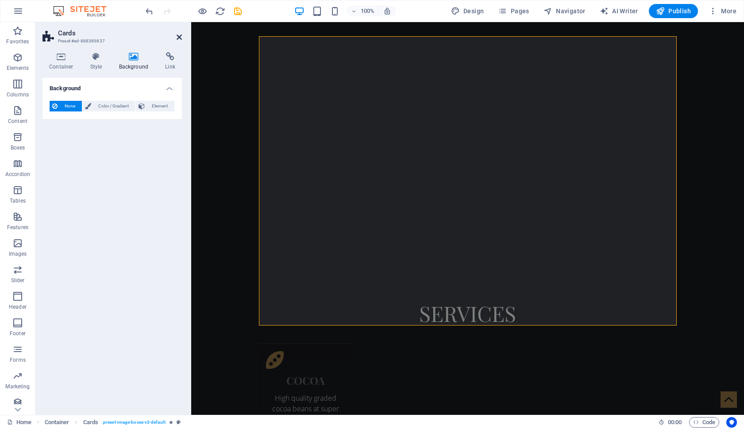
click at [181, 37] on icon at bounding box center [179, 37] width 5 height 7
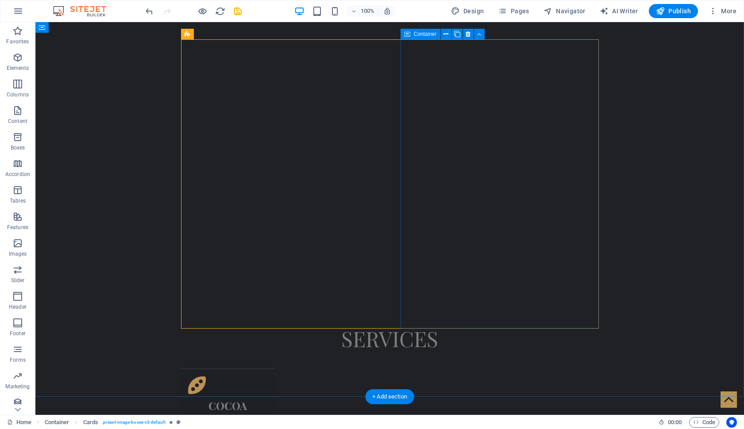
scroll to position [1171, 0]
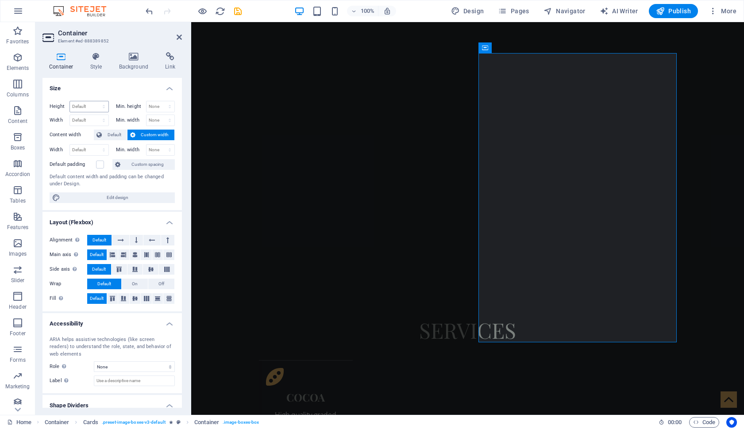
scroll to position [0, 0]
click at [90, 62] on h4 "Style" at bounding box center [98, 61] width 29 height 19
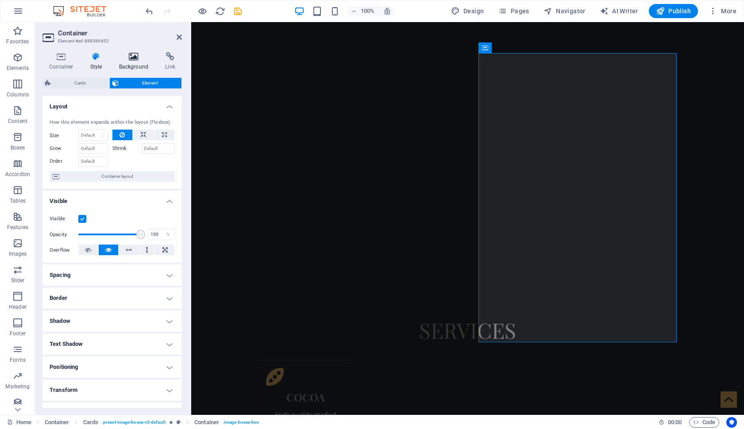
click at [131, 59] on icon at bounding box center [133, 56] width 43 height 9
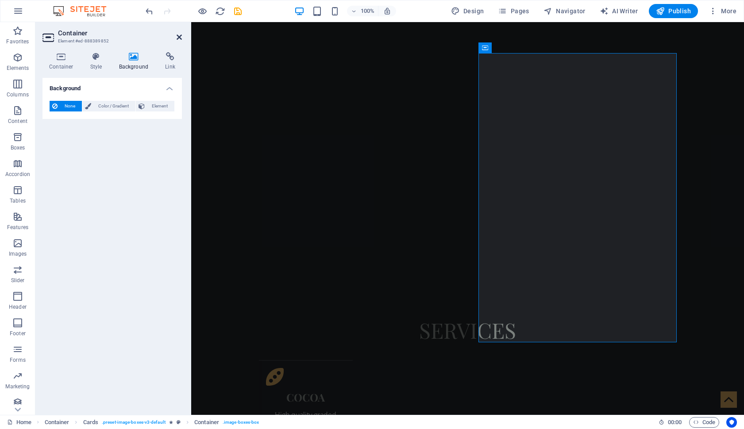
click at [179, 36] on icon at bounding box center [179, 37] width 5 height 7
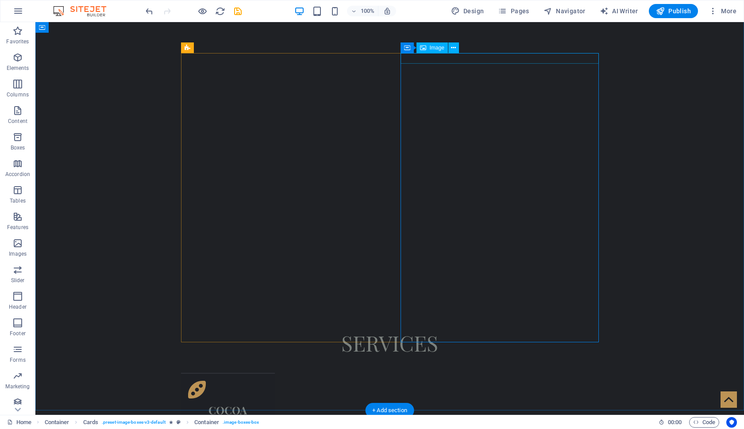
click at [430, 48] on span "Image" at bounding box center [437, 47] width 15 height 5
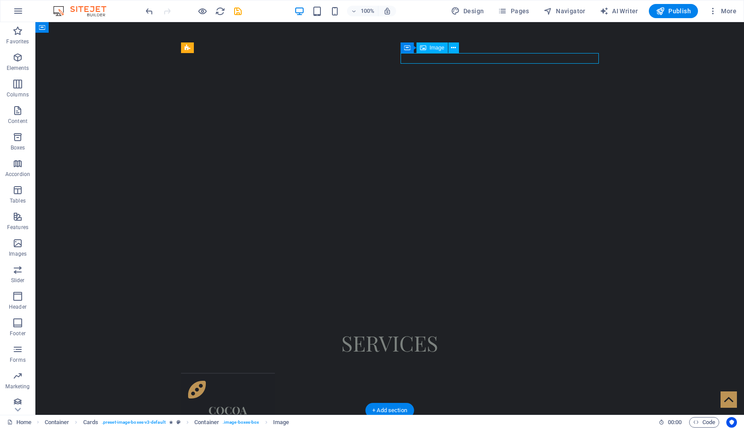
click at [430, 48] on span "Image" at bounding box center [437, 47] width 15 height 5
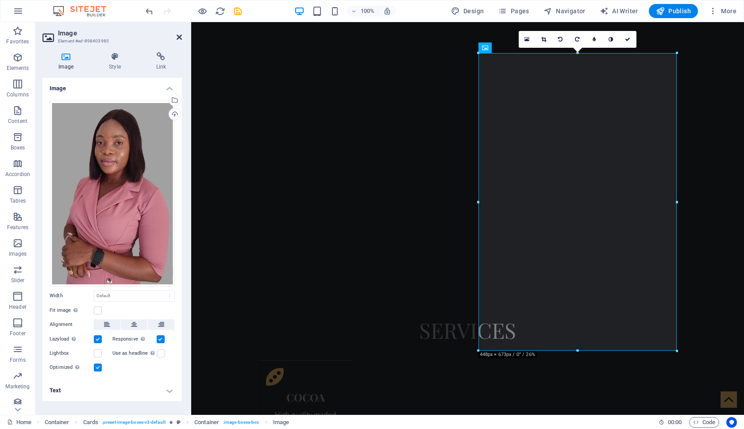
click at [178, 38] on icon at bounding box center [179, 37] width 5 height 7
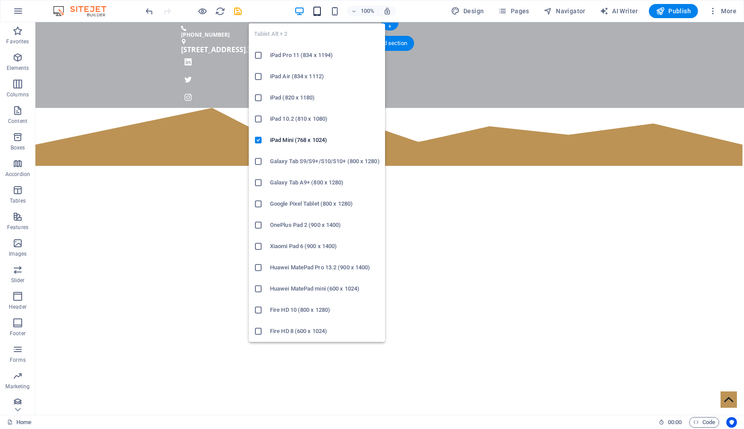
click at [319, 13] on icon "button" at bounding box center [317, 11] width 10 height 10
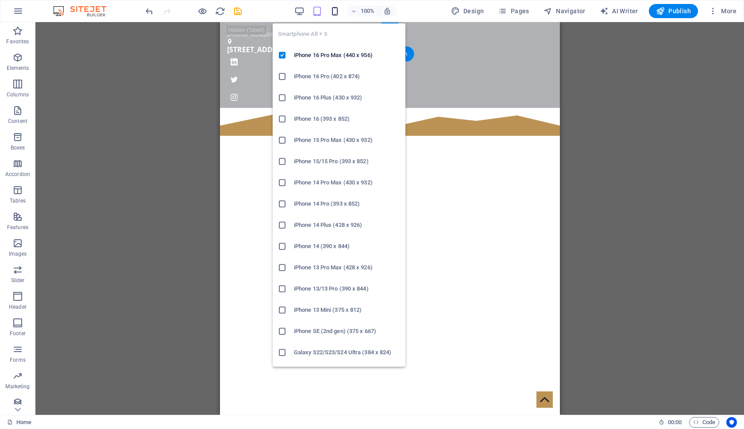
click at [336, 13] on icon "button" at bounding box center [335, 11] width 10 height 10
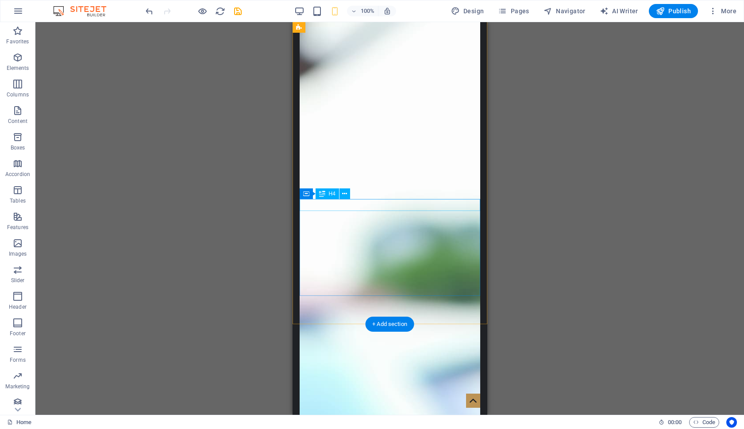
scroll to position [1923, 0]
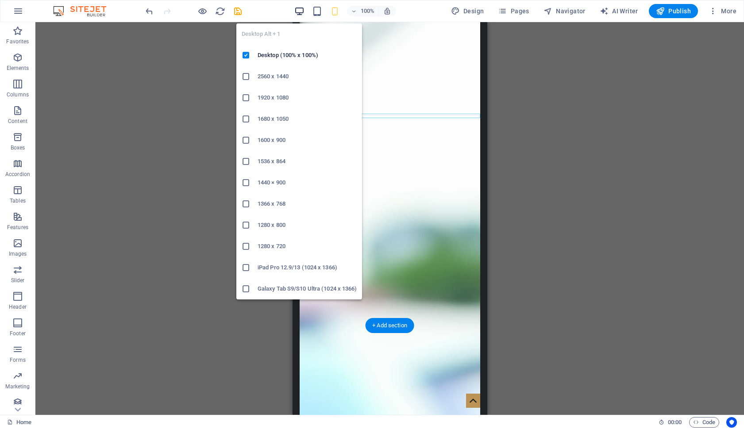
click at [304, 12] on span "button" at bounding box center [299, 11] width 11 height 10
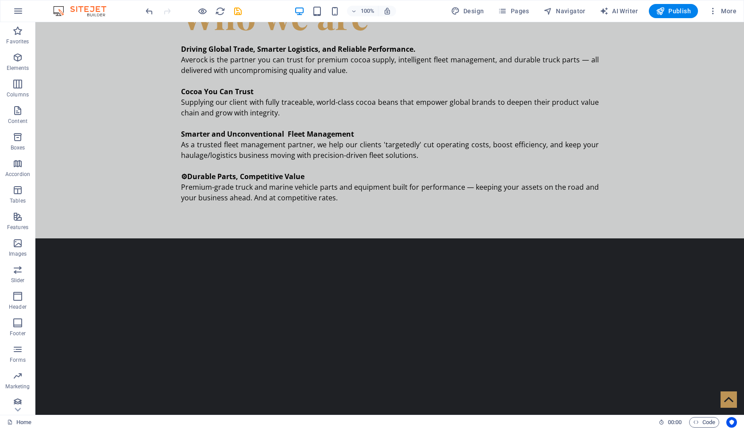
scroll to position [91, 0]
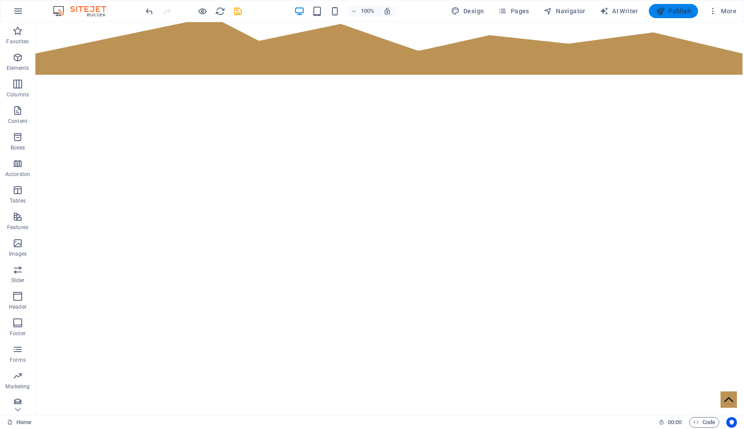
click at [682, 8] on span "Publish" at bounding box center [673, 11] width 35 height 9
